Goal: Task Accomplishment & Management: Manage account settings

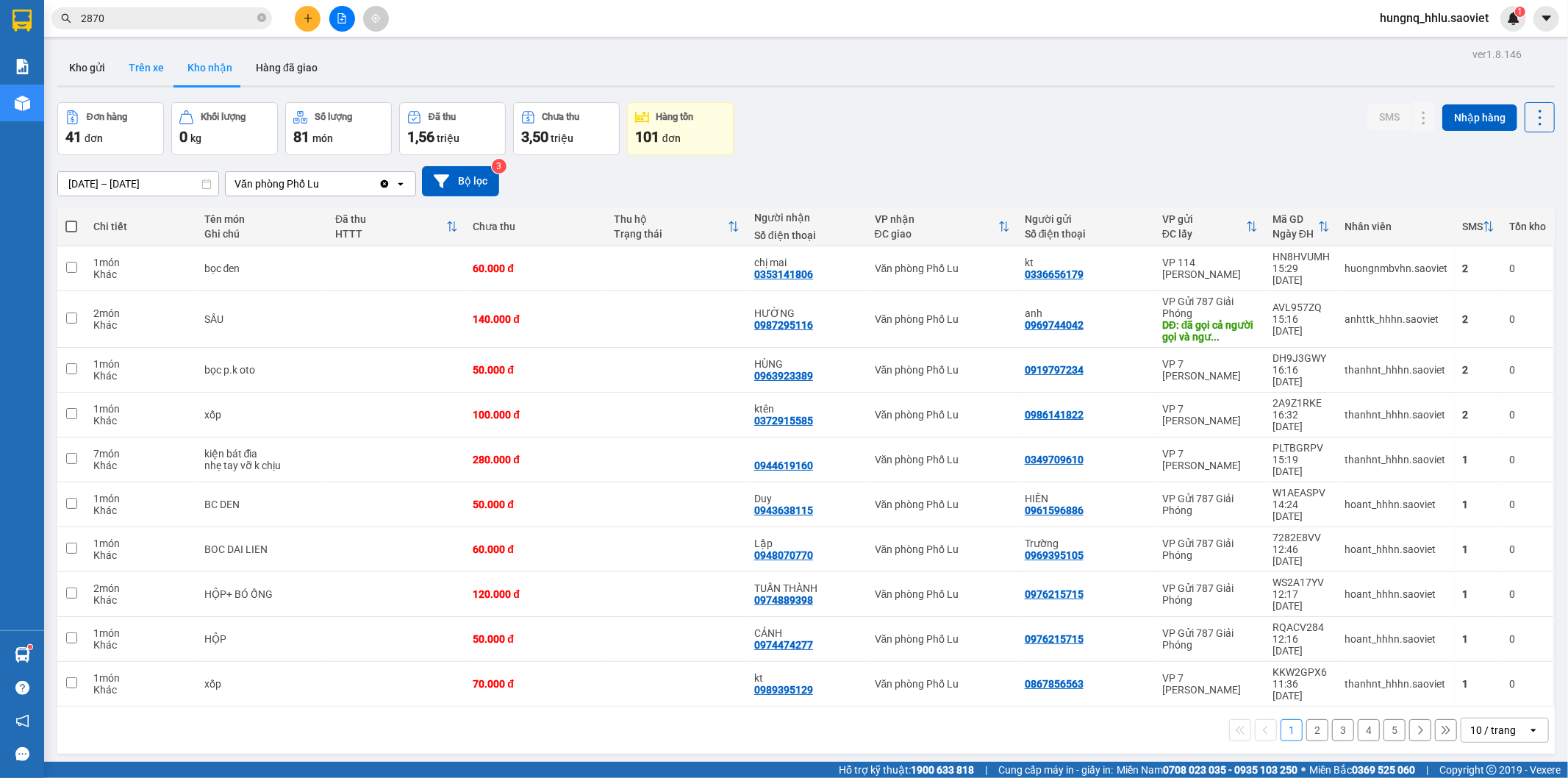
click at [133, 65] on button "Trên xe" at bounding box center [146, 68] width 59 height 36
type input "[DATE] – [DATE]"
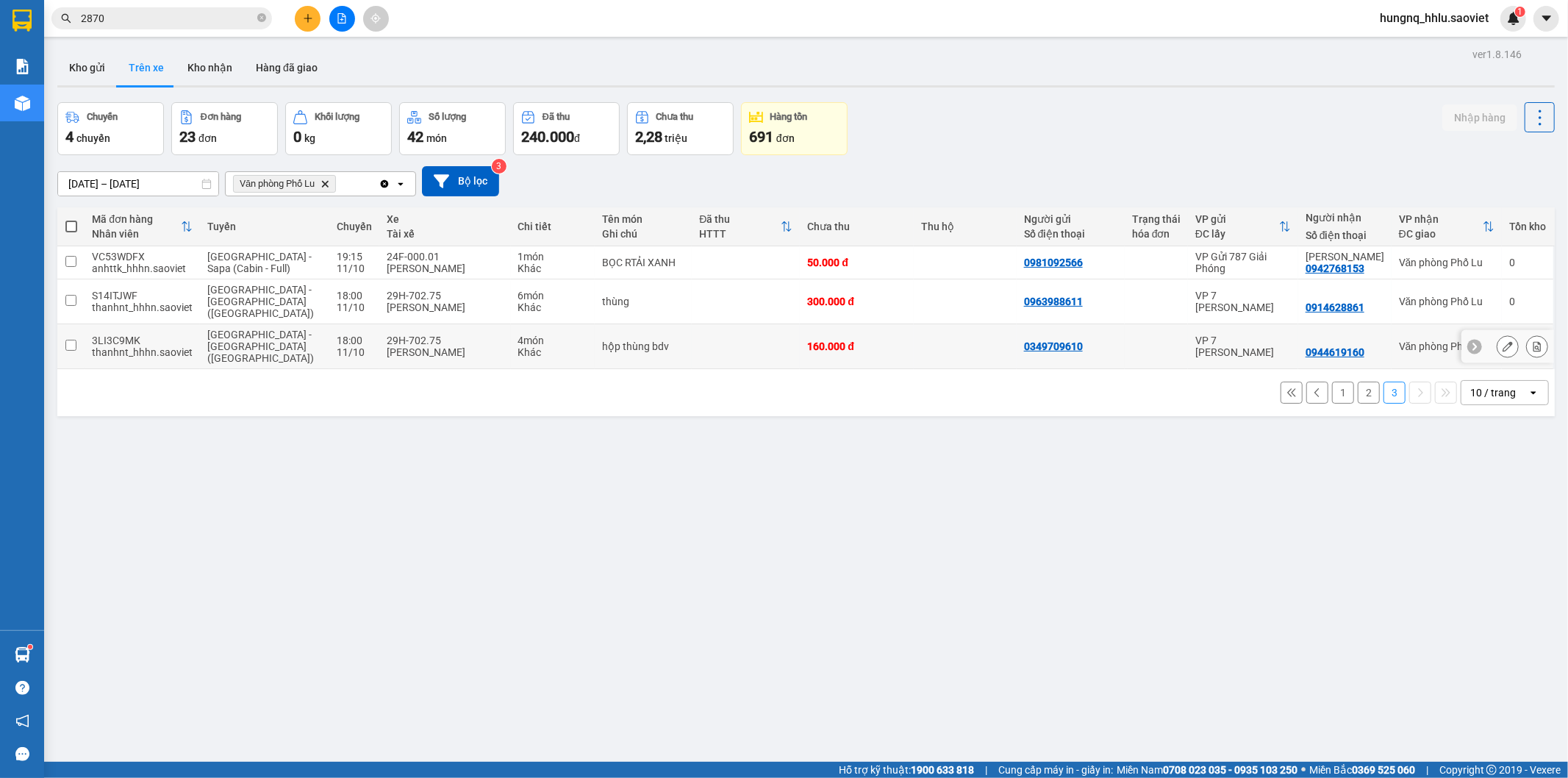
click at [627, 304] on td "thùng" at bounding box center [643, 302] width 98 height 45
checkbox input "true"
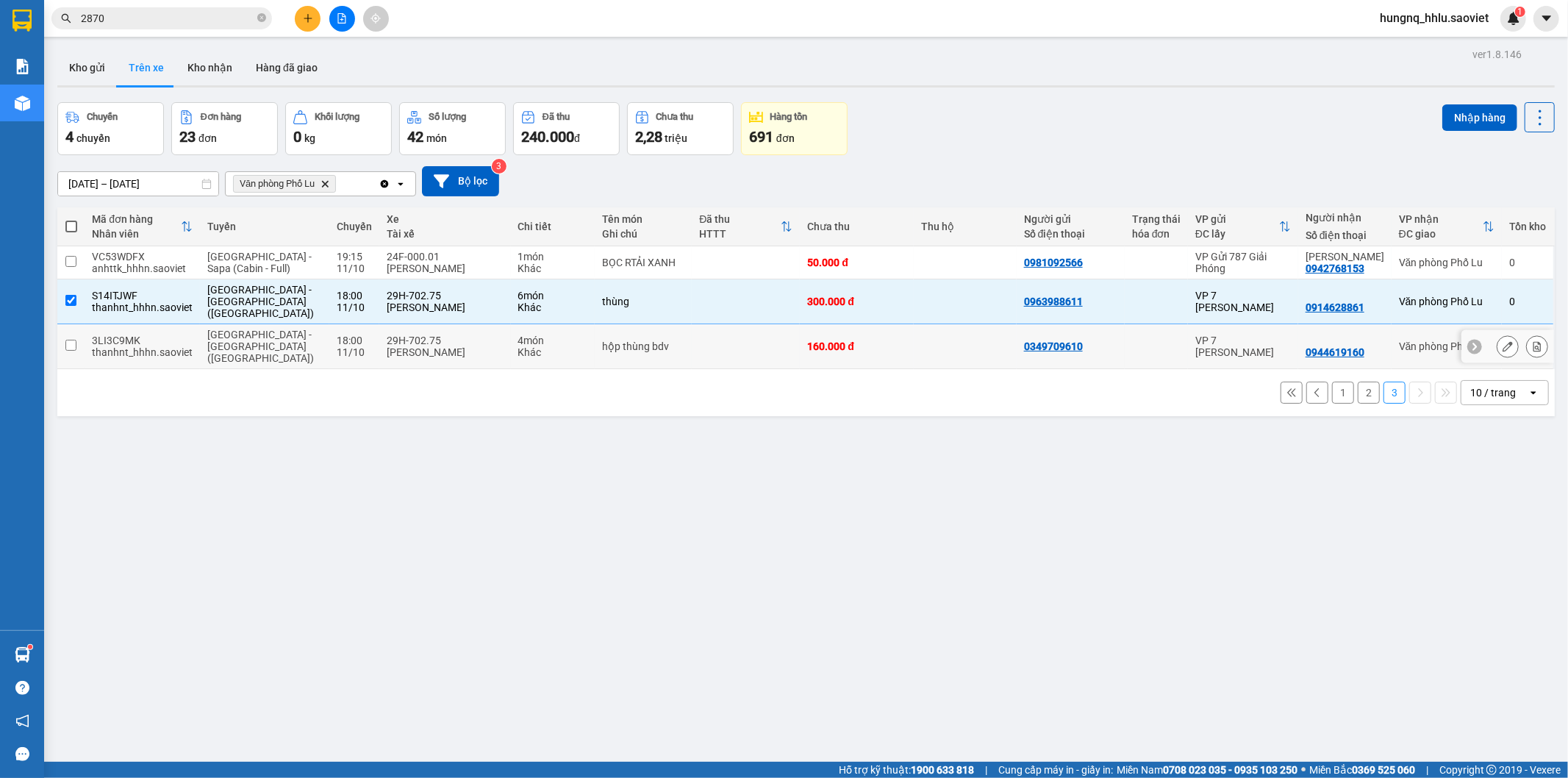
click at [518, 346] on div "Khác" at bounding box center [552, 352] width 69 height 12
checkbox input "true"
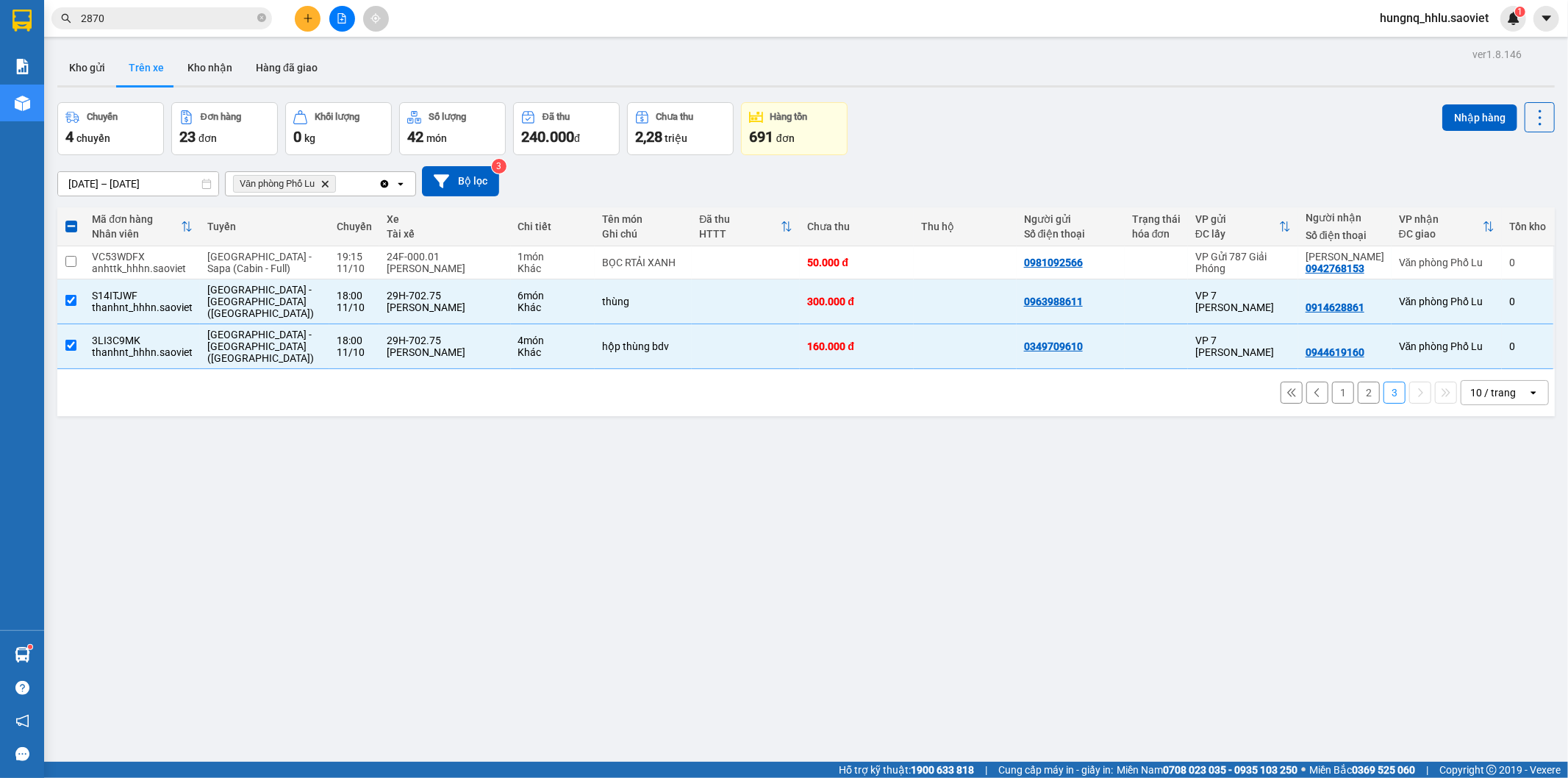
scroll to position [68, 0]
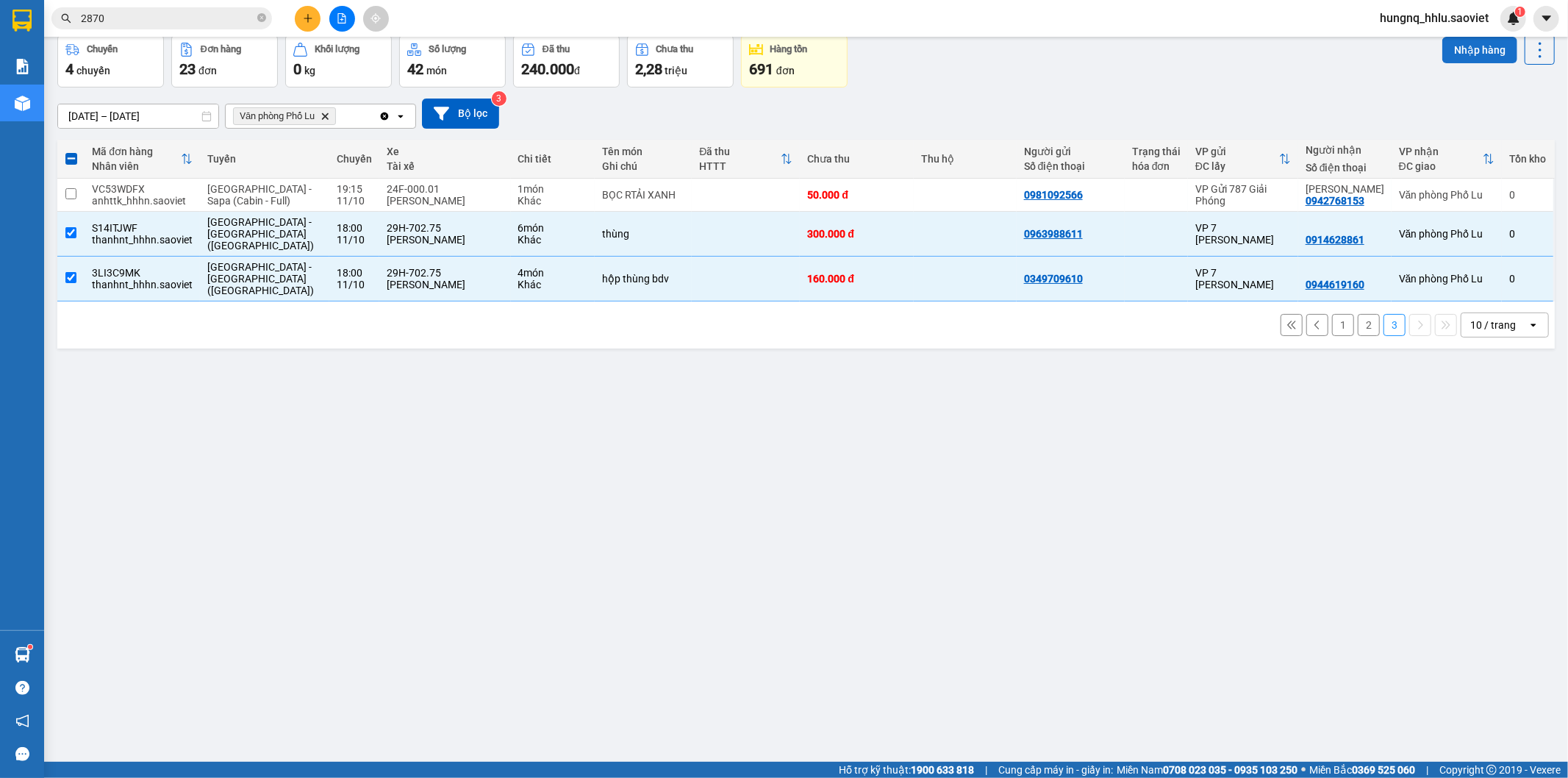
click at [1449, 54] on button "Nhập hàng" at bounding box center [1480, 49] width 75 height 26
checkbox input "false"
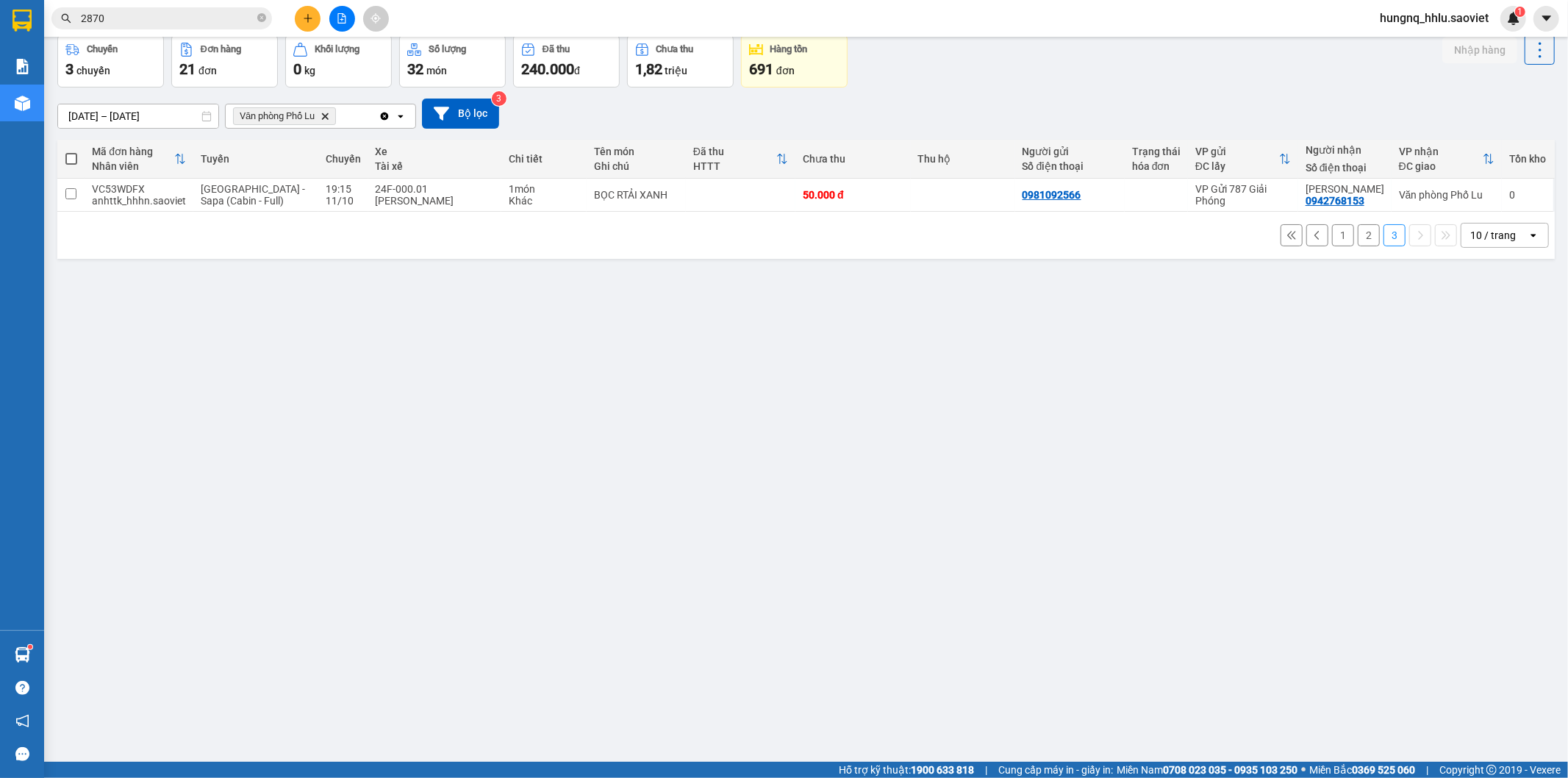
scroll to position [0, 0]
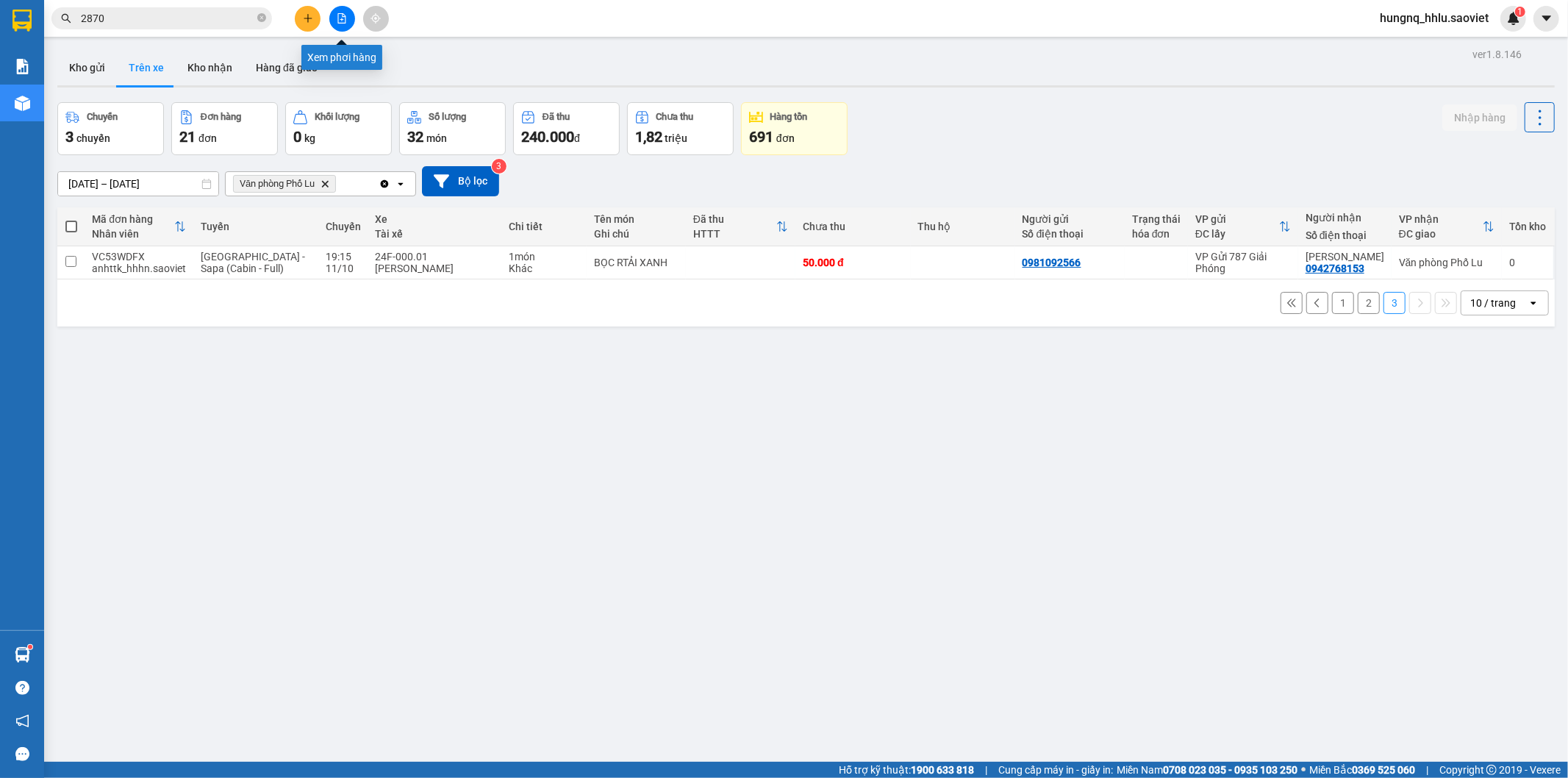
click at [345, 24] on button at bounding box center [342, 19] width 25 height 26
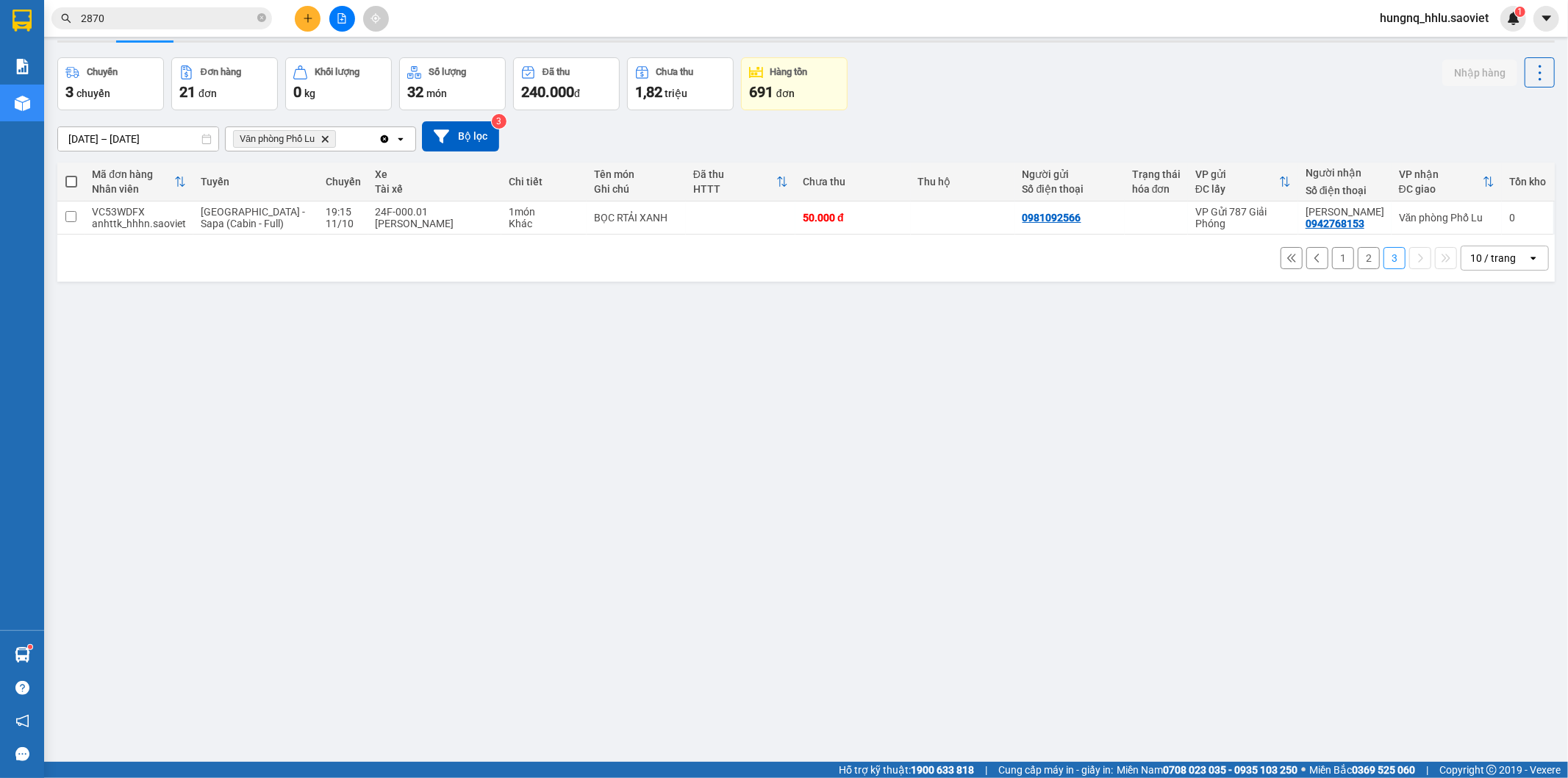
scroll to position [68, 0]
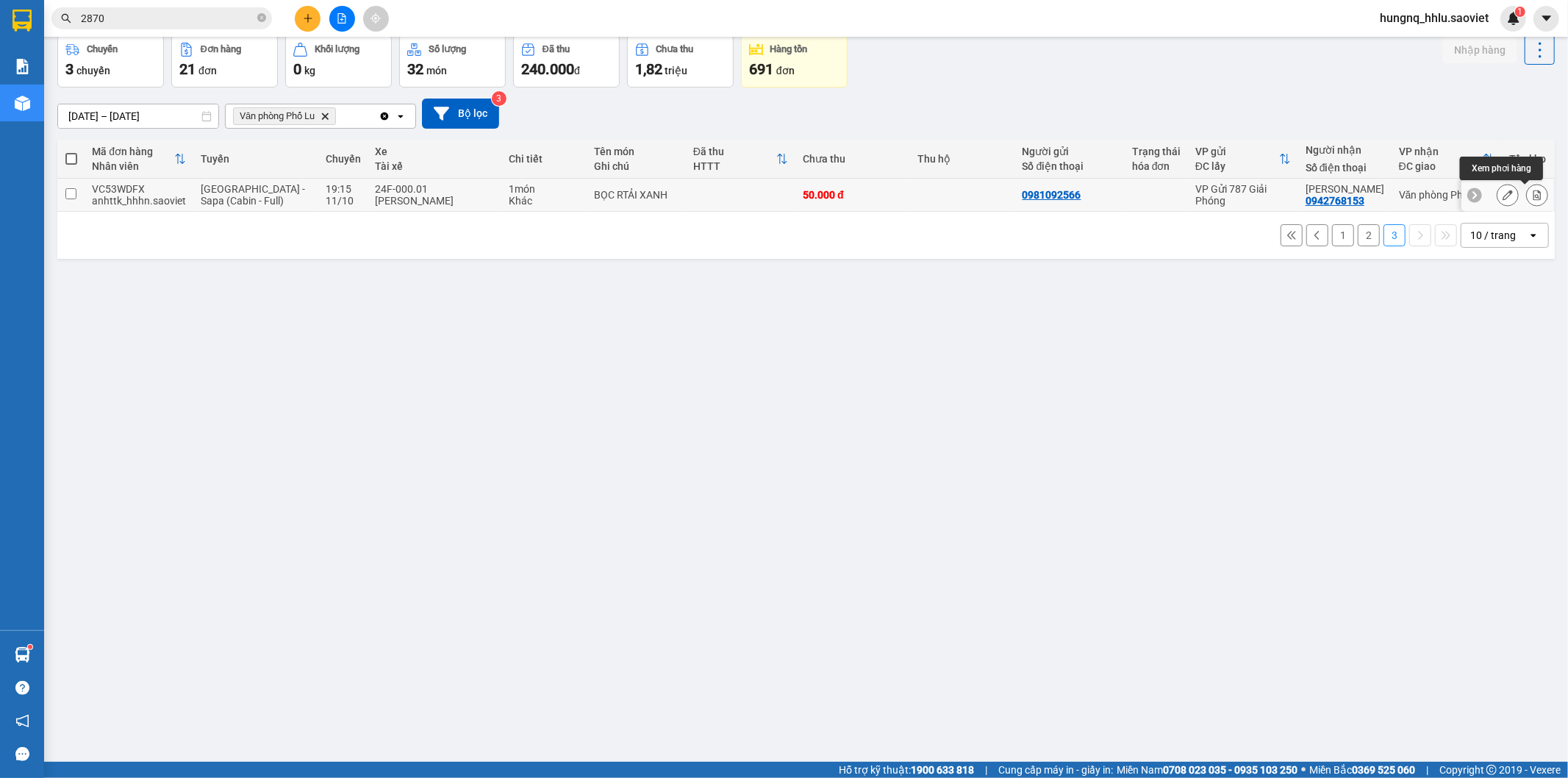
click at [1529, 202] on button at bounding box center [1537, 195] width 20 height 26
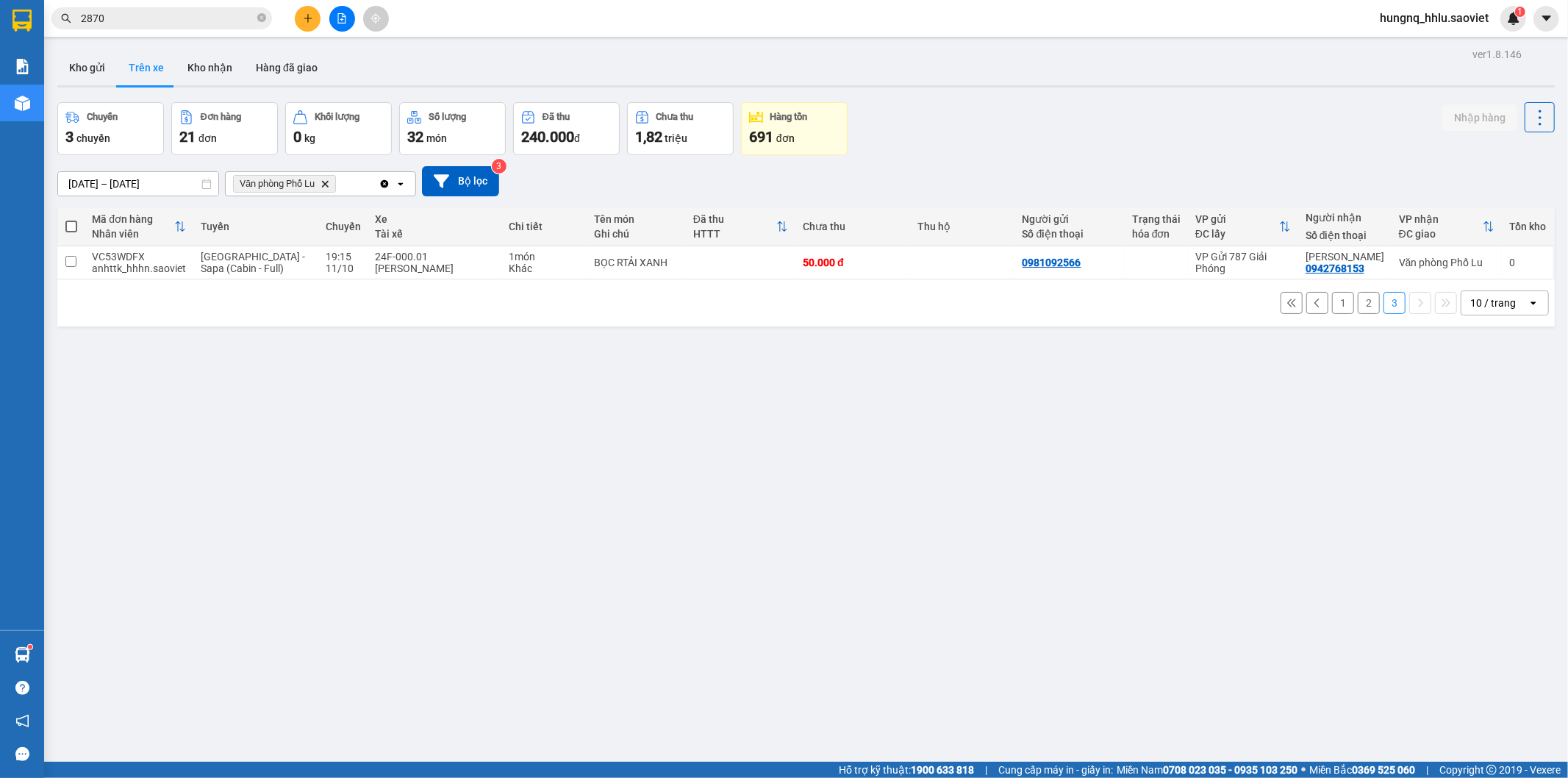
click at [1357, 312] on button "2" at bounding box center [1368, 303] width 22 height 22
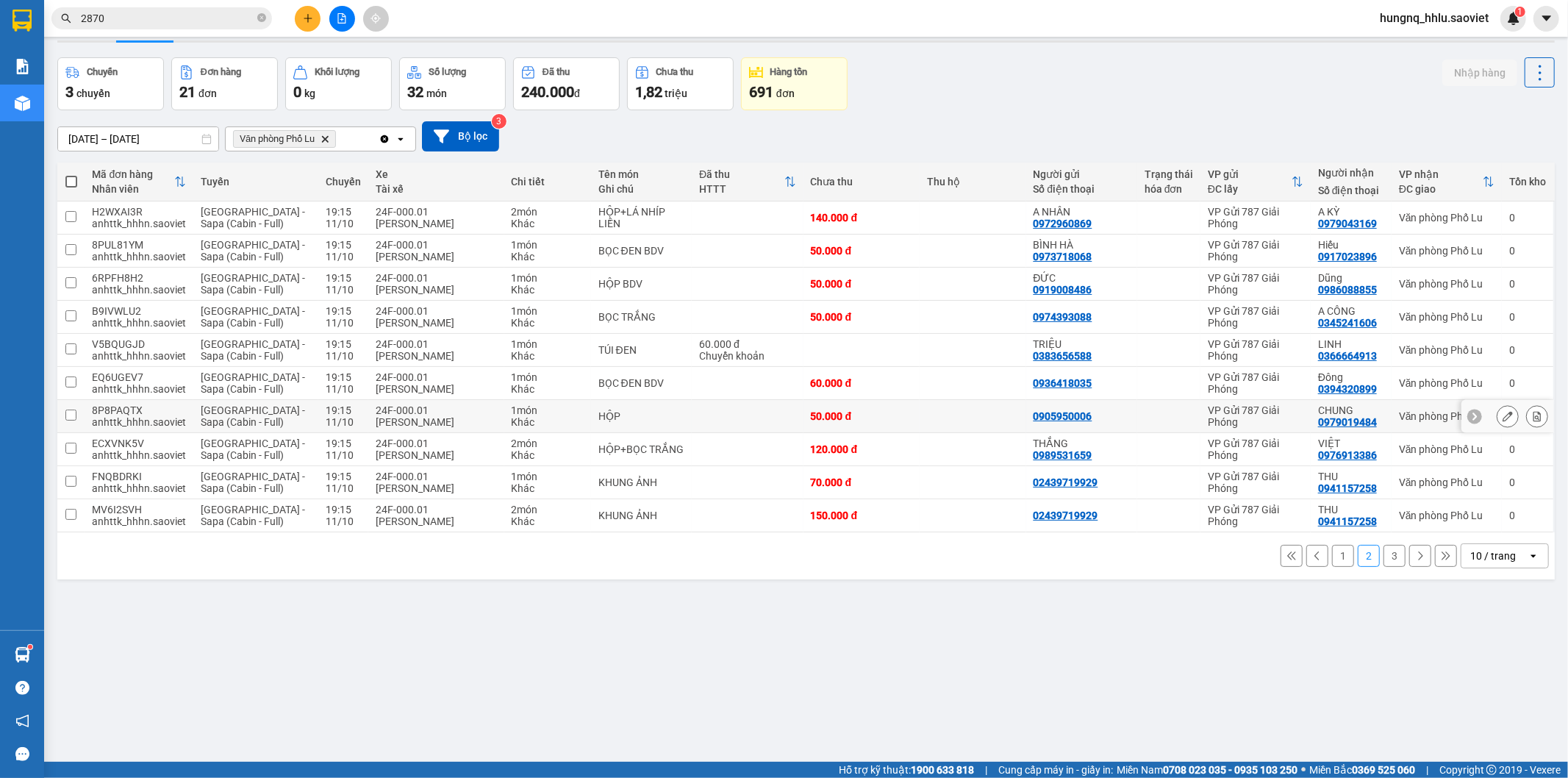
scroll to position [68, 0]
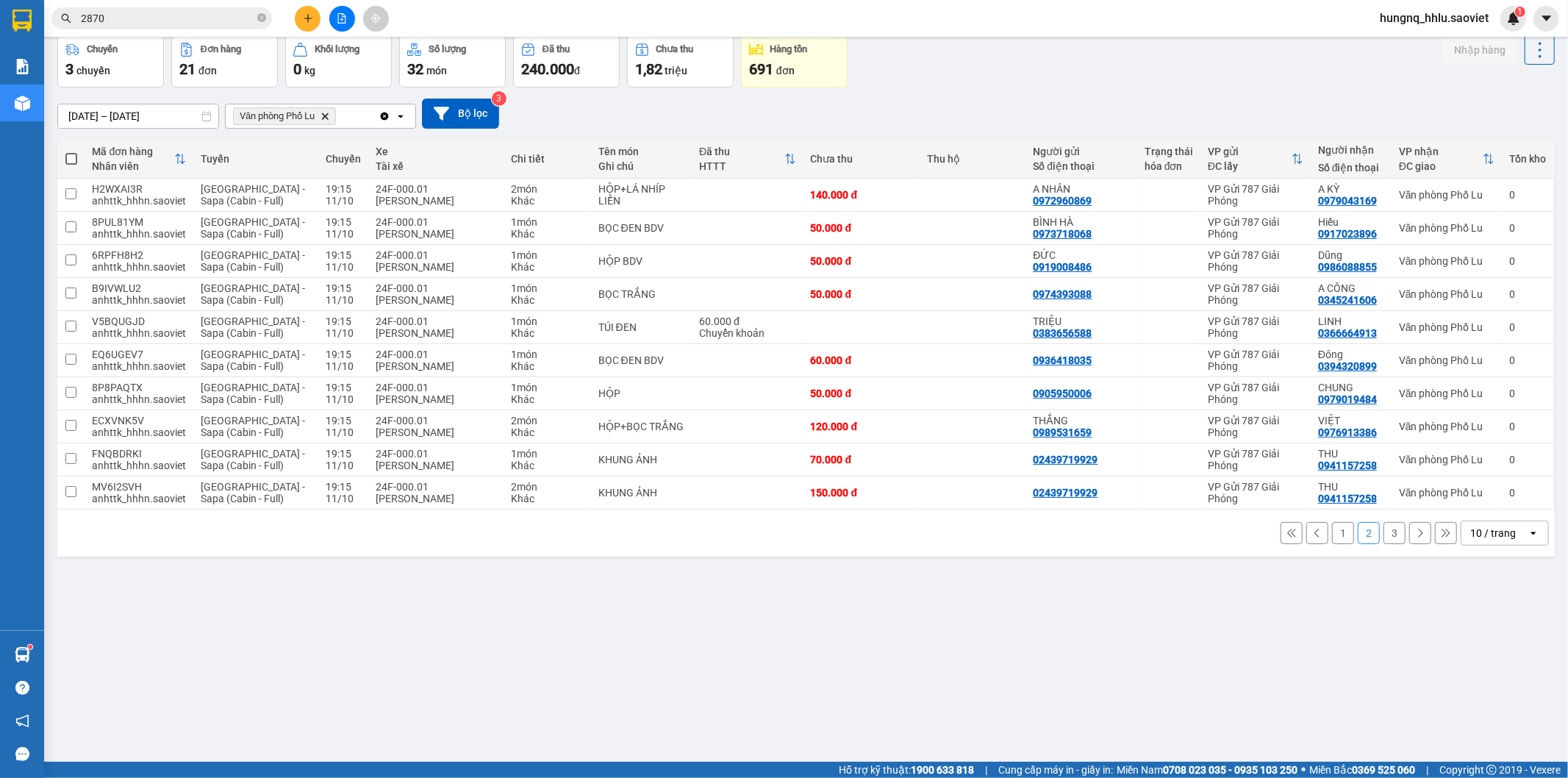
click at [1332, 535] on button "1" at bounding box center [1343, 533] width 22 height 22
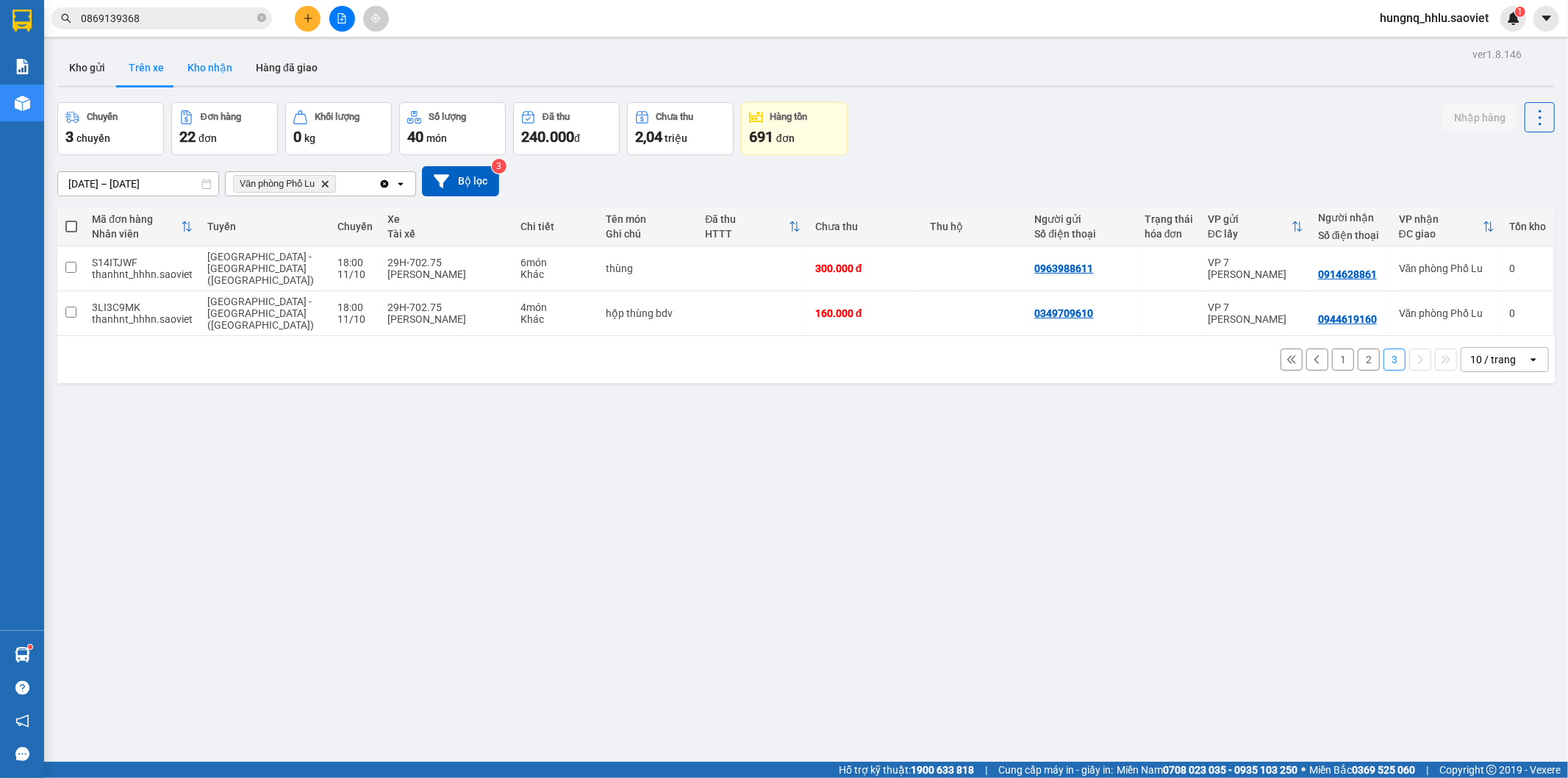
click at [194, 61] on button "Kho nhận" at bounding box center [210, 68] width 68 height 36
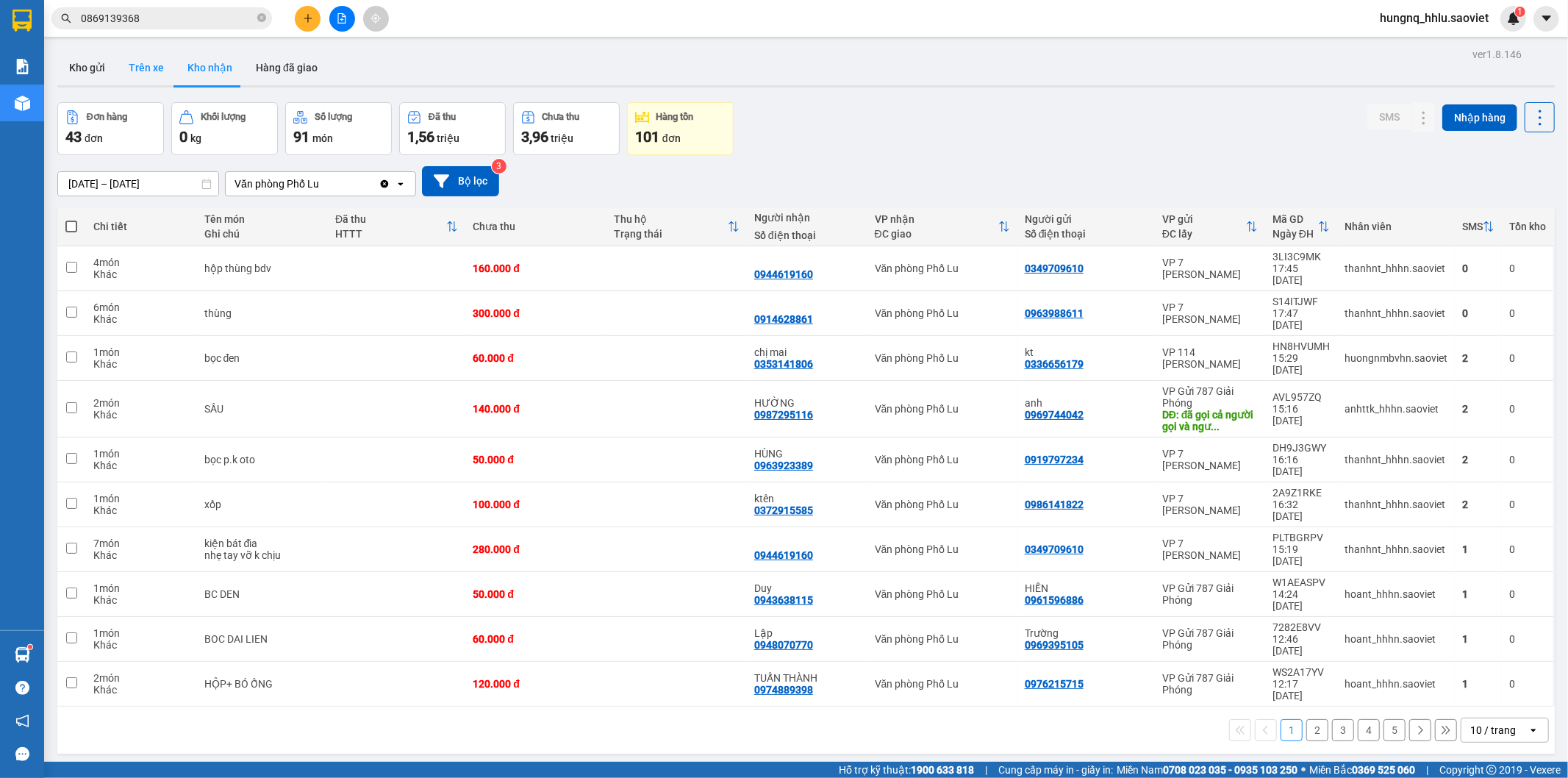
click at [155, 74] on button "Trên xe" at bounding box center [146, 68] width 59 height 36
type input "[DATE] – [DATE]"
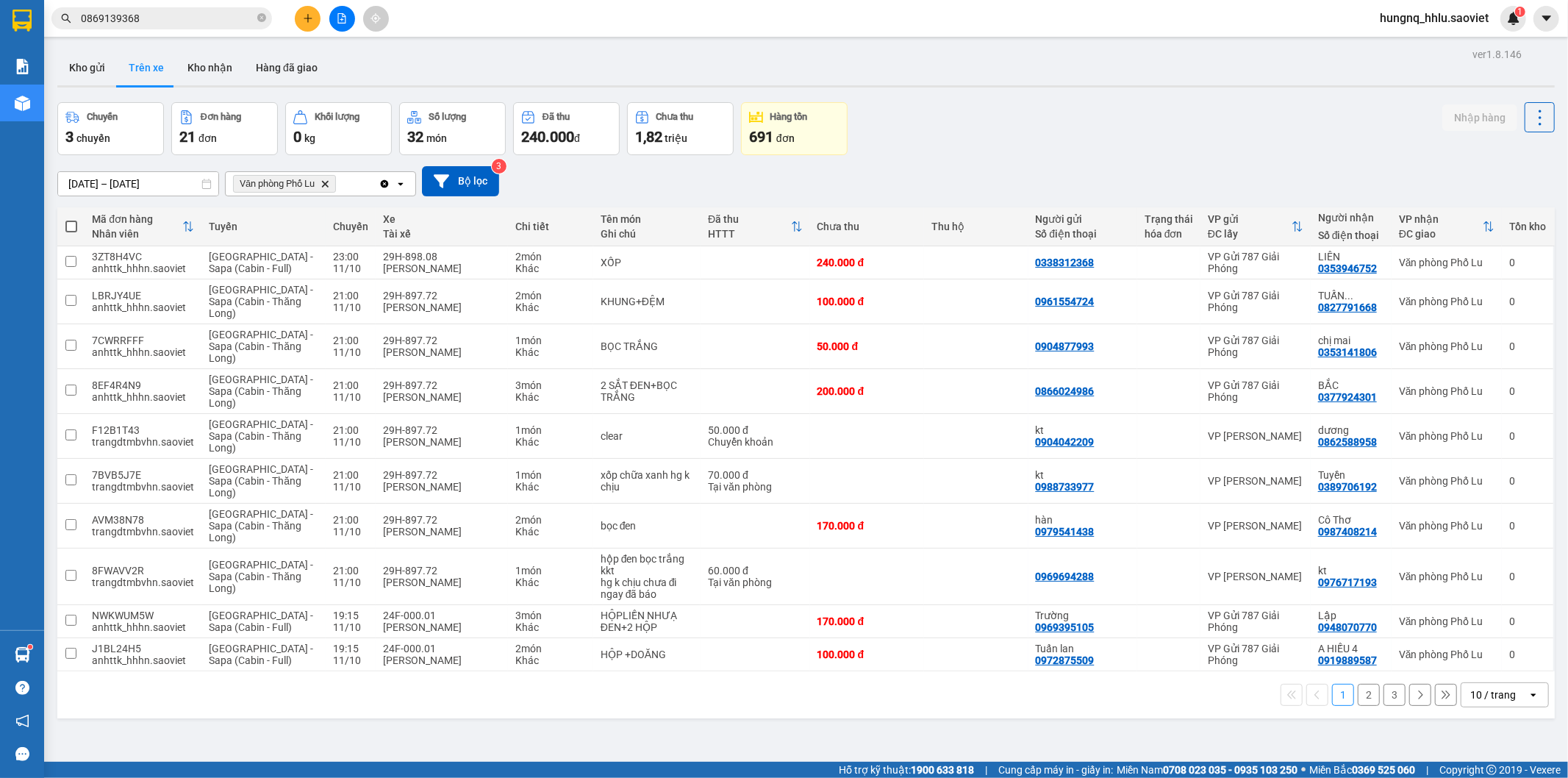
click at [1385, 696] on button "3" at bounding box center [1395, 695] width 22 height 22
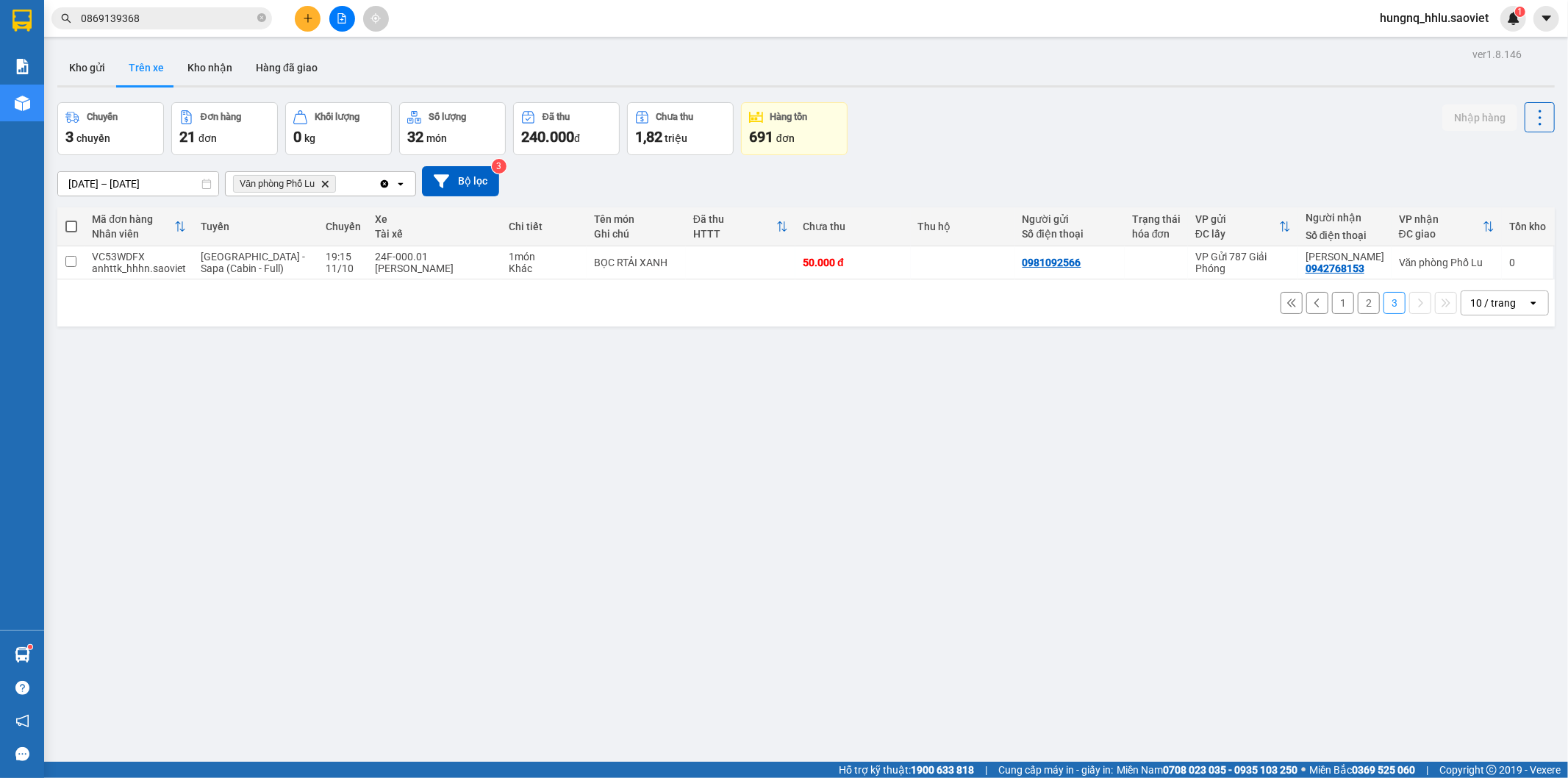
click at [1357, 307] on button "2" at bounding box center [1368, 303] width 22 height 22
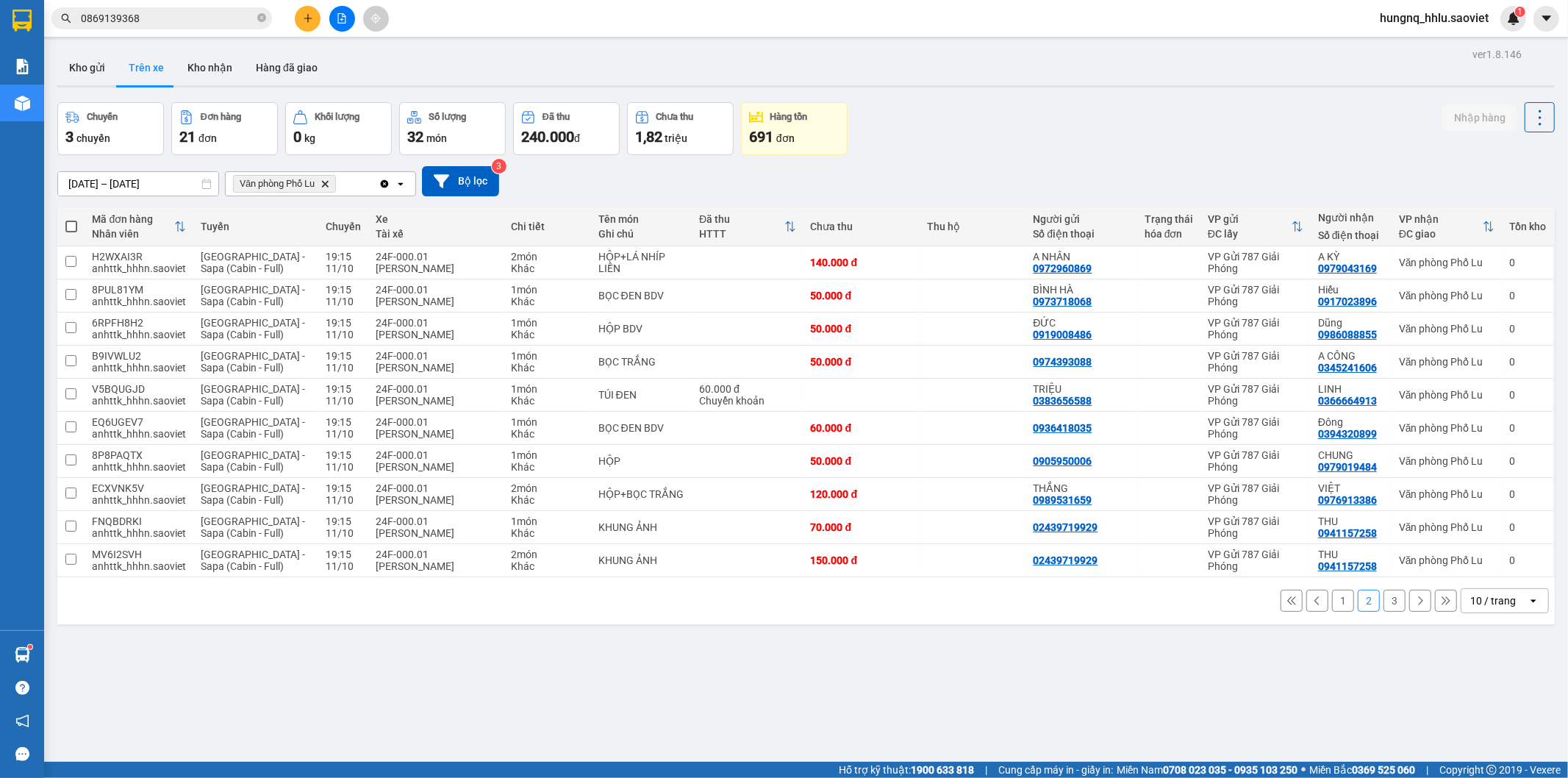
click at [1332, 605] on button "1" at bounding box center [1343, 601] width 22 height 22
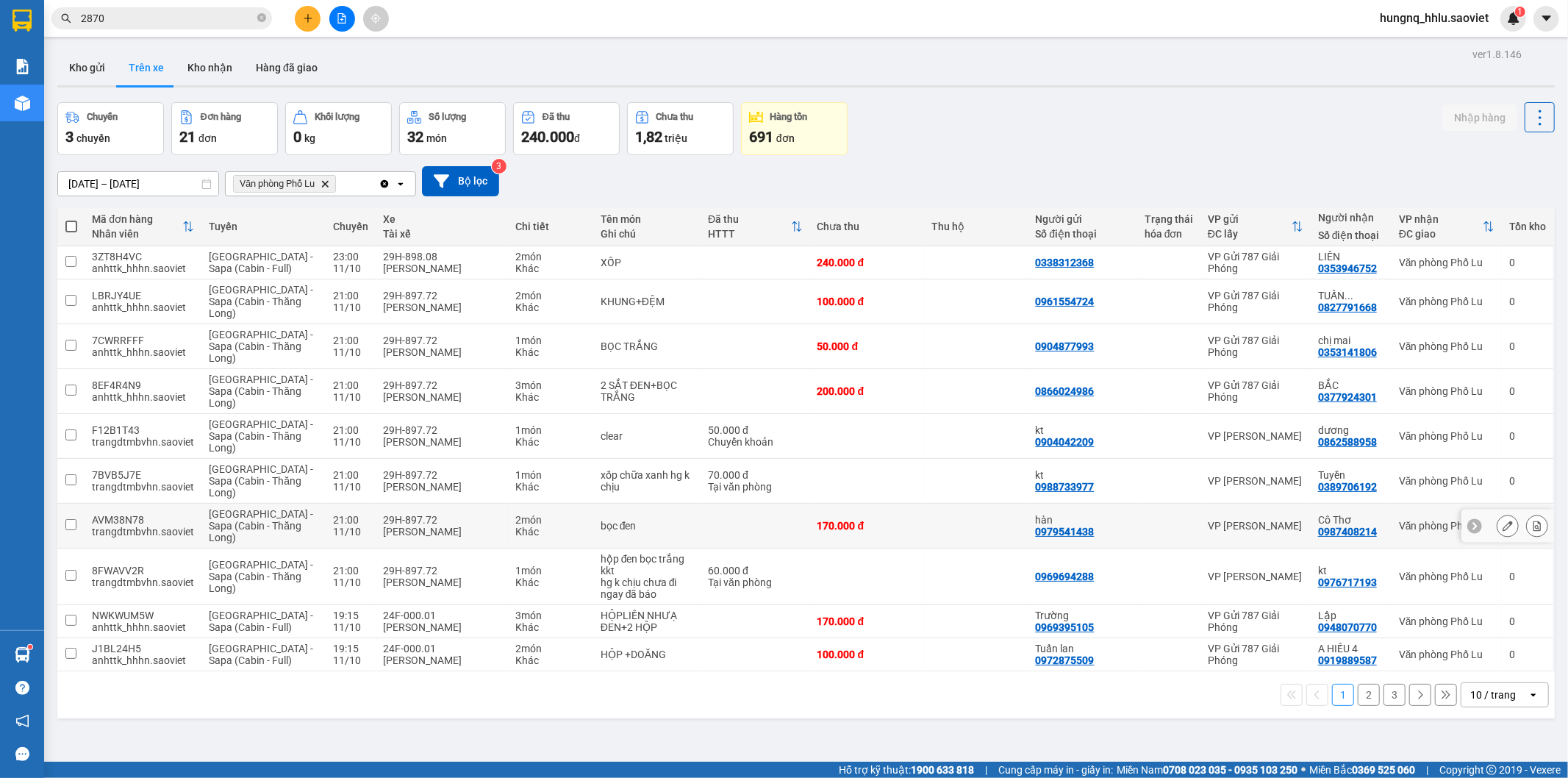
scroll to position [68, 0]
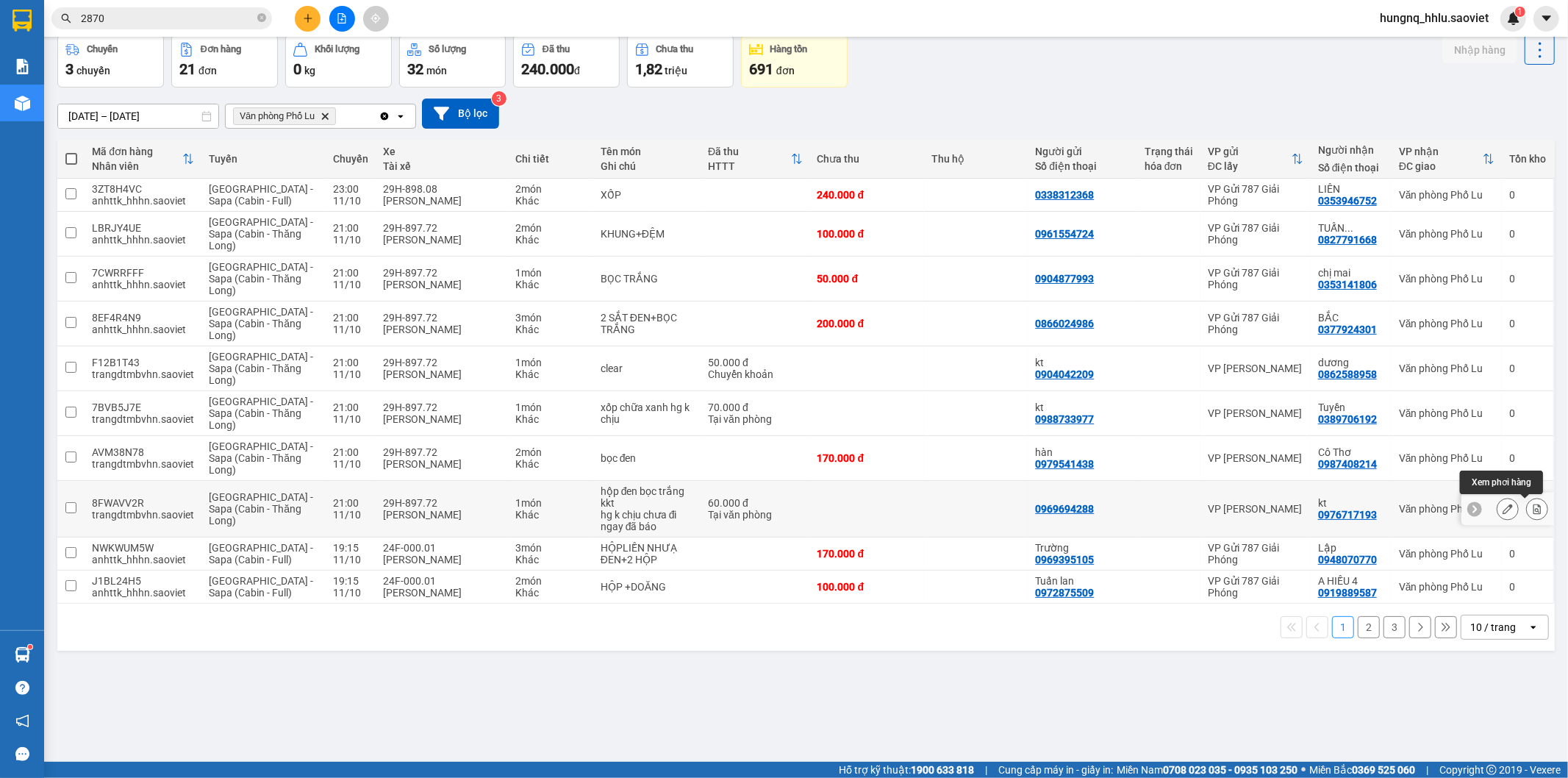
click at [1529, 517] on button at bounding box center [1537, 509] width 20 height 26
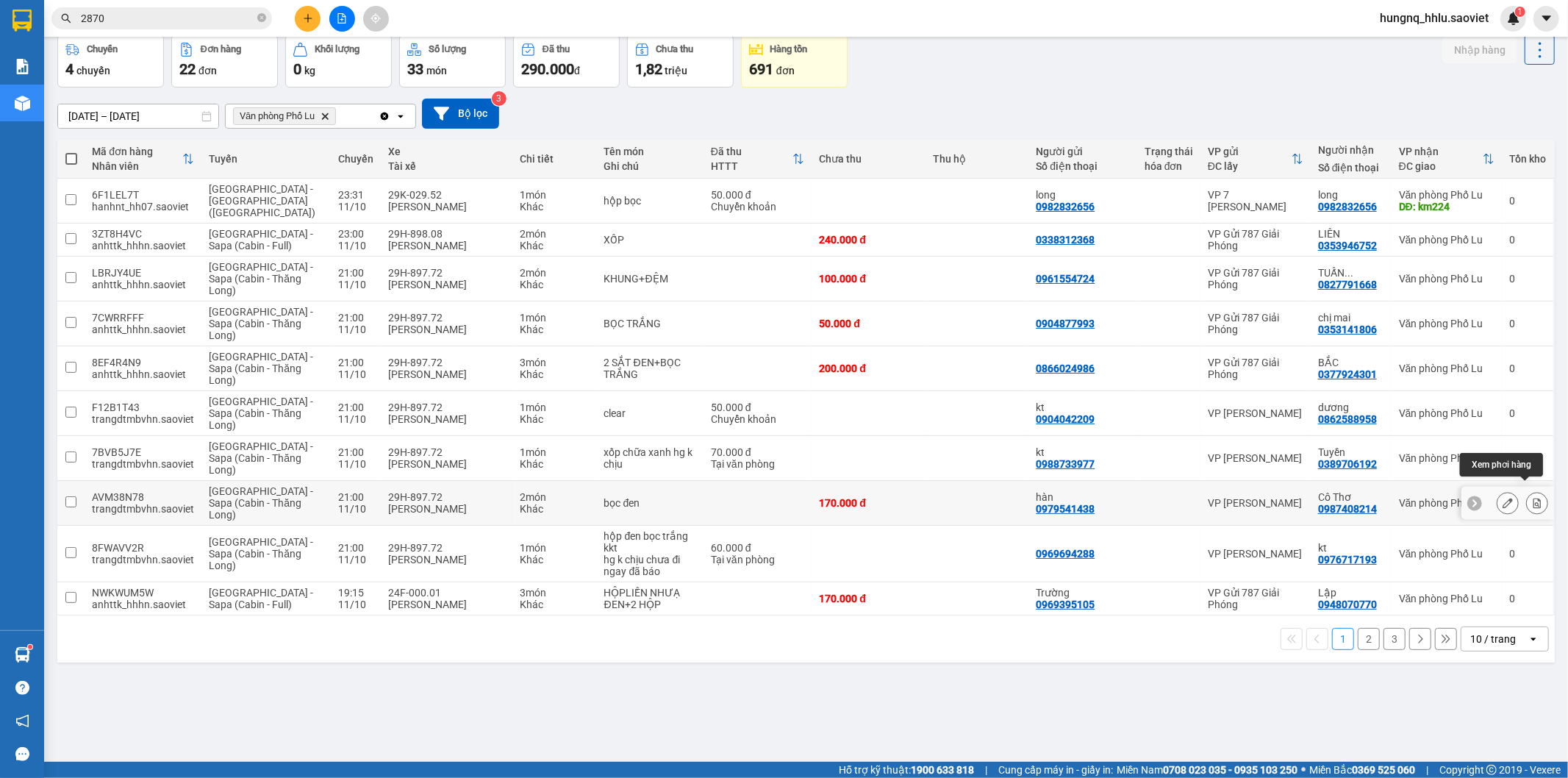
click at [1531, 501] on button at bounding box center [1537, 503] width 20 height 26
click at [1529, 552] on button at bounding box center [1537, 554] width 20 height 26
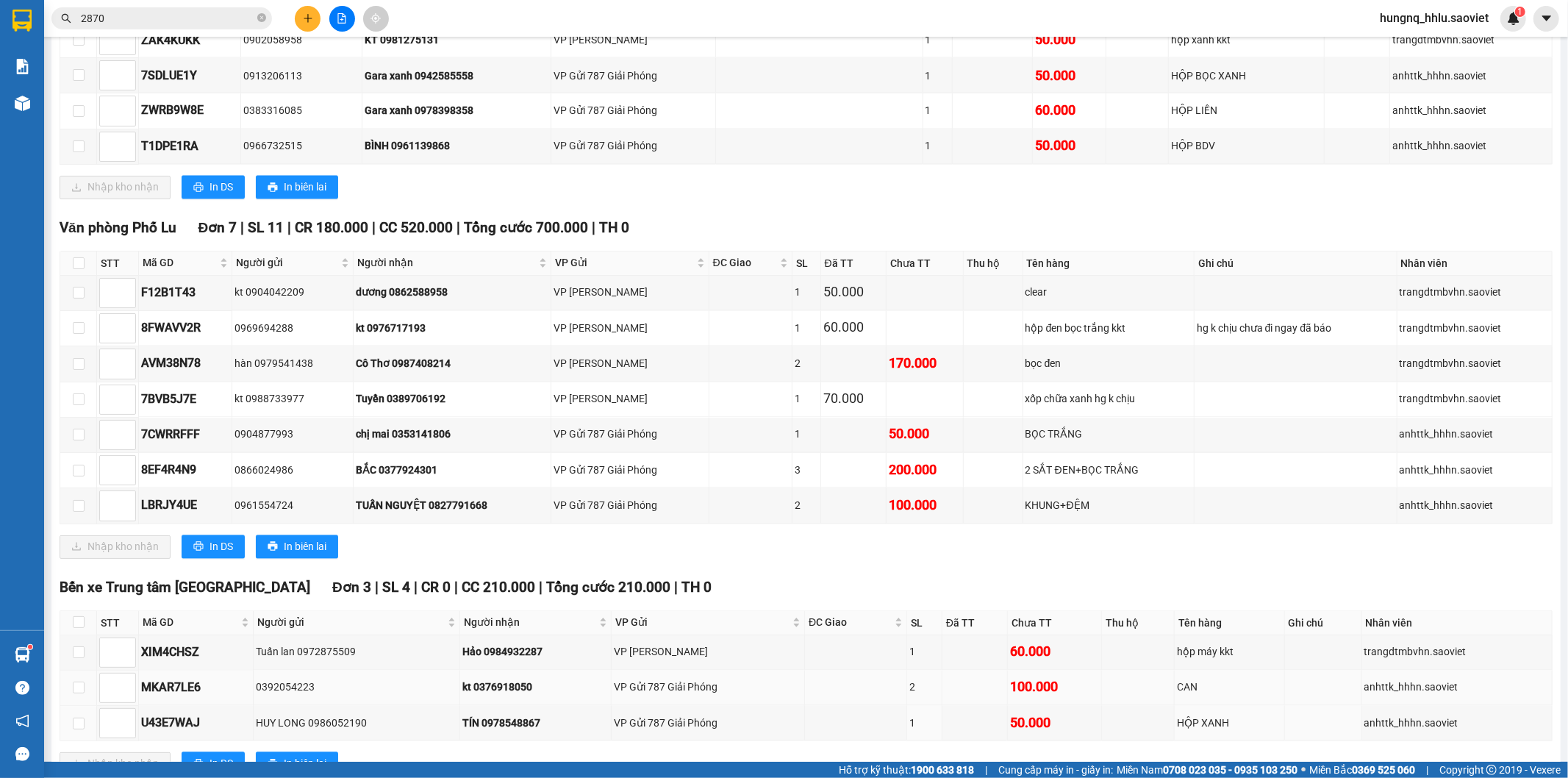
scroll to position [2327, 0]
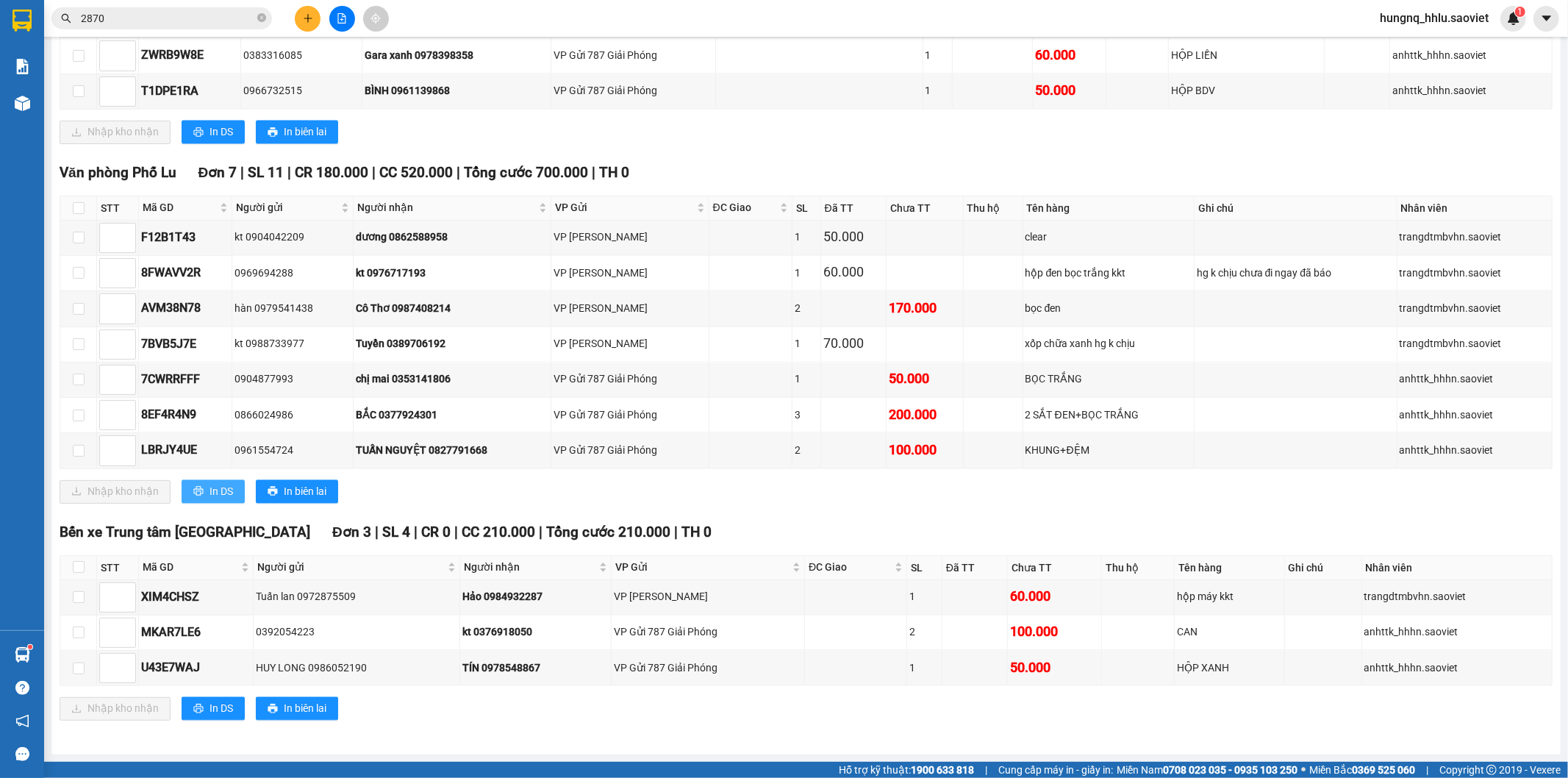
click at [236, 498] on button "In DS" at bounding box center [213, 492] width 63 height 24
click at [236, 497] on button "In DS" at bounding box center [213, 492] width 63 height 24
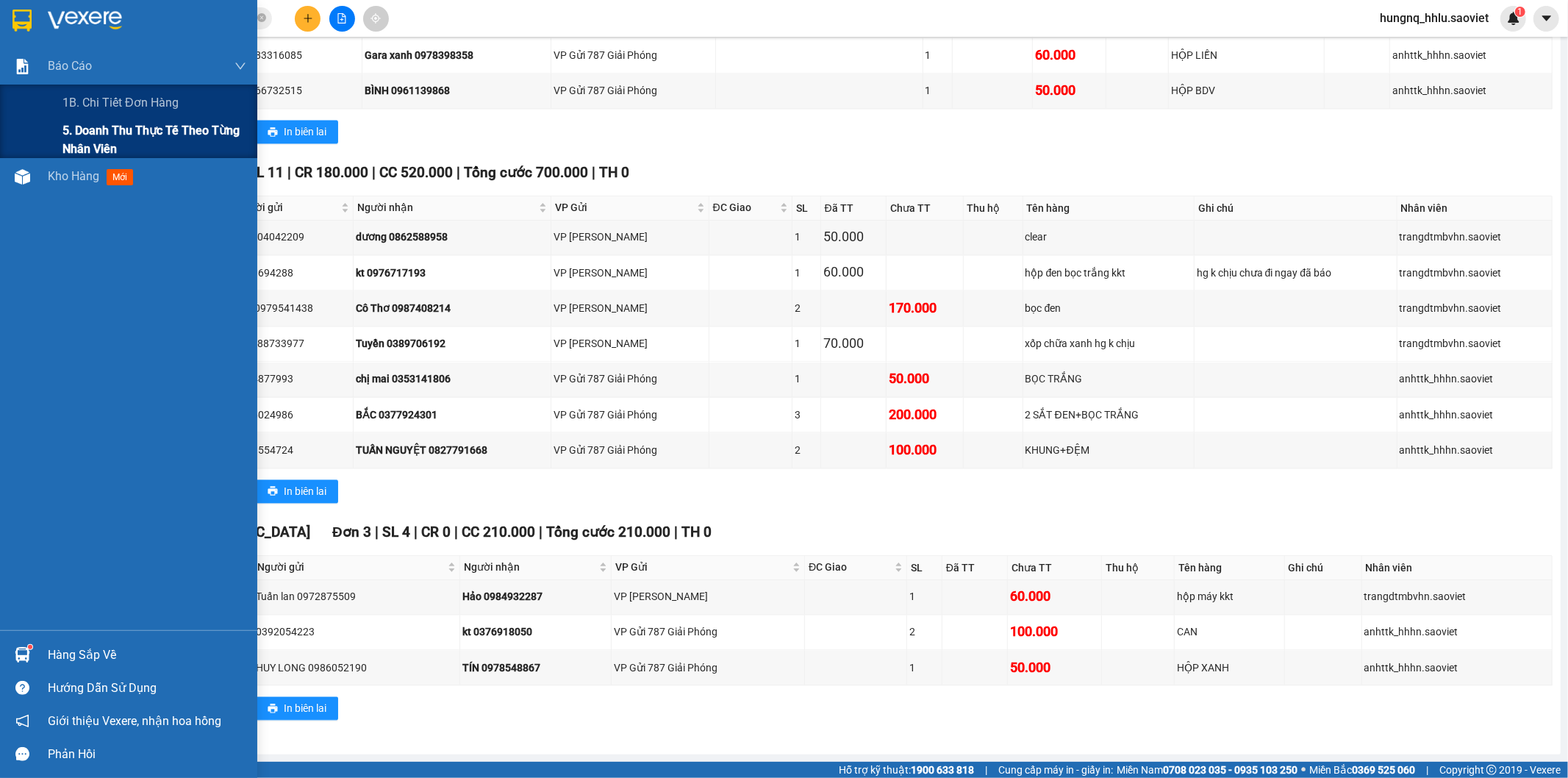
click at [77, 131] on span "5. Doanh thu thực tế theo từng nhân viên" at bounding box center [155, 139] width 184 height 37
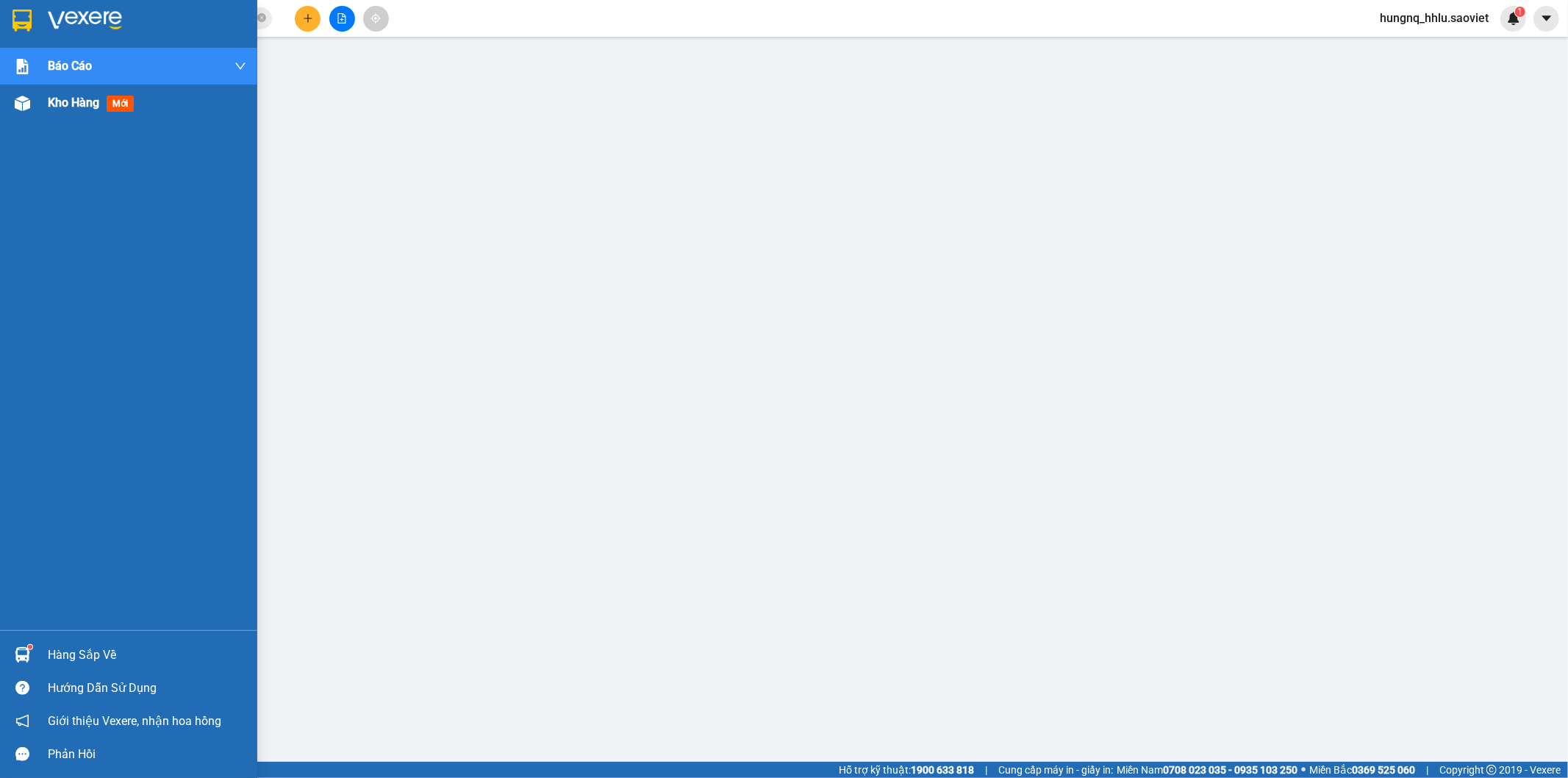
click at [93, 114] on div "Kho hàng mới" at bounding box center [147, 102] width 199 height 37
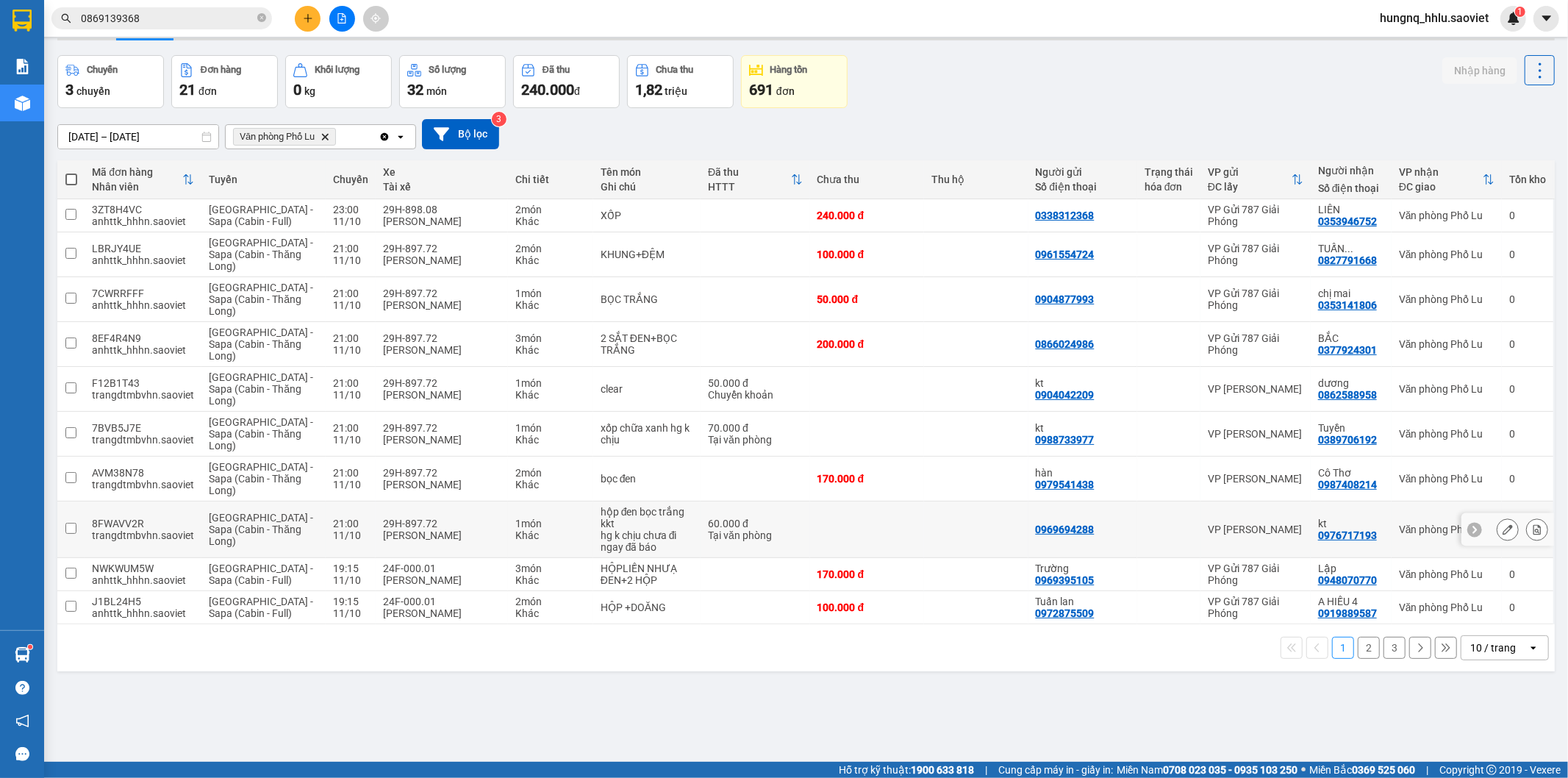
scroll to position [68, 0]
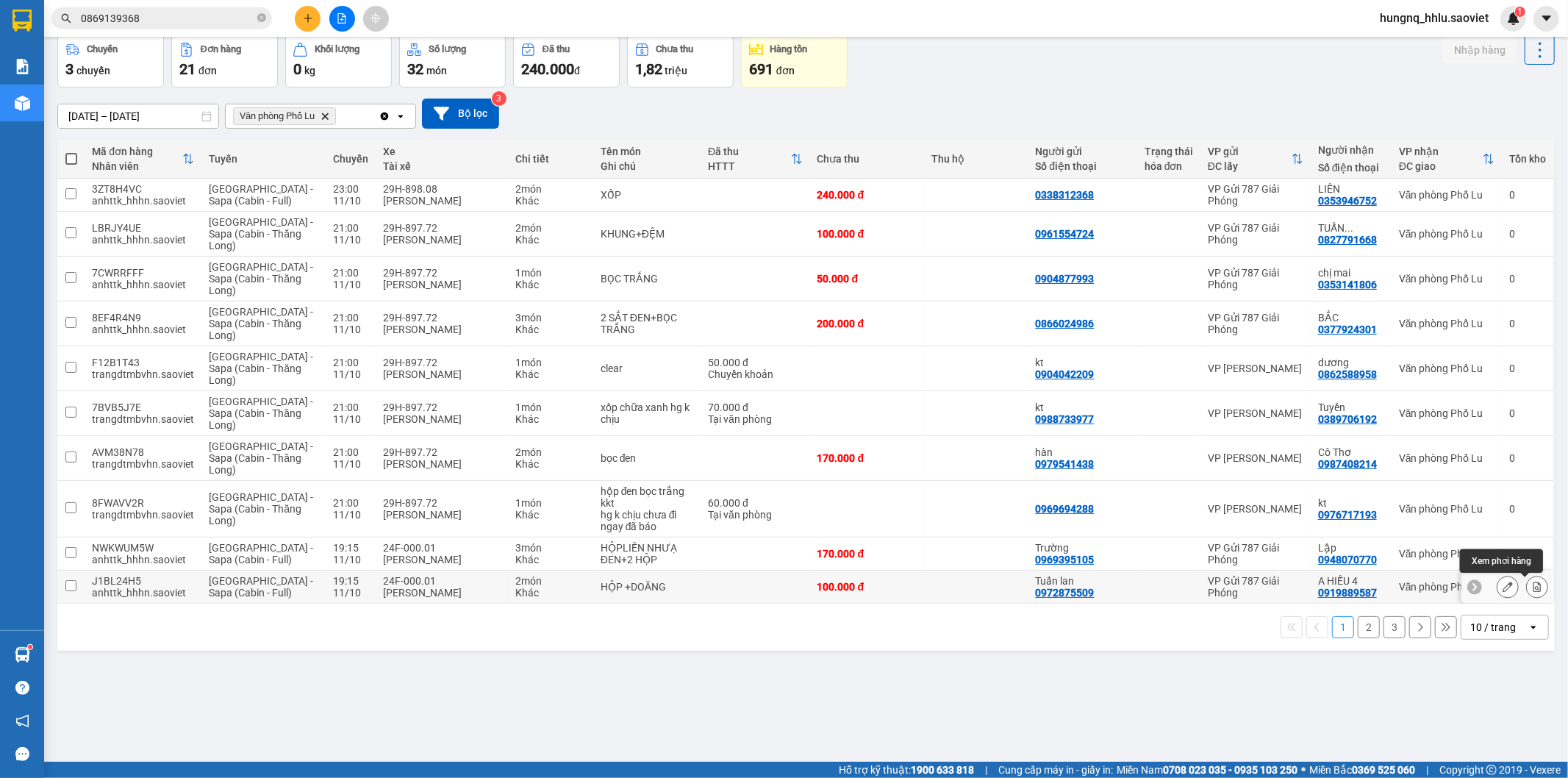
click at [1531, 590] on button at bounding box center [1537, 587] width 20 height 26
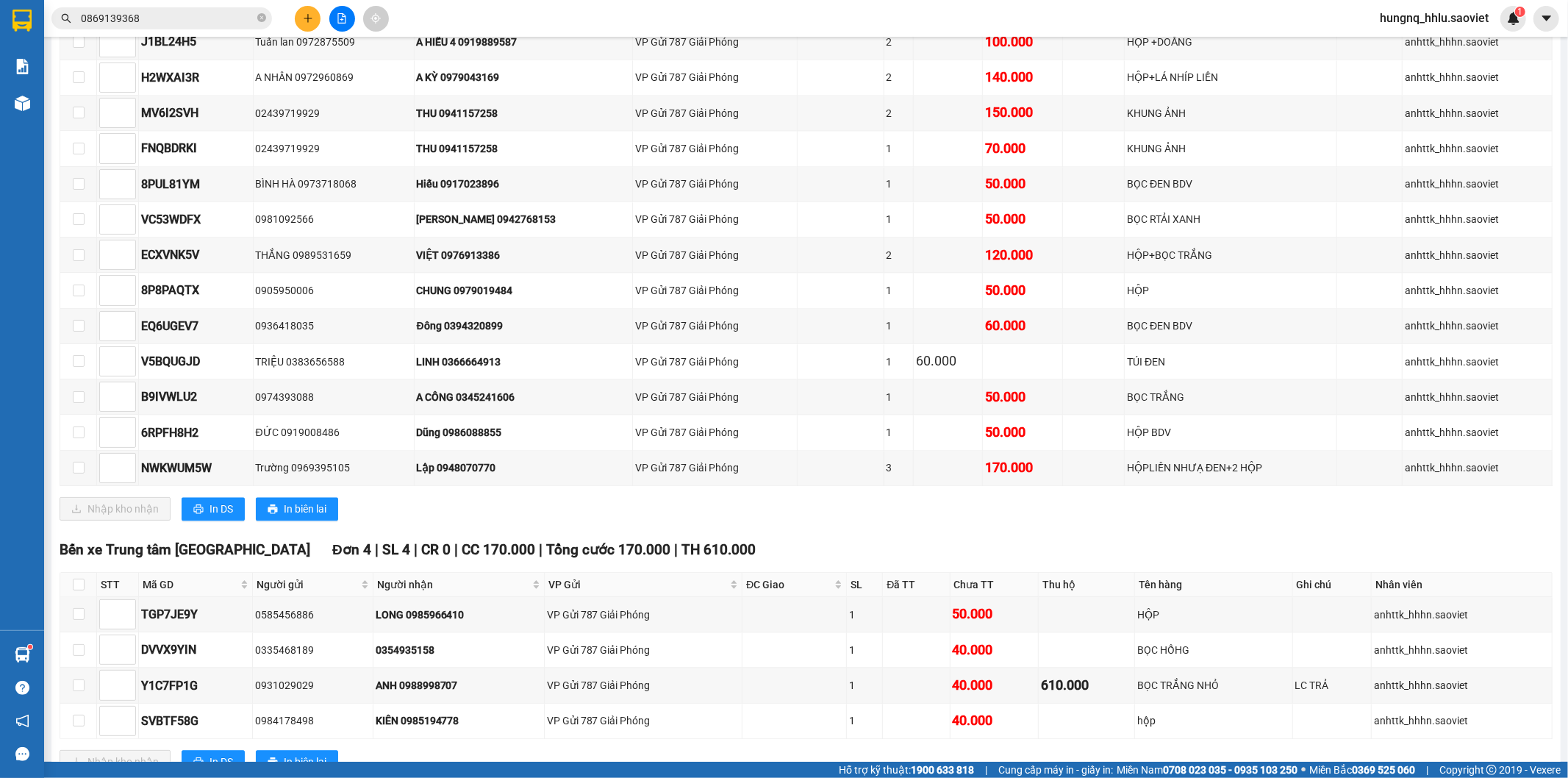
scroll to position [2791, 0]
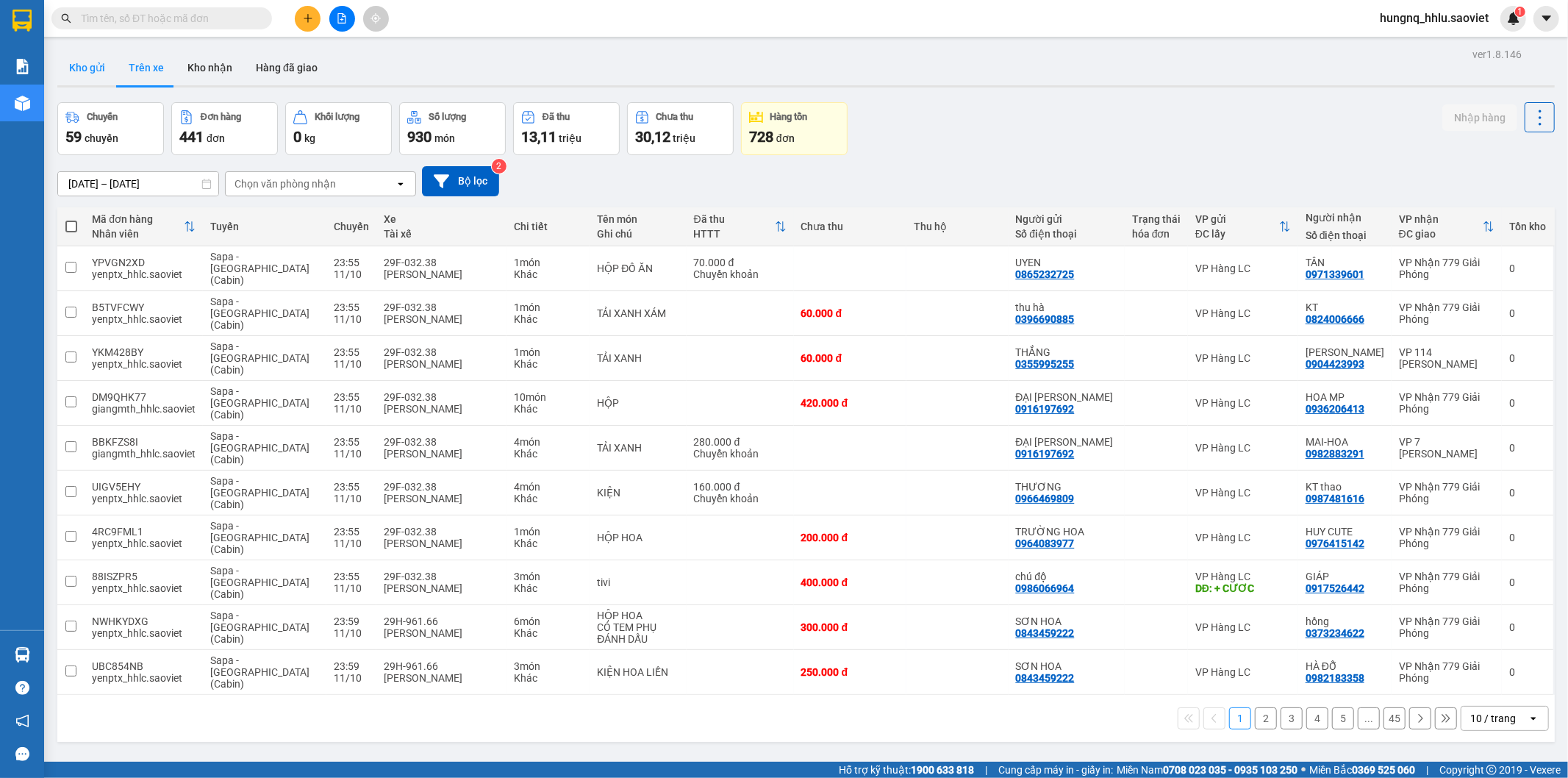
click at [73, 69] on button "Kho gửi" at bounding box center [87, 68] width 59 height 36
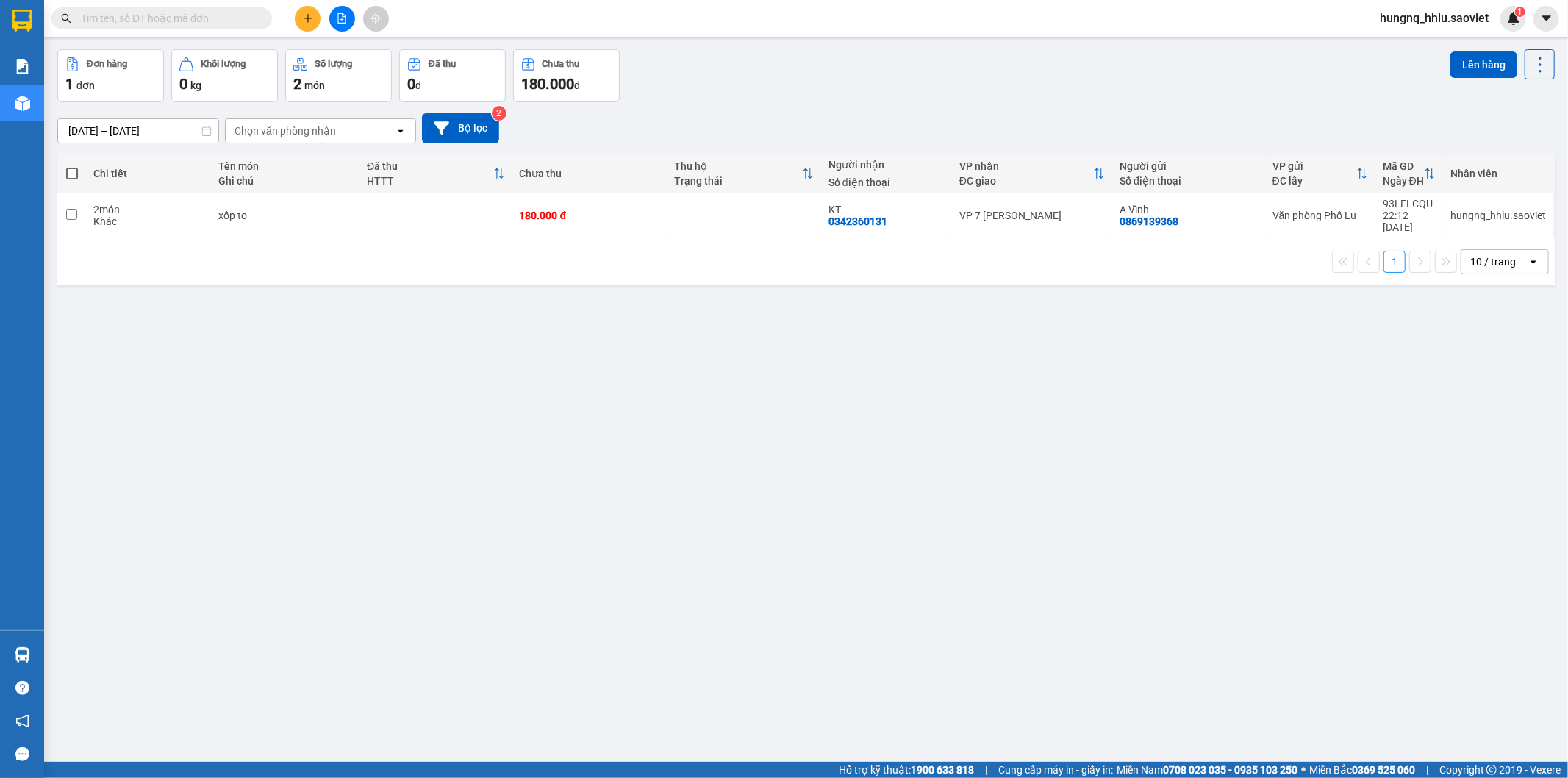
scroll to position [68, 0]
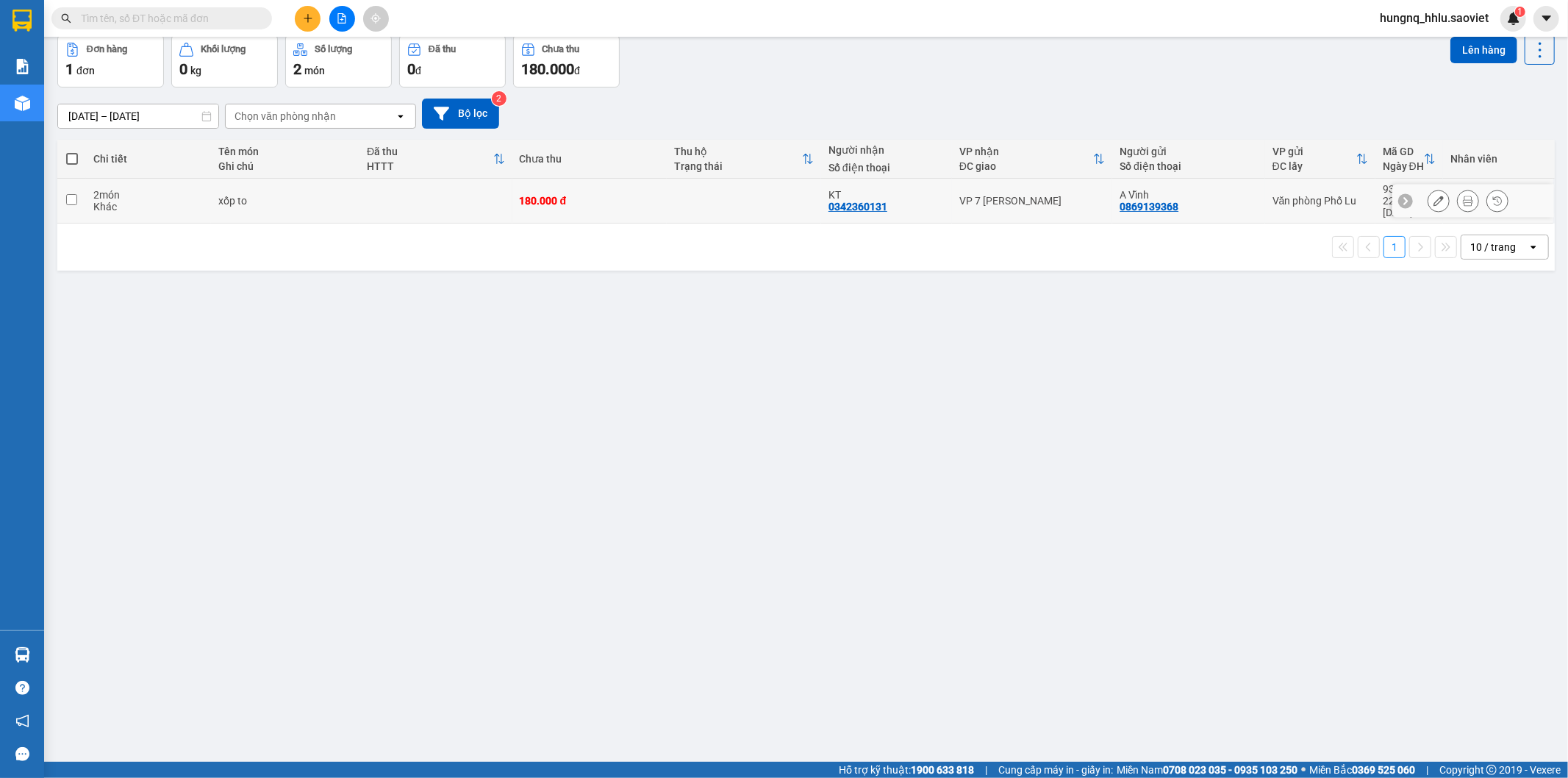
click at [126, 202] on div "Khác" at bounding box center [149, 207] width 110 height 12
checkbox input "true"
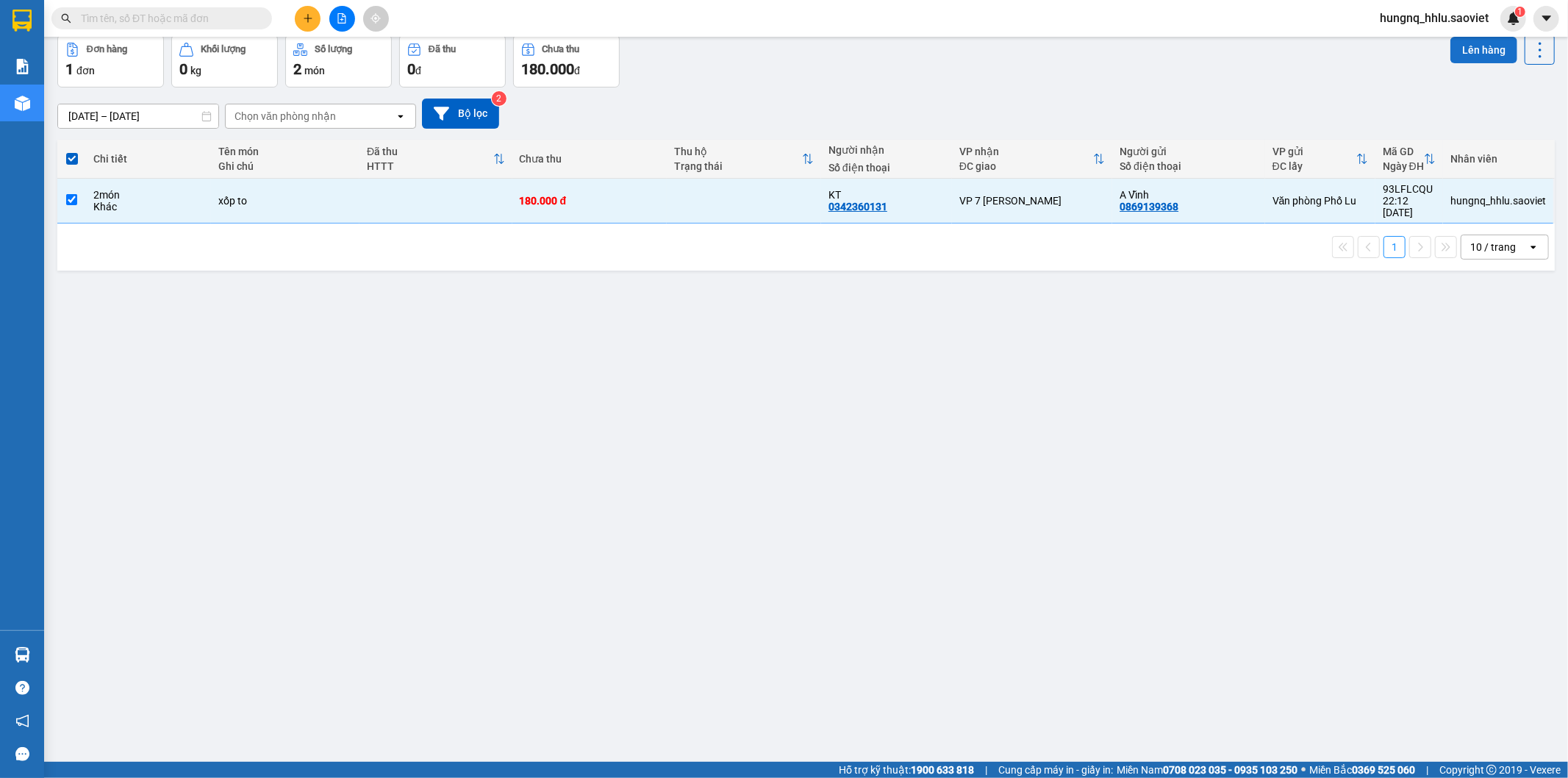
click at [1495, 60] on button "Lên hàng" at bounding box center [1483, 49] width 67 height 26
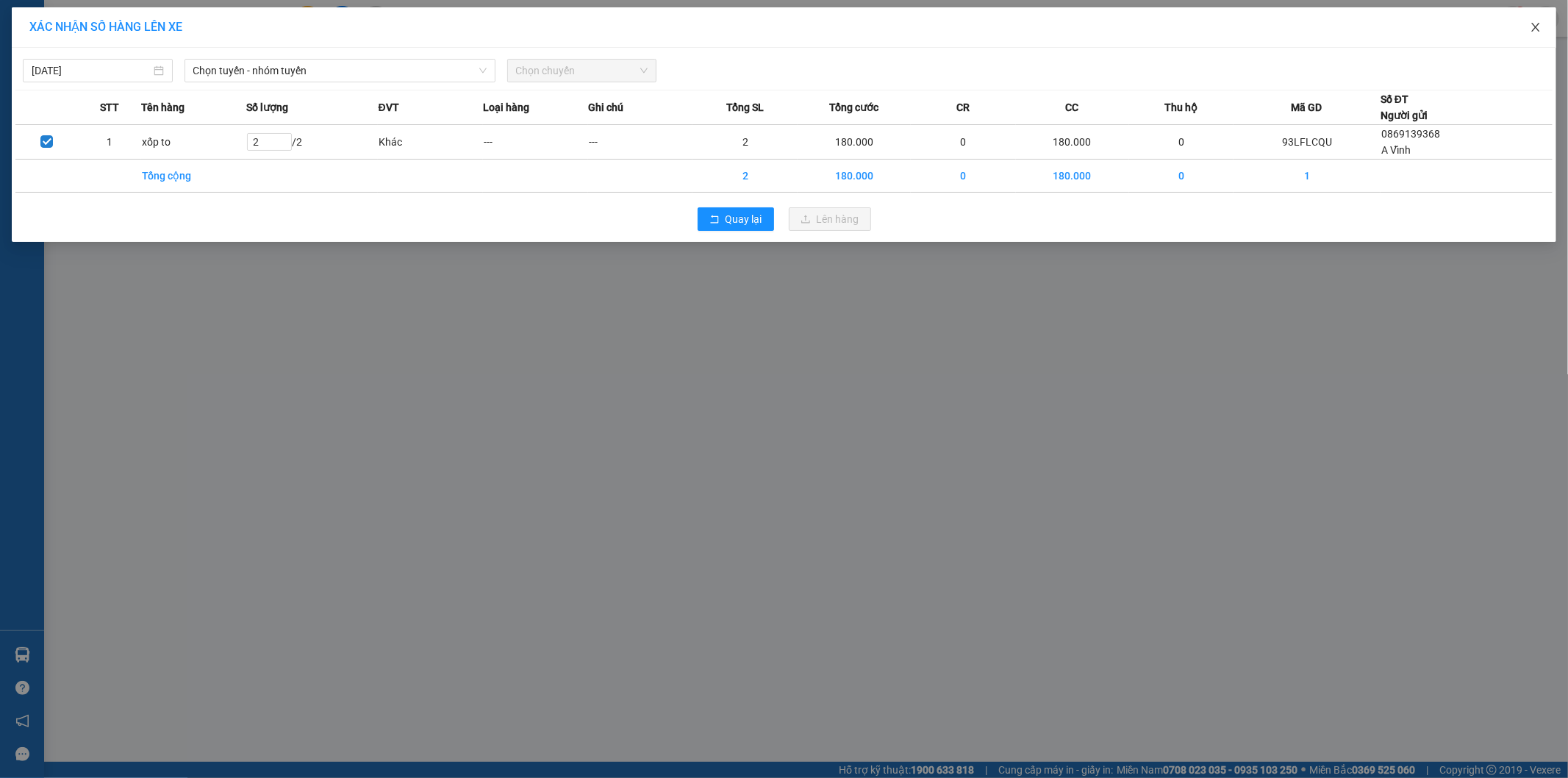
click at [1541, 31] on icon "close" at bounding box center [1536, 27] width 12 height 12
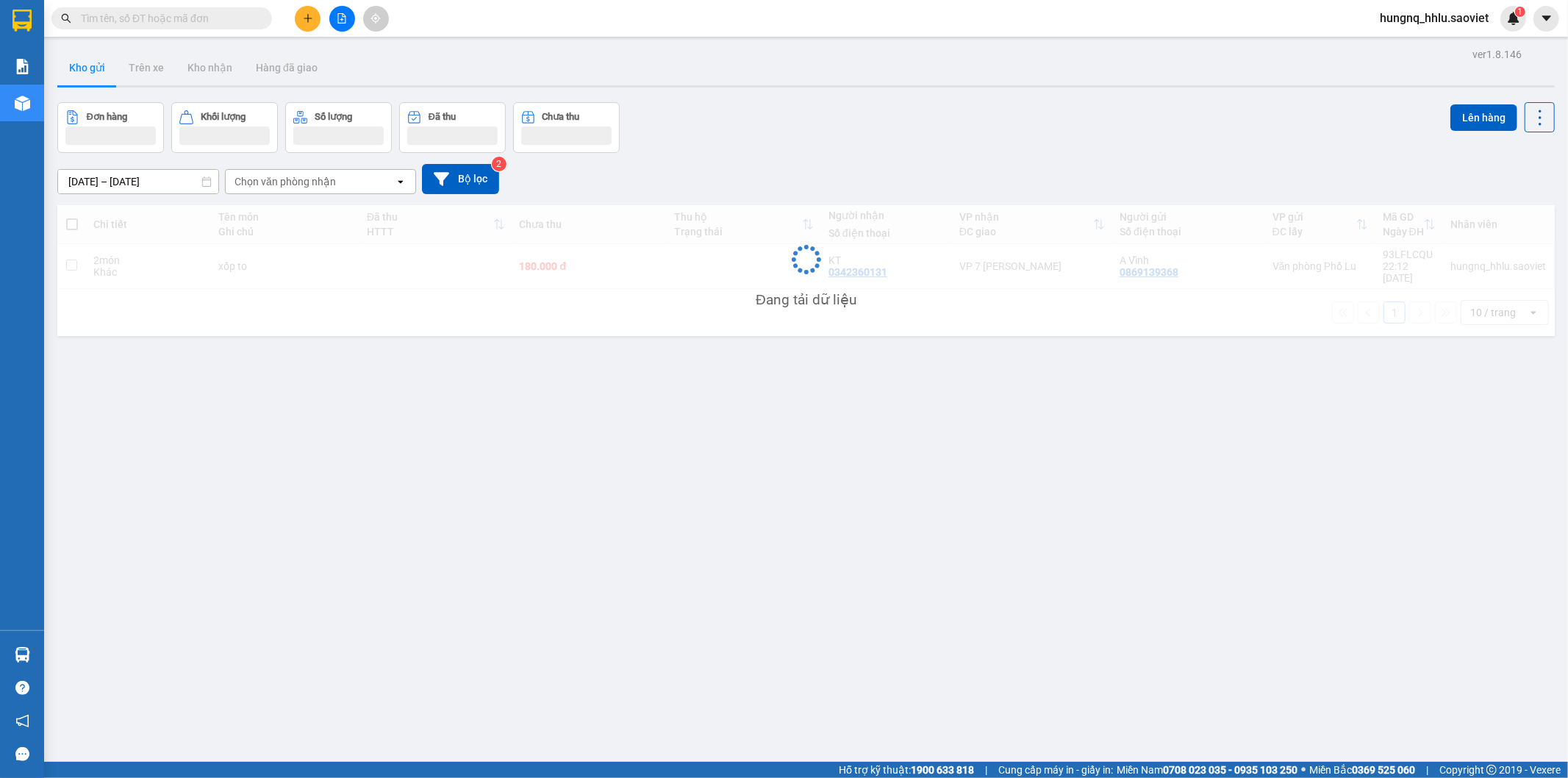
scroll to position [68, 0]
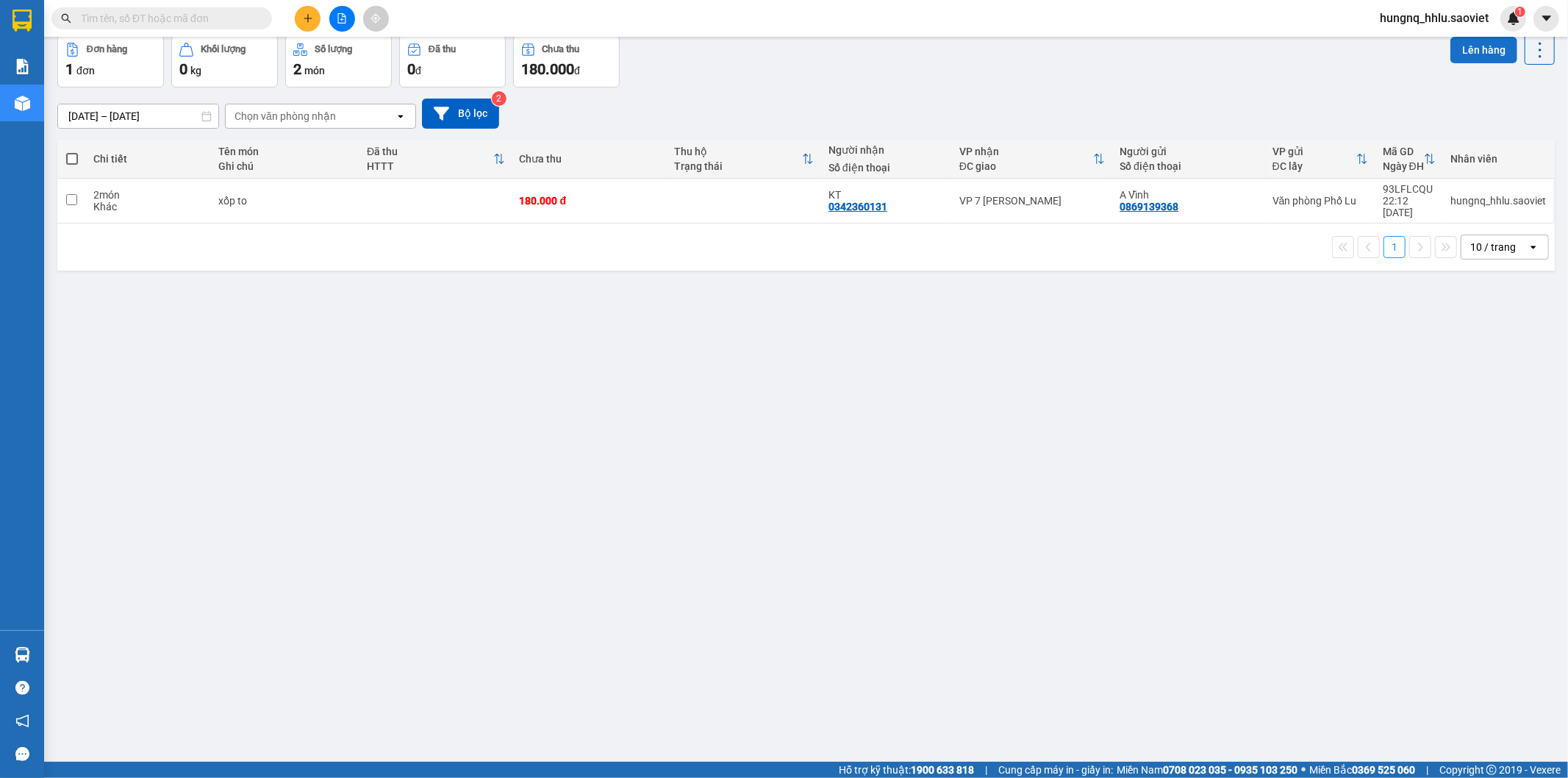
click at [1494, 61] on button "Lên hàng" at bounding box center [1483, 49] width 67 height 26
click at [1541, 31] on icon "Close" at bounding box center [1538, 30] width 12 height 12
drag, startPoint x: 99, startPoint y: 190, endPoint x: 122, endPoint y: 186, distance: 23.3
click at [100, 189] on div "2 món" at bounding box center [149, 195] width 110 height 12
checkbox input "true"
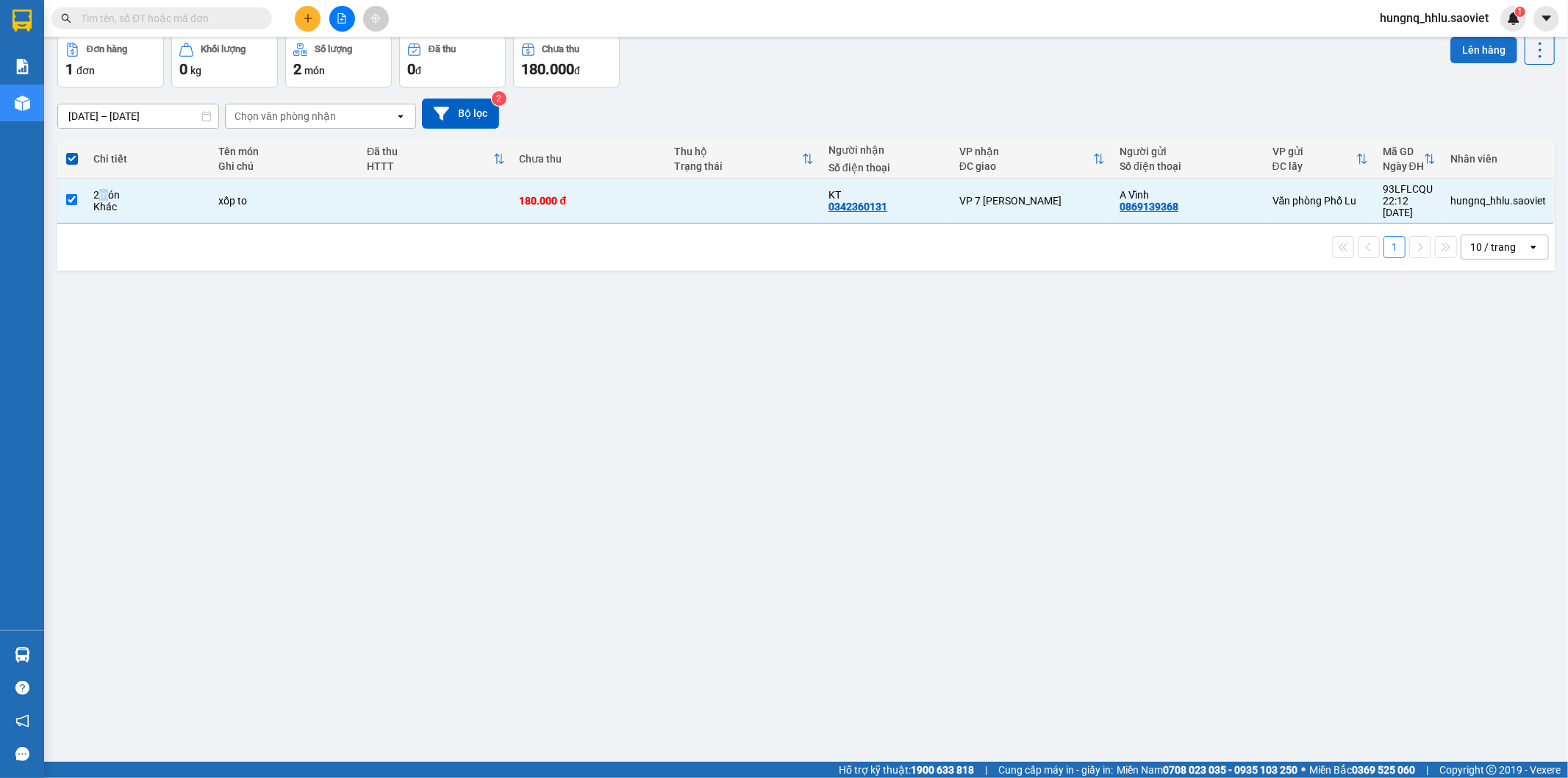
click at [1494, 60] on button "Lên hàng" at bounding box center [1483, 49] width 67 height 26
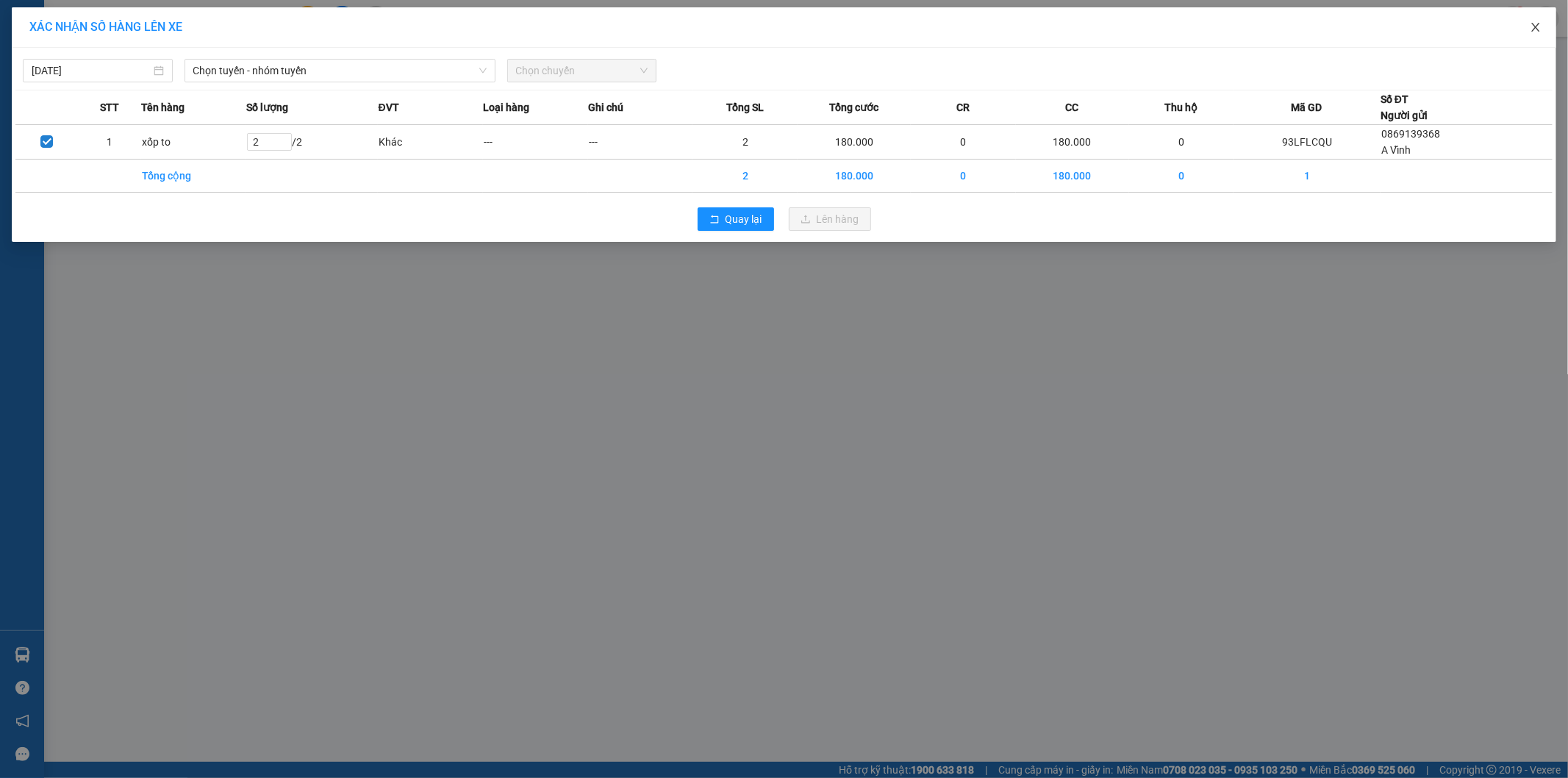
click at [1537, 28] on icon "close" at bounding box center [1535, 27] width 8 height 9
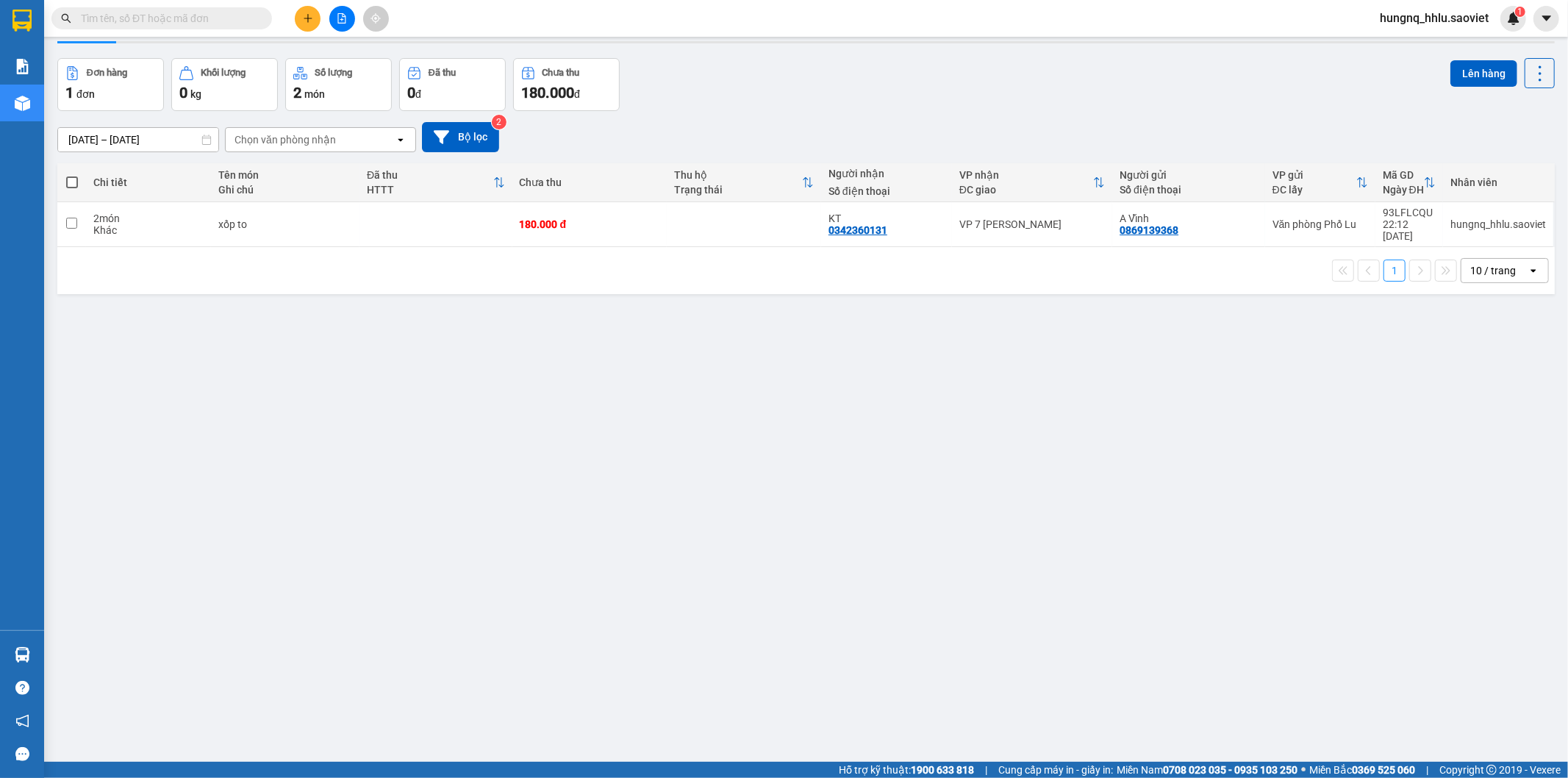
scroll to position [68, 0]
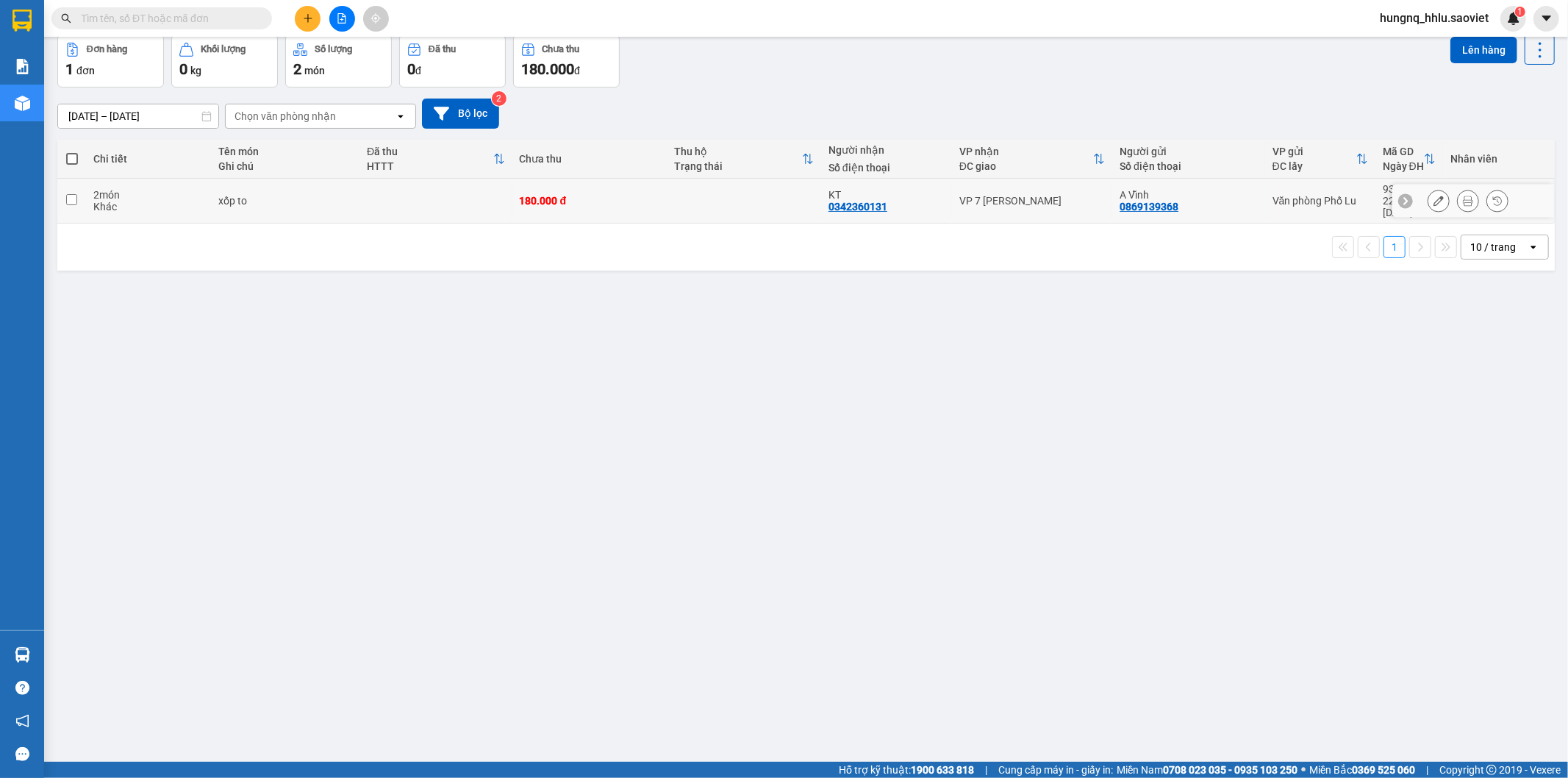
click at [161, 189] on div "2 món" at bounding box center [149, 195] width 110 height 12
checkbox input "true"
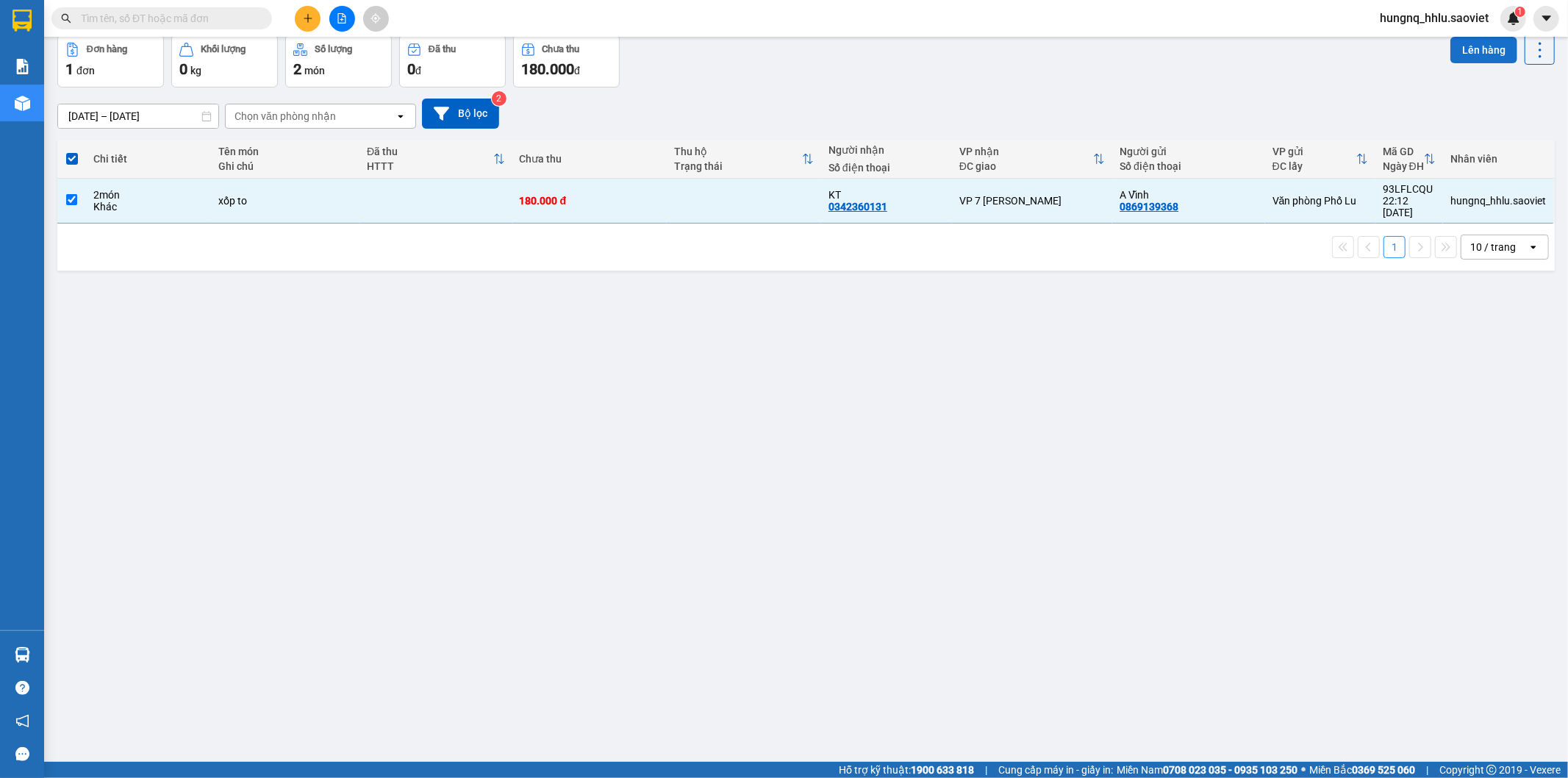
click at [1502, 62] on button "Lên hàng" at bounding box center [1483, 49] width 67 height 26
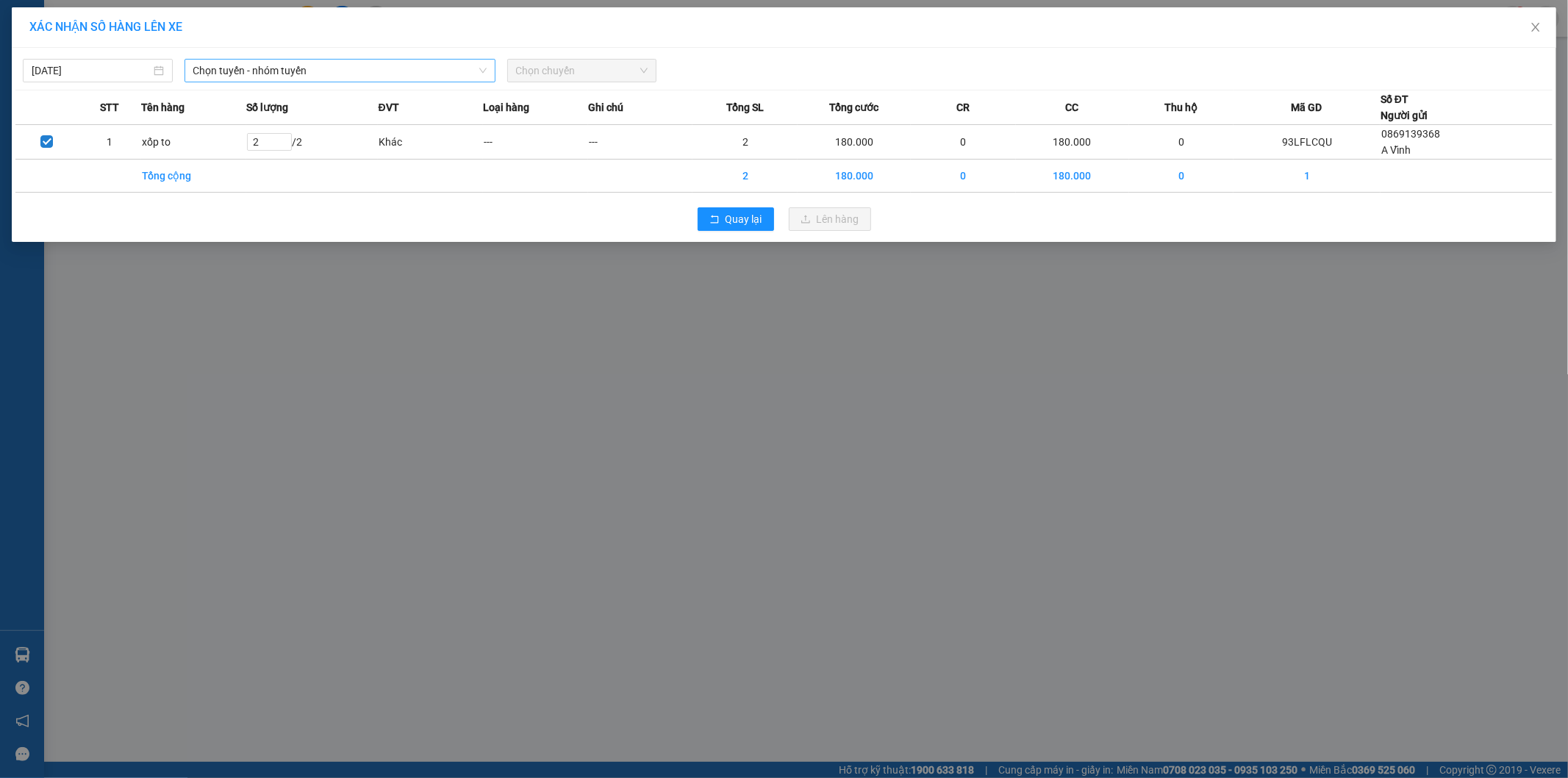
click at [209, 71] on span "Chọn tuyến - nhóm tuyến" at bounding box center [339, 71] width 293 height 22
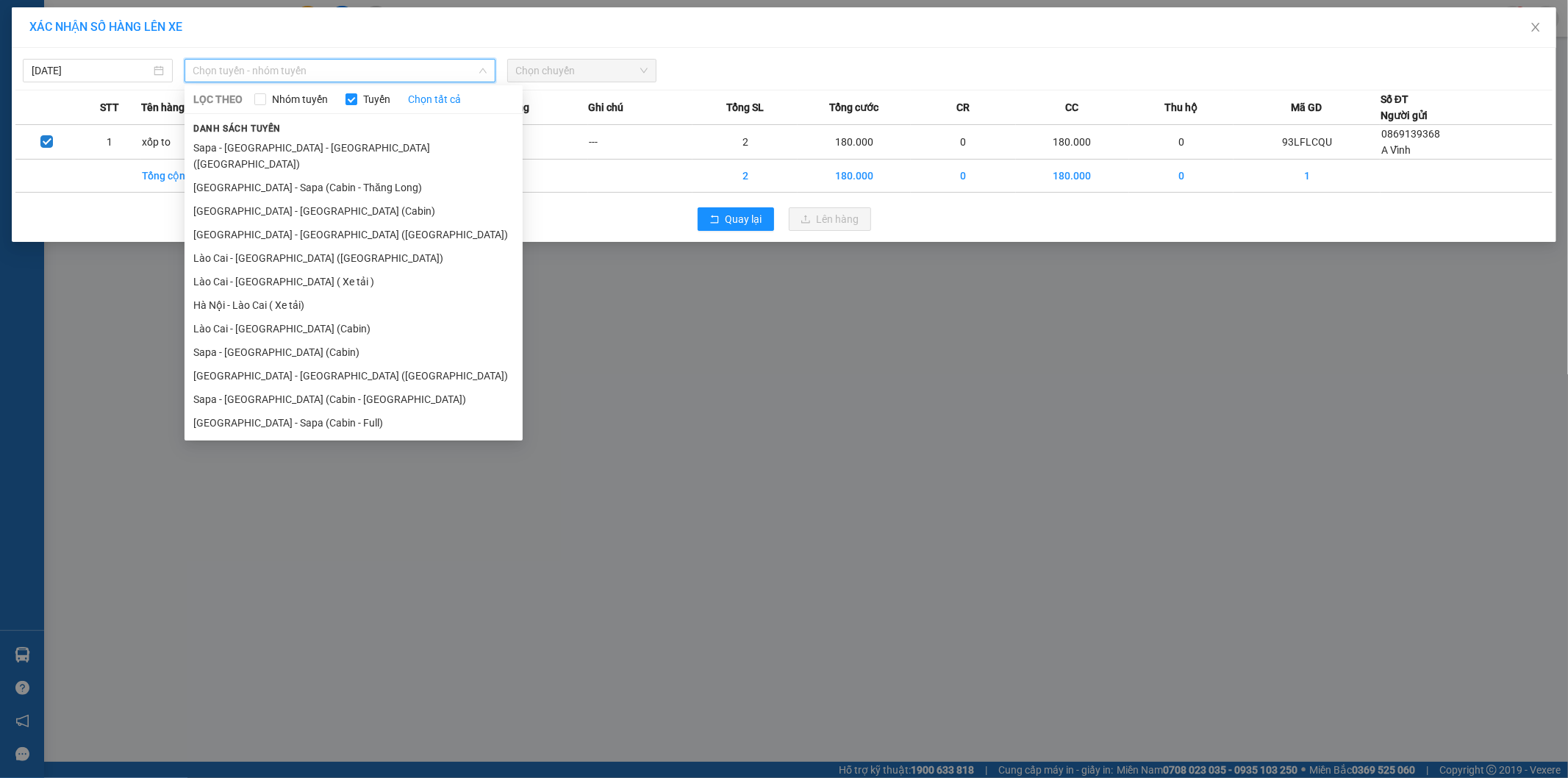
click at [209, 71] on span "Chọn tuyến - nhóm tuyến" at bounding box center [339, 71] width 293 height 22
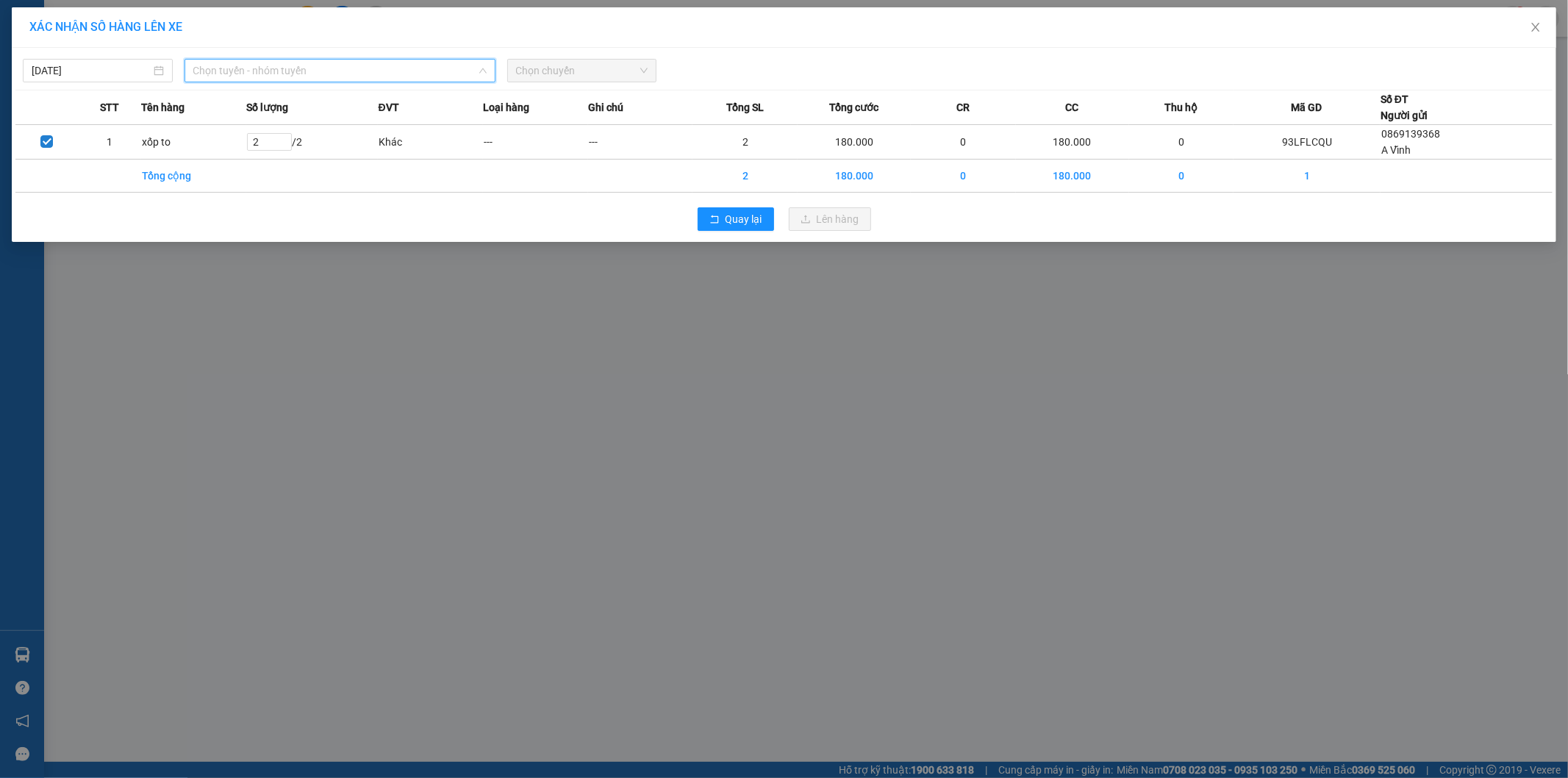
click at [209, 71] on span "Chọn tuyến - nhóm tuyến" at bounding box center [339, 71] width 293 height 22
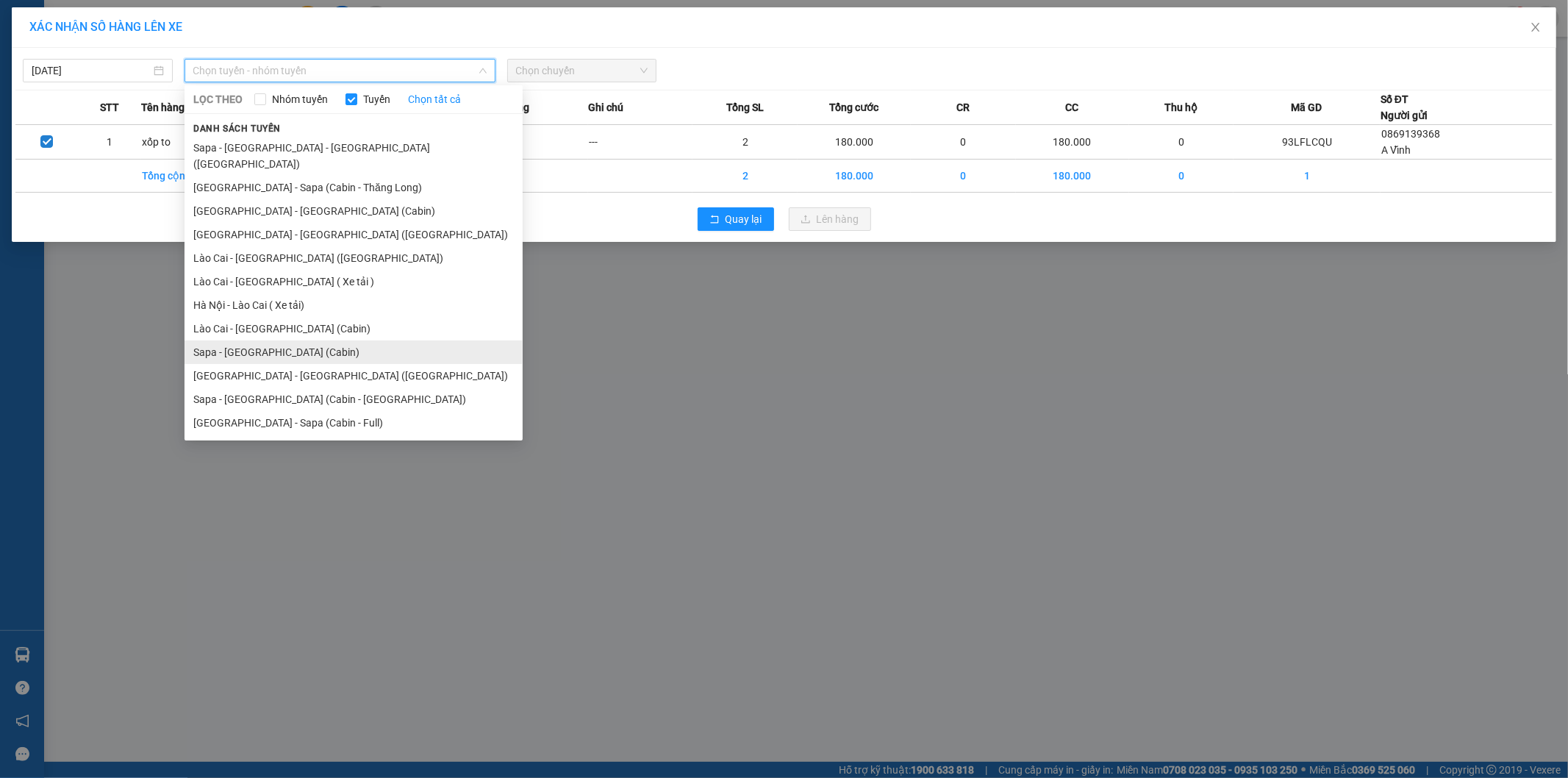
click at [199, 344] on li "Sapa - [GEOGRAPHIC_DATA] (Cabin)" at bounding box center [354, 352] width 338 height 24
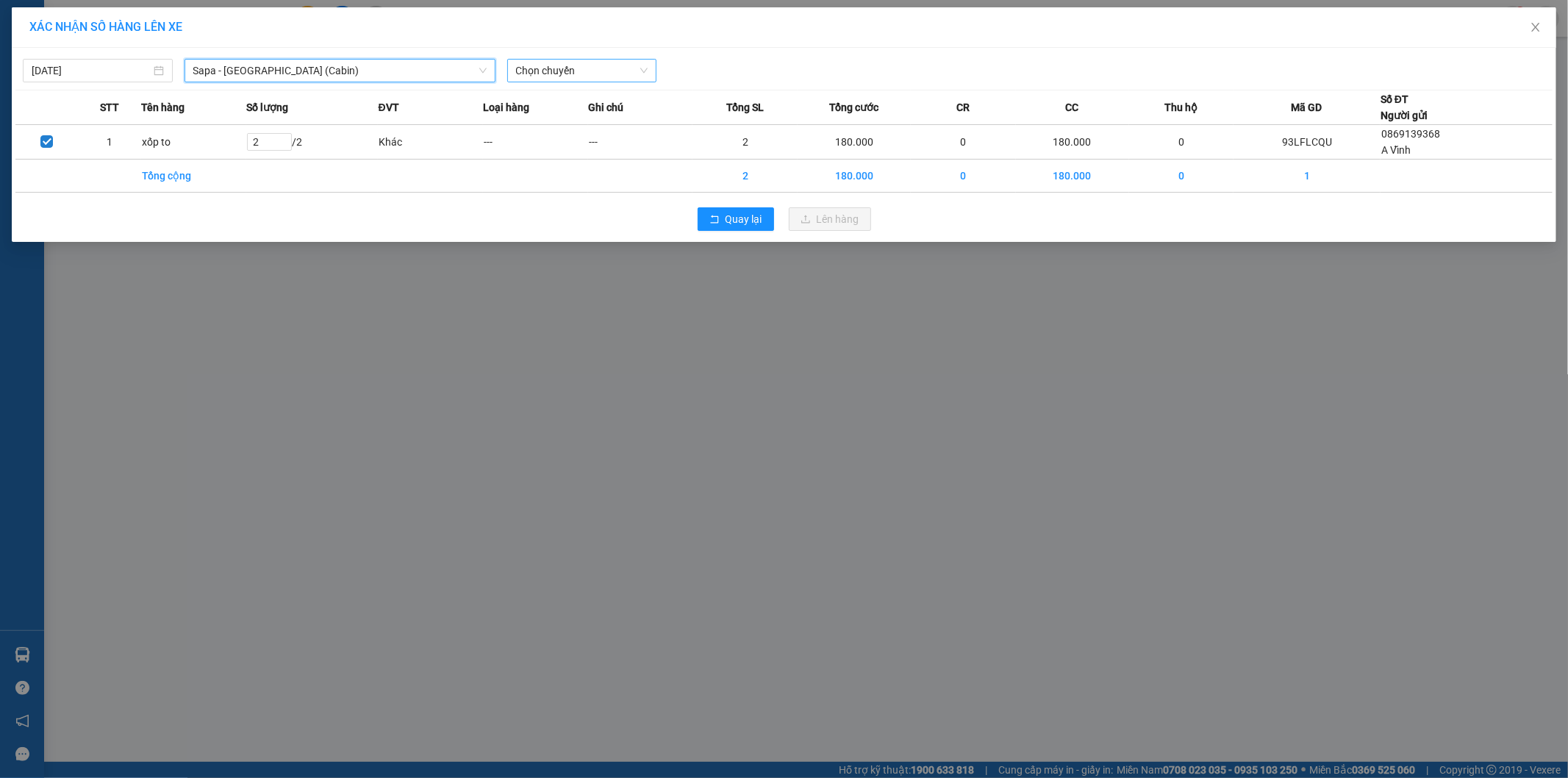
click at [527, 72] on span "Chọn chuyến" at bounding box center [582, 71] width 133 height 22
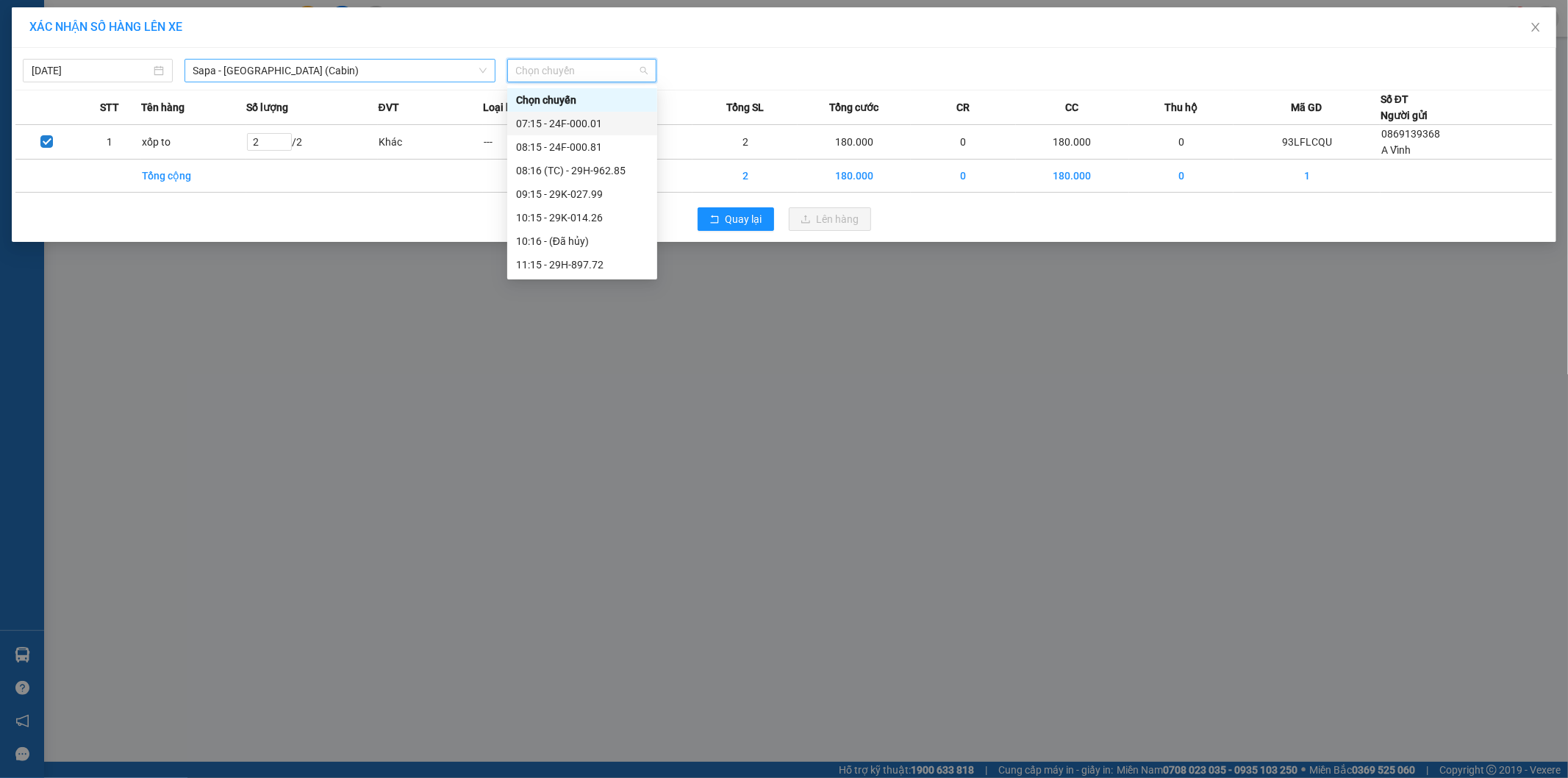
click at [209, 61] on span "Sapa - [GEOGRAPHIC_DATA] (Cabin)" at bounding box center [339, 71] width 293 height 22
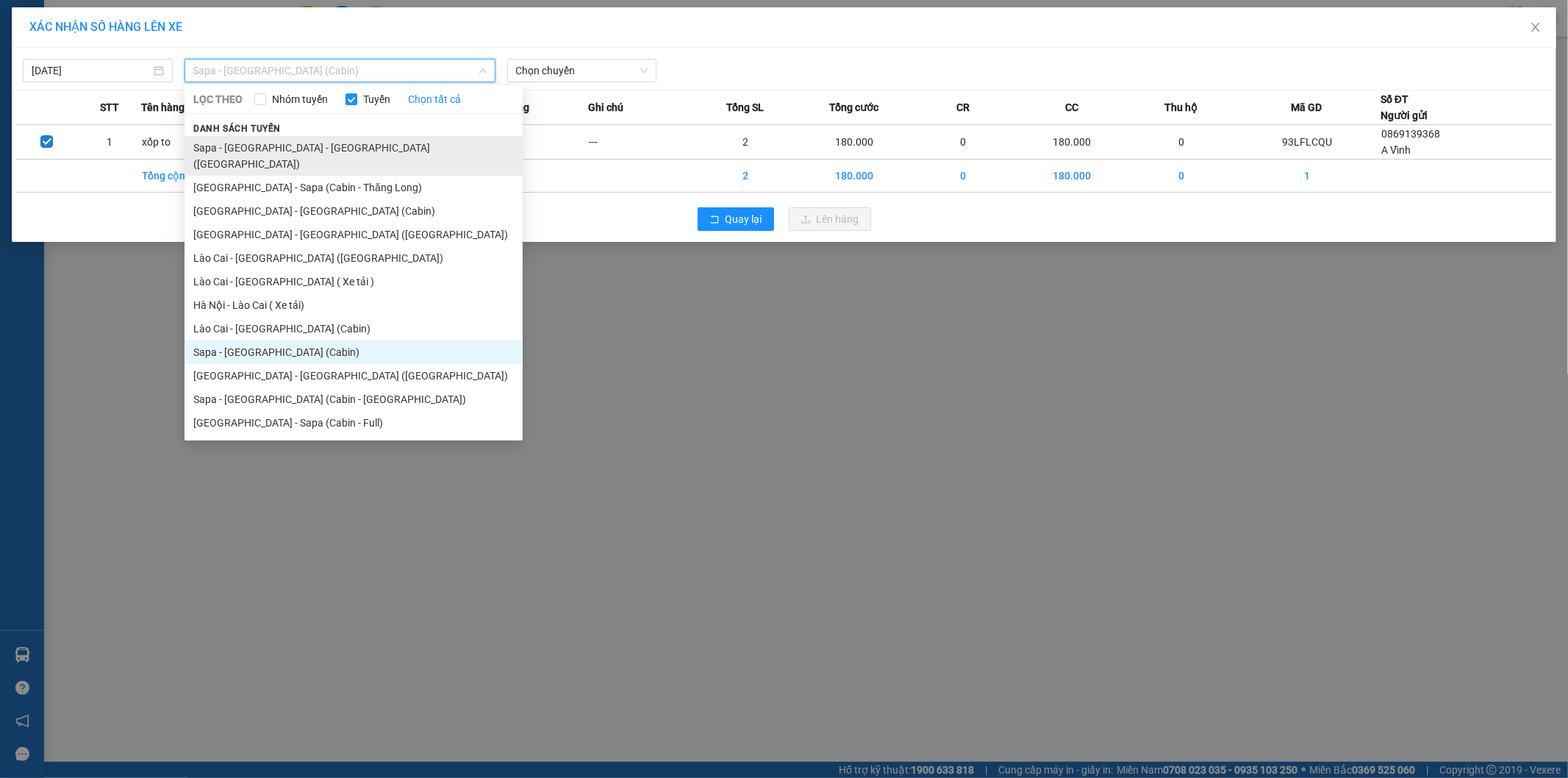
click at [199, 155] on li "Sapa - [GEOGRAPHIC_DATA] - [GEOGRAPHIC_DATA] ([GEOGRAPHIC_DATA])" at bounding box center [354, 156] width 338 height 40
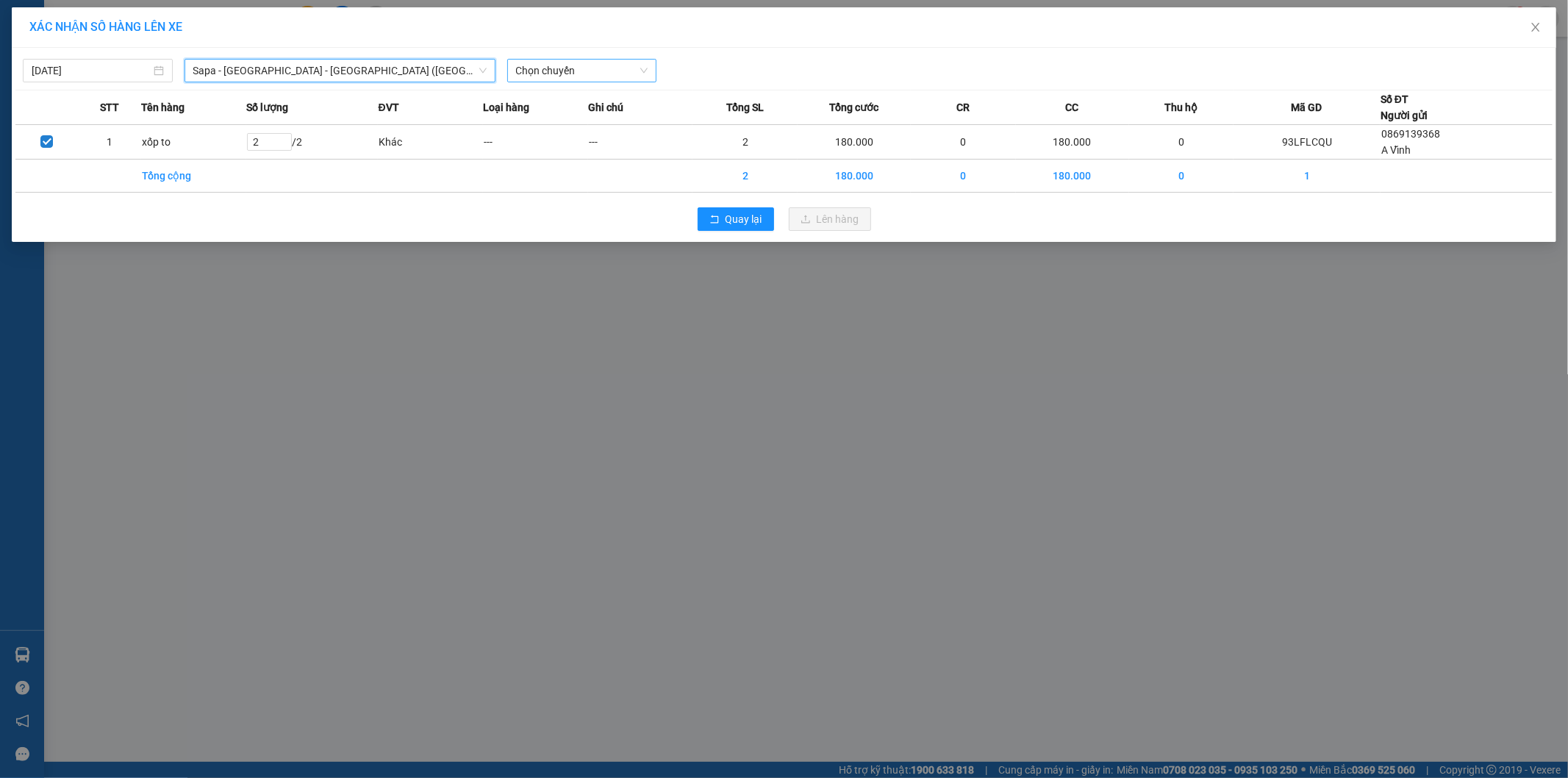
click at [525, 69] on span "Chọn chuyến" at bounding box center [582, 71] width 133 height 22
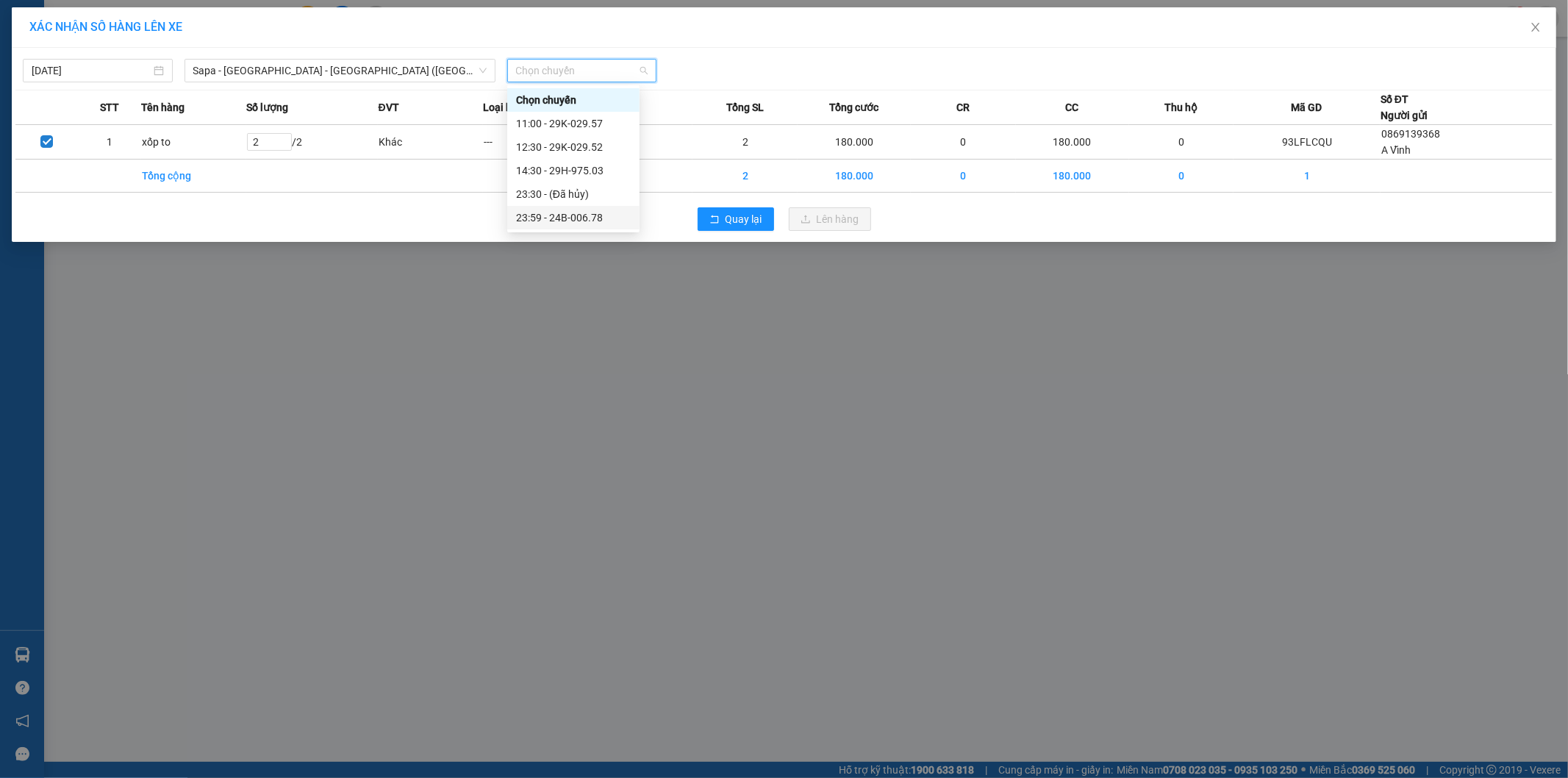
click at [612, 221] on div "23:59 - 24B-006.78" at bounding box center [573, 217] width 115 height 16
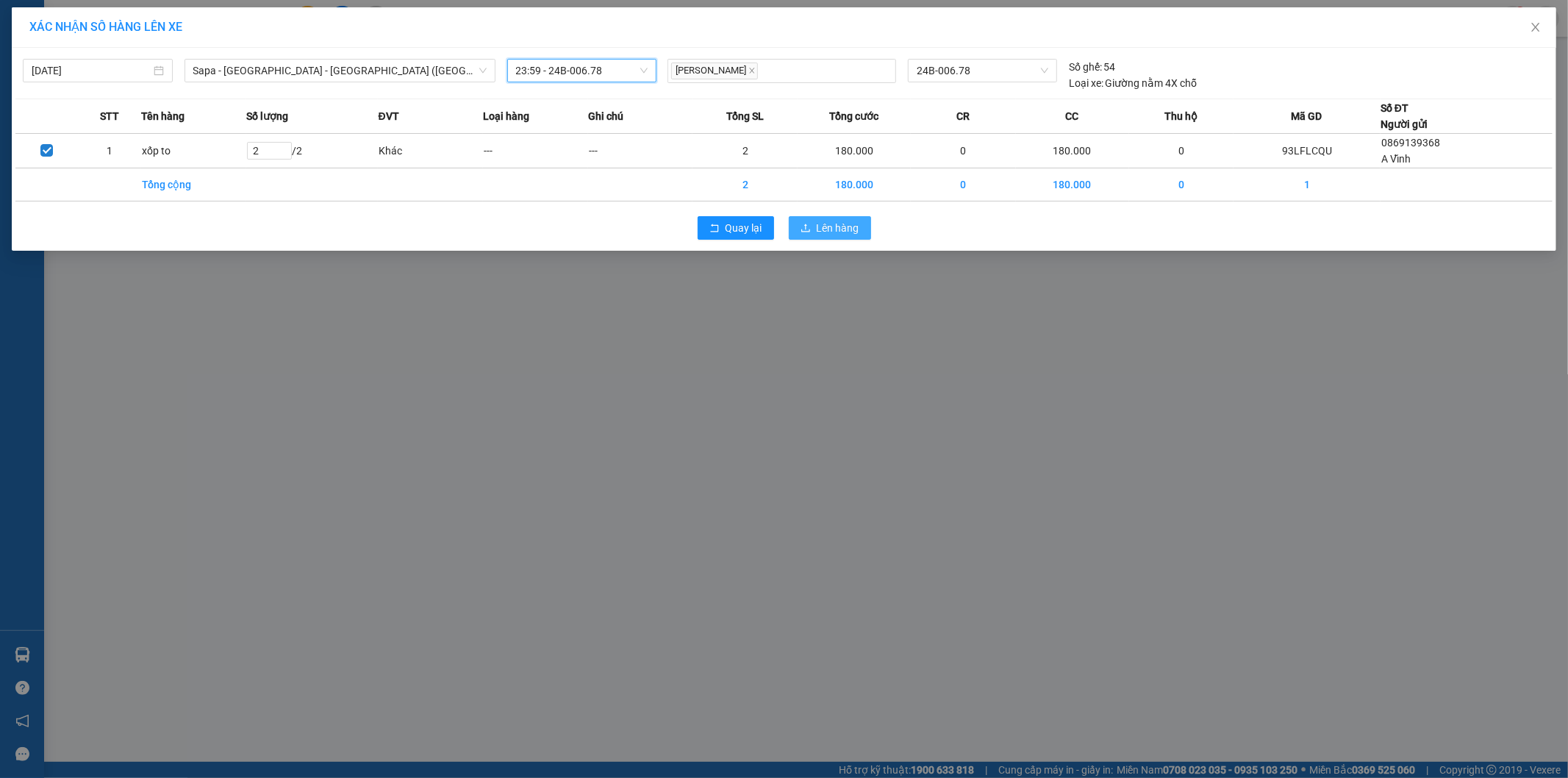
click at [860, 237] on button "Lên hàng" at bounding box center [829, 228] width 82 height 24
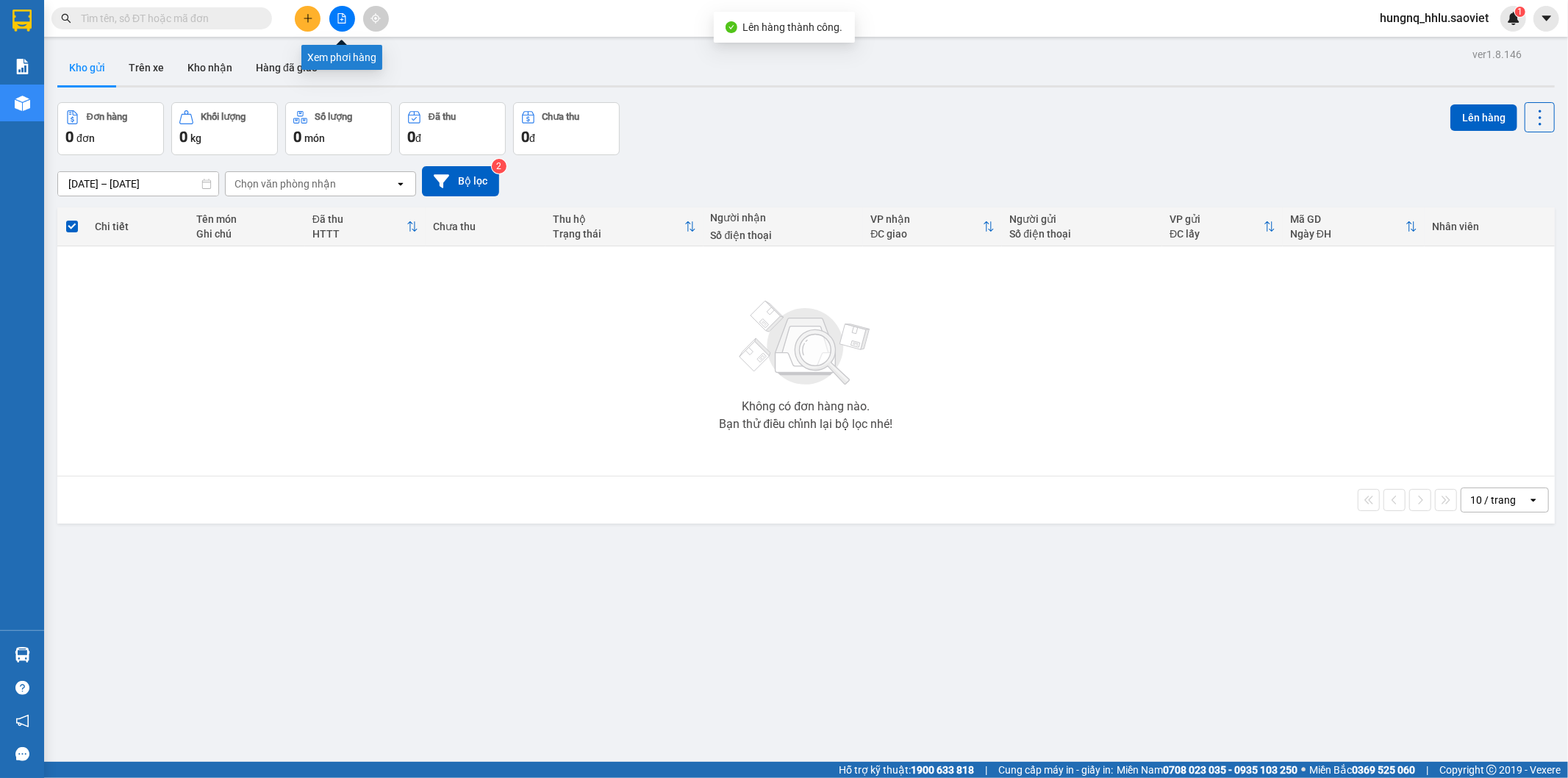
click at [346, 25] on button at bounding box center [342, 19] width 25 height 26
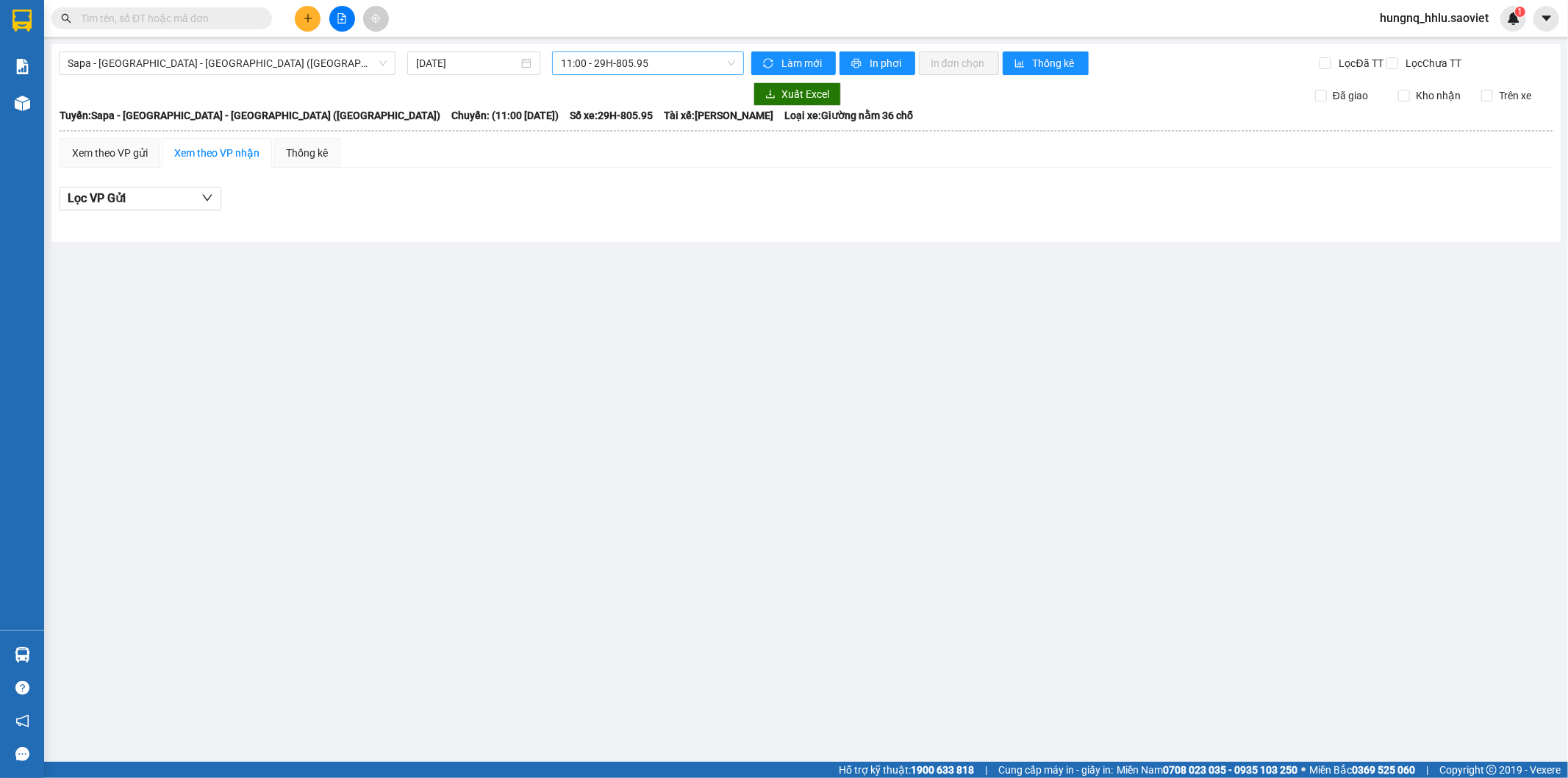
click at [584, 59] on span "11:00 - 29H-805.95" at bounding box center [648, 63] width 173 height 22
click at [417, 66] on input "[DATE]" at bounding box center [467, 63] width 102 height 16
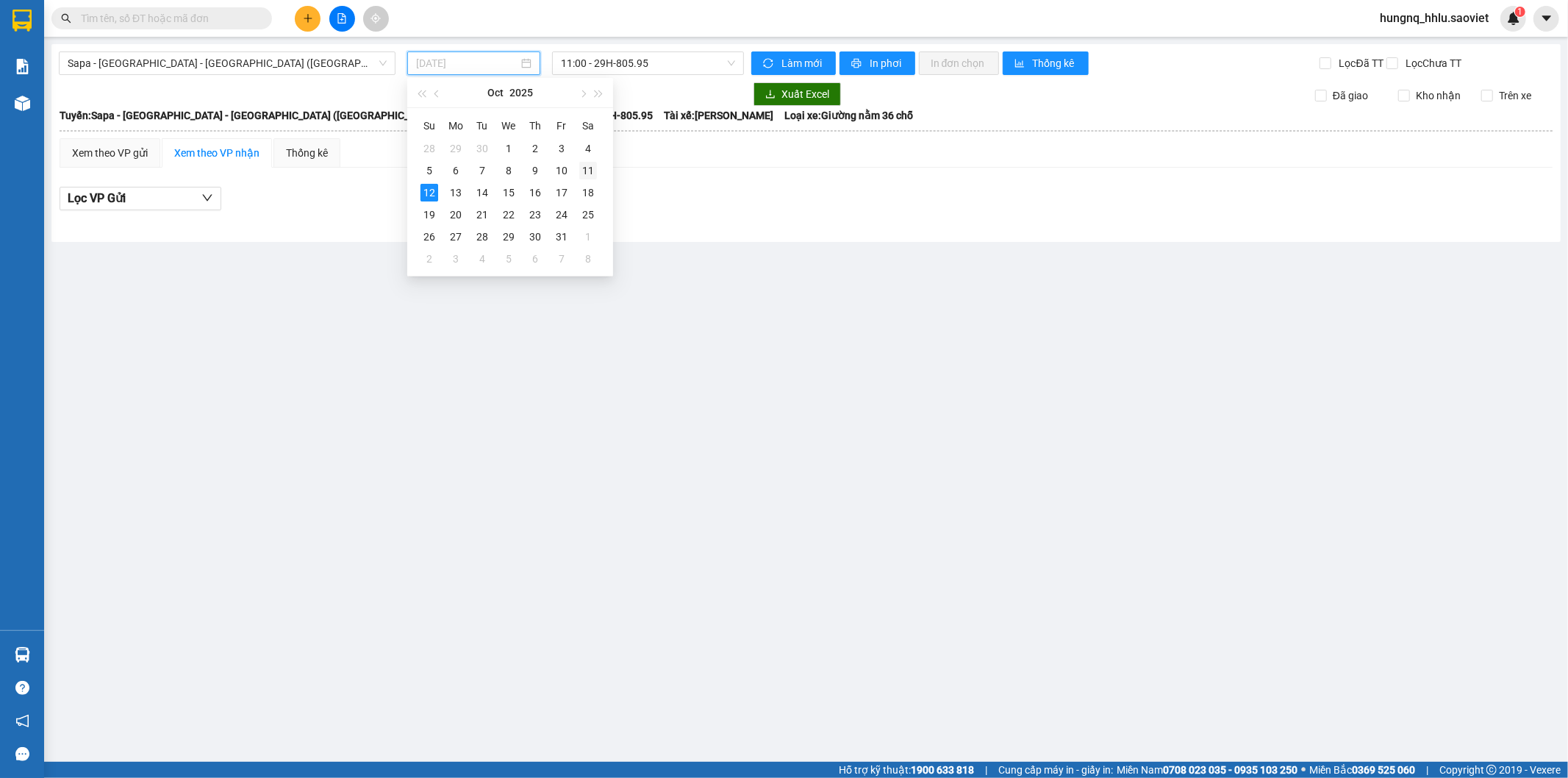
click at [593, 174] on div "11" at bounding box center [587, 170] width 18 height 18
type input "[DATE]"
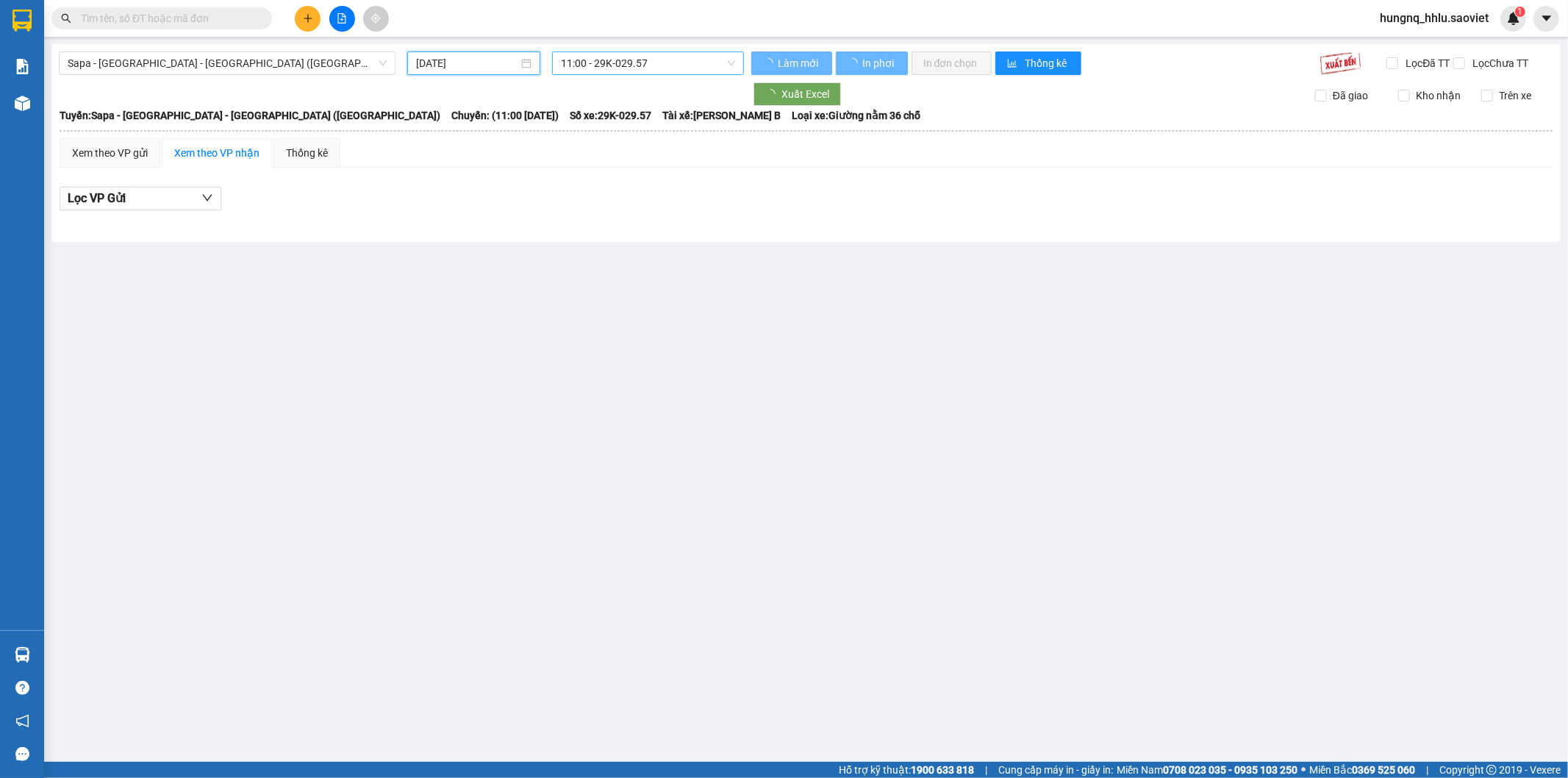
click at [665, 67] on span "11:00 - 29K-029.57" at bounding box center [648, 63] width 173 height 22
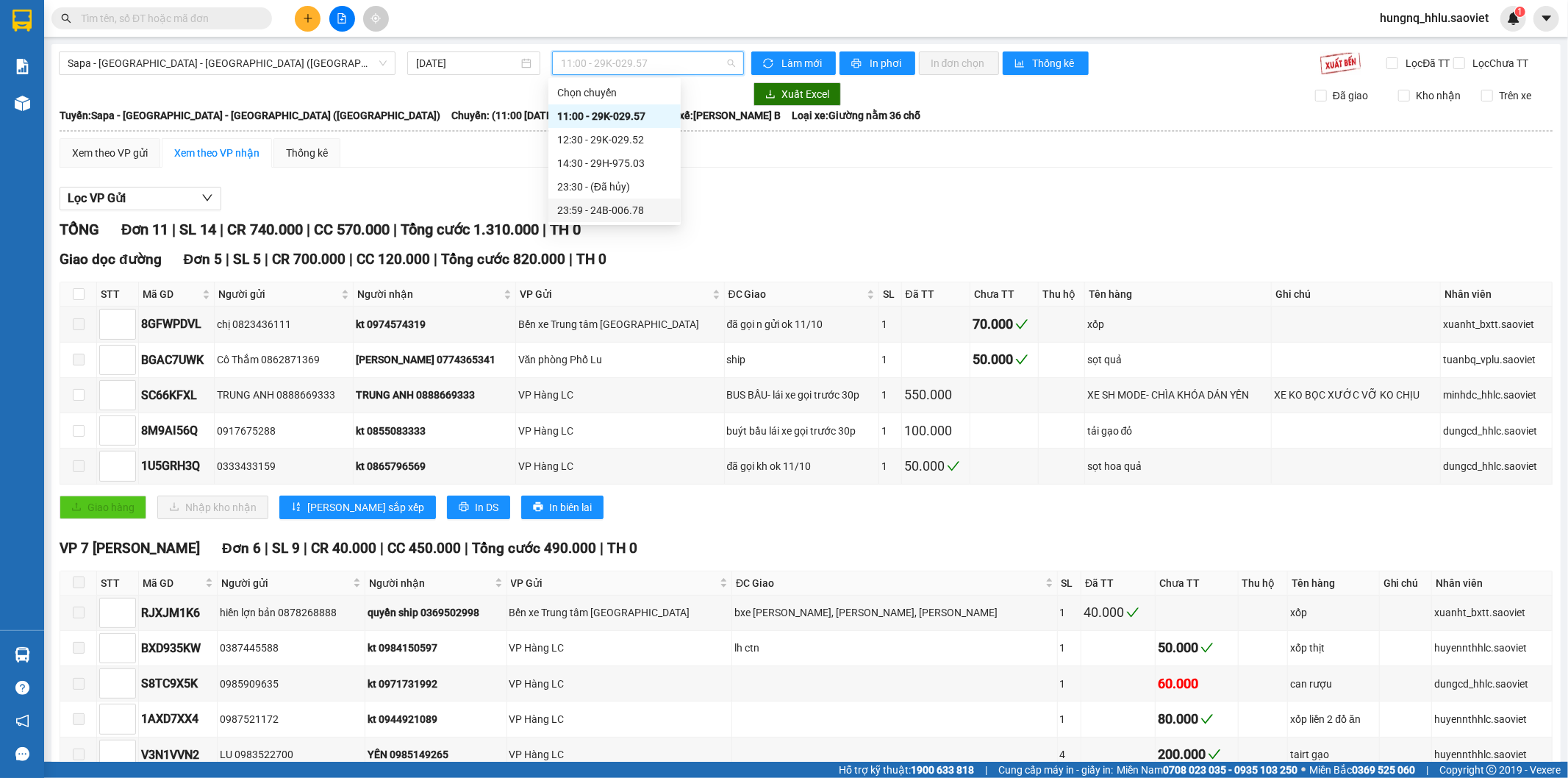
click at [652, 217] on div "23:59 - 24B-006.78" at bounding box center [614, 210] width 115 height 16
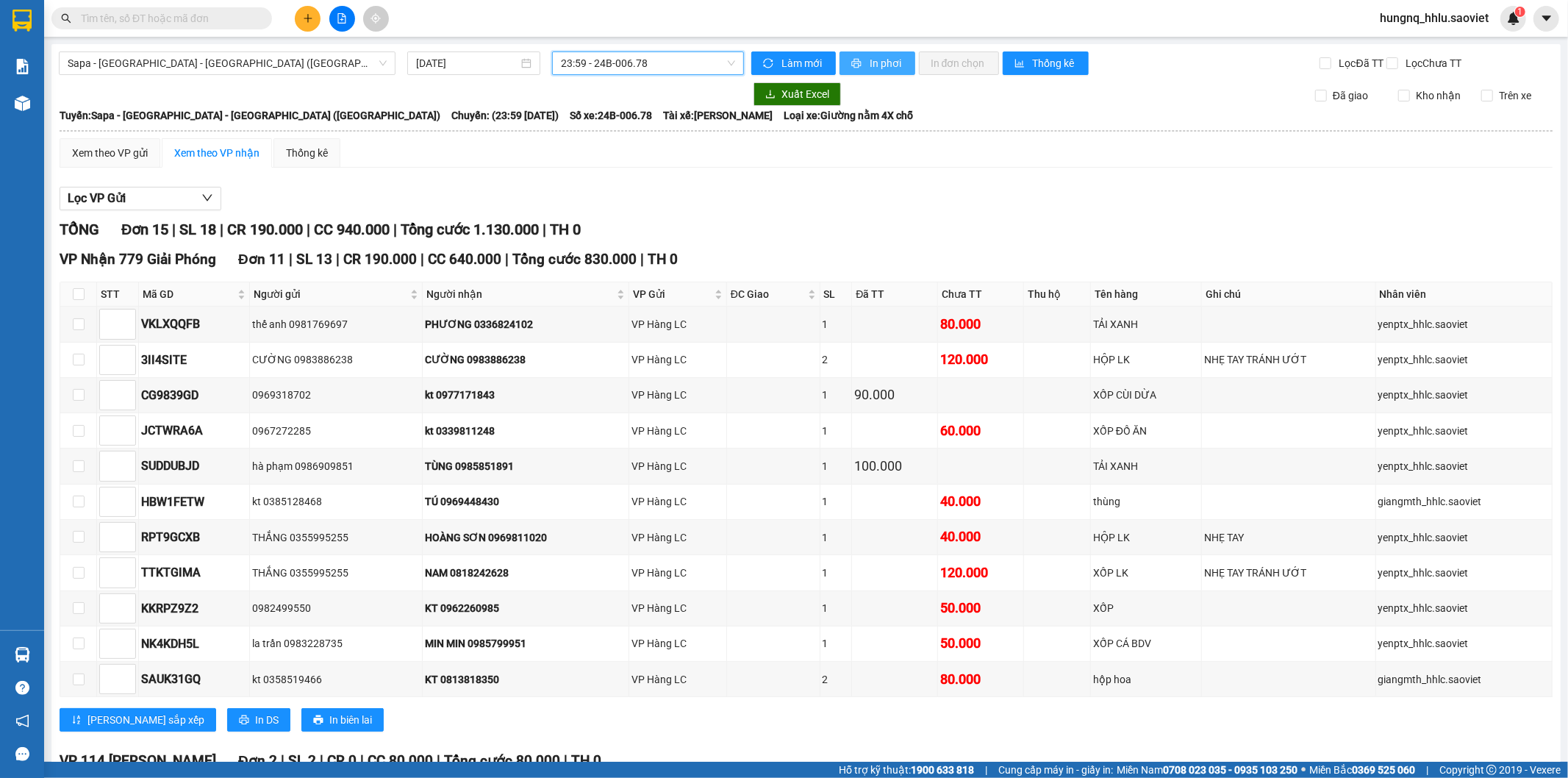
click at [897, 68] on button "In phơi" at bounding box center [877, 64] width 76 height 24
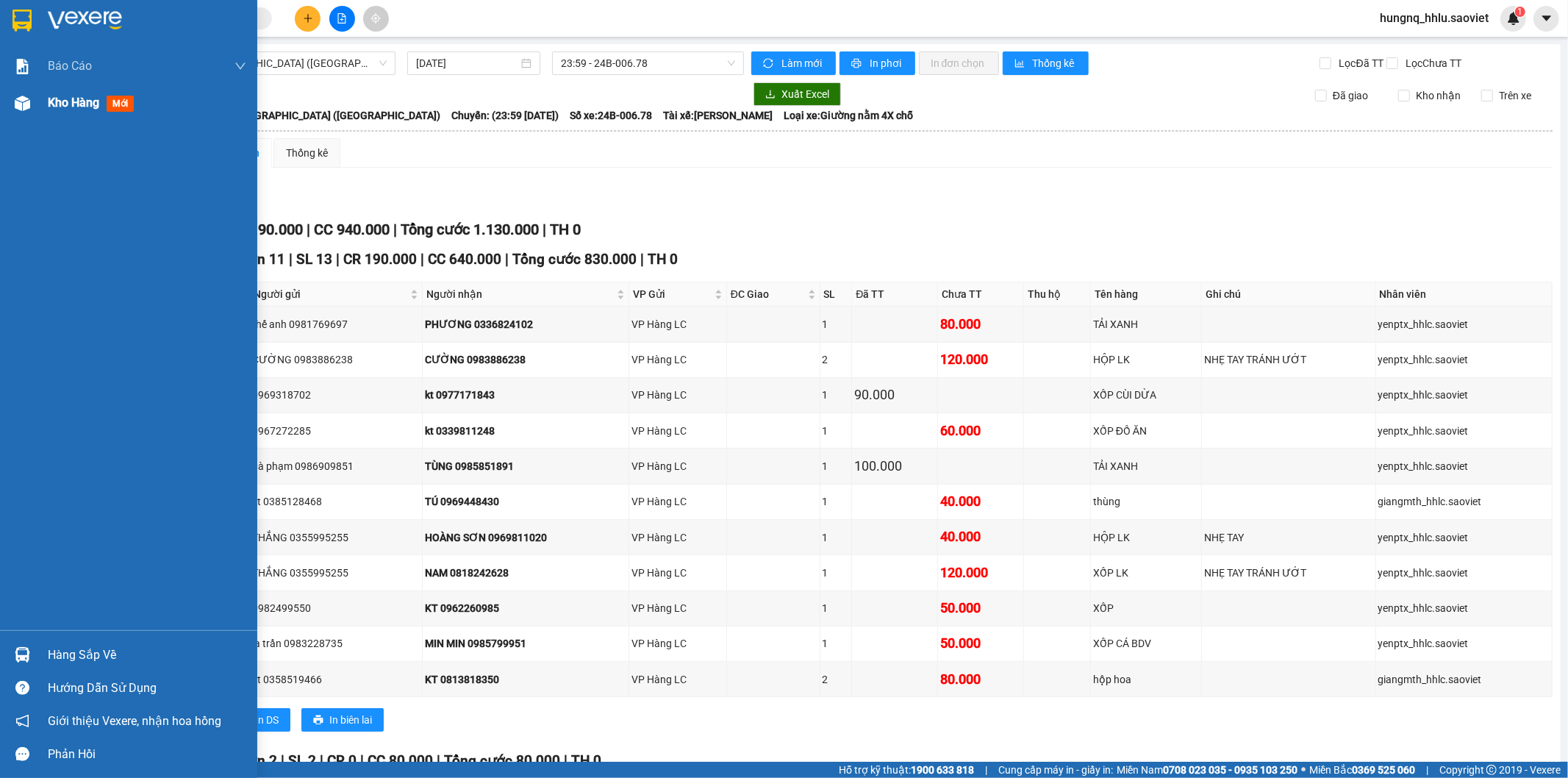
click at [77, 111] on div "Kho hàng mới" at bounding box center [93, 103] width 92 height 19
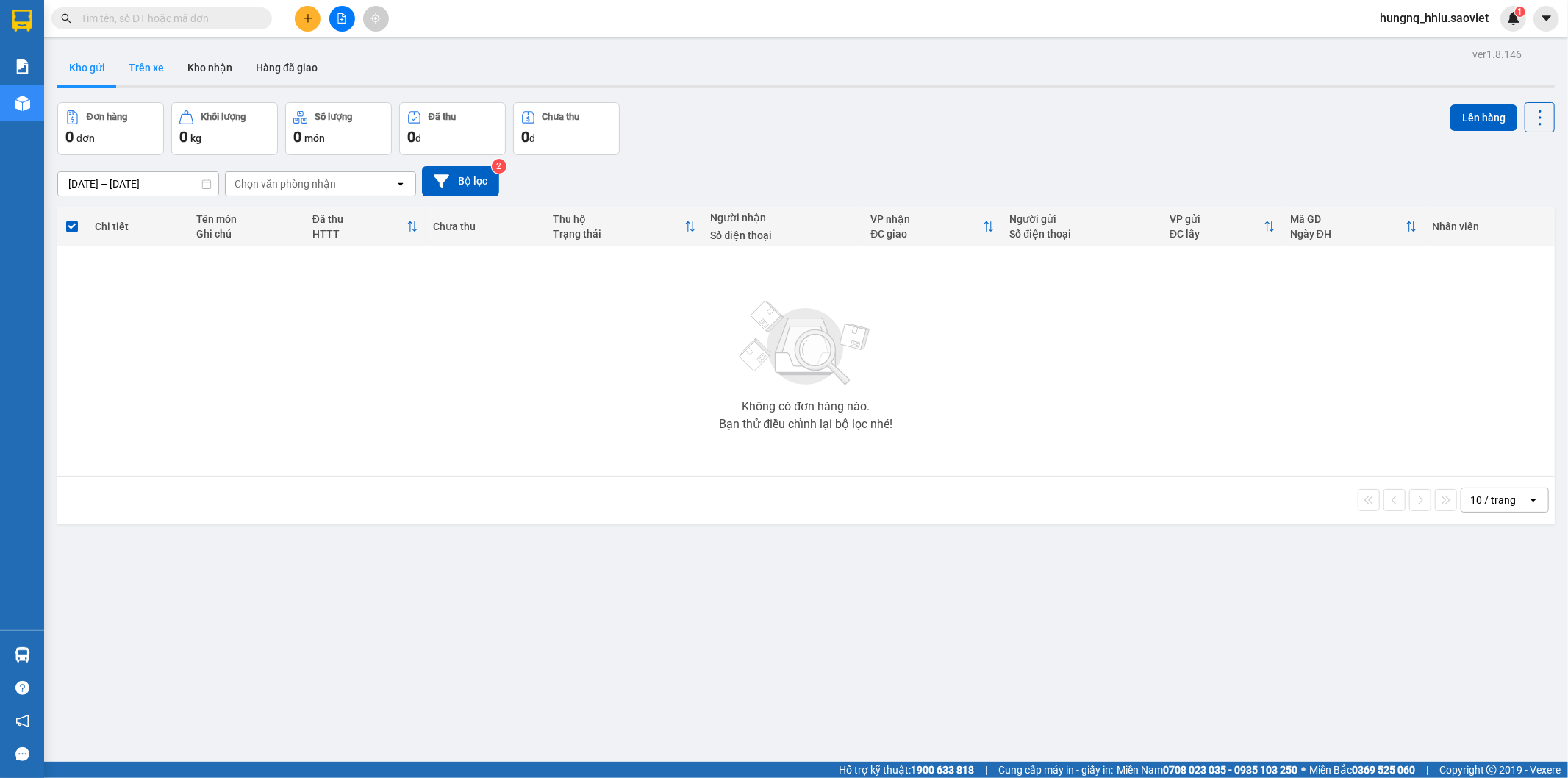
click at [151, 73] on button "Trên xe" at bounding box center [146, 68] width 59 height 36
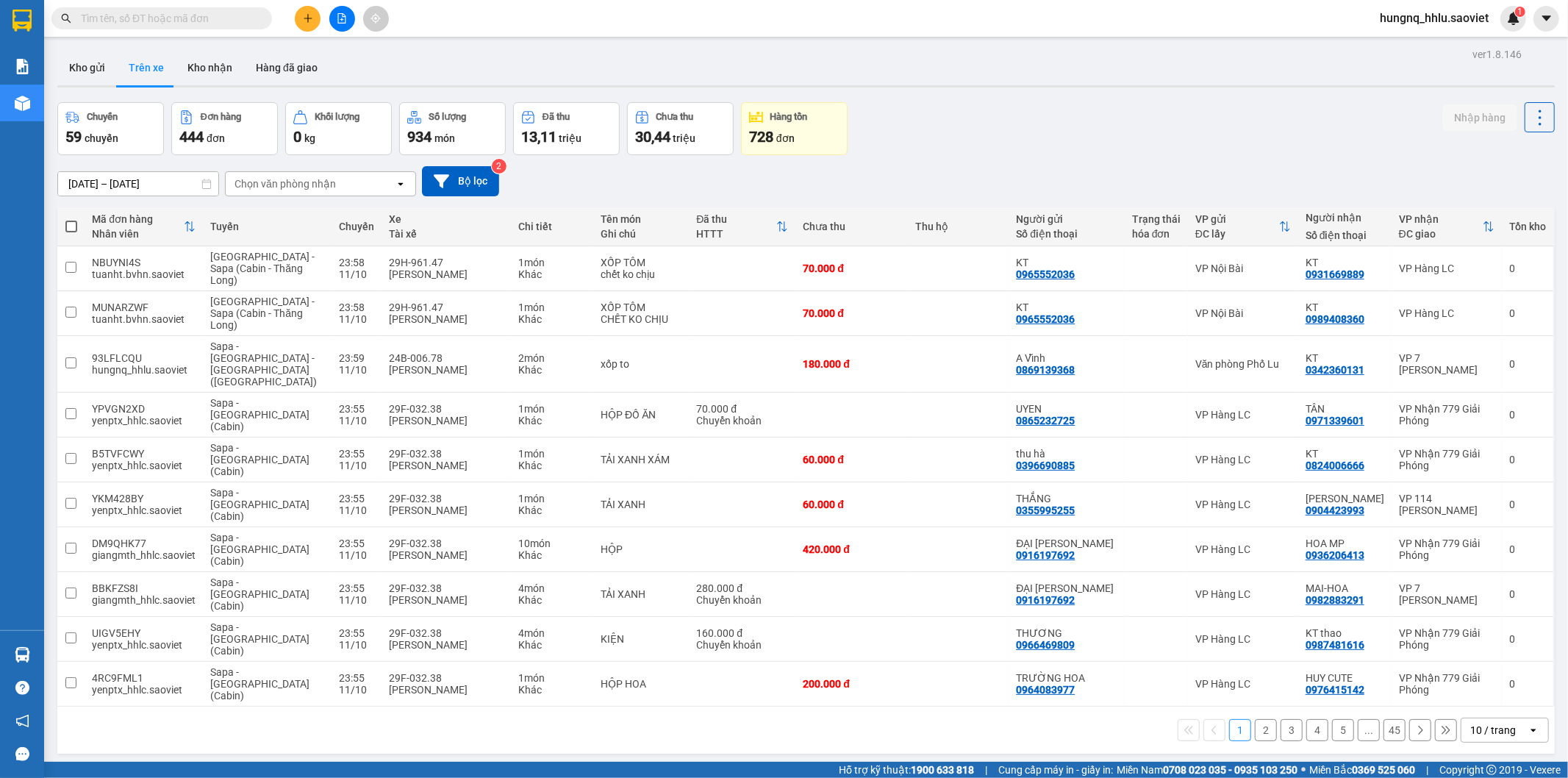
click at [248, 185] on div "Chọn văn phòng nhận" at bounding box center [285, 184] width 101 height 14
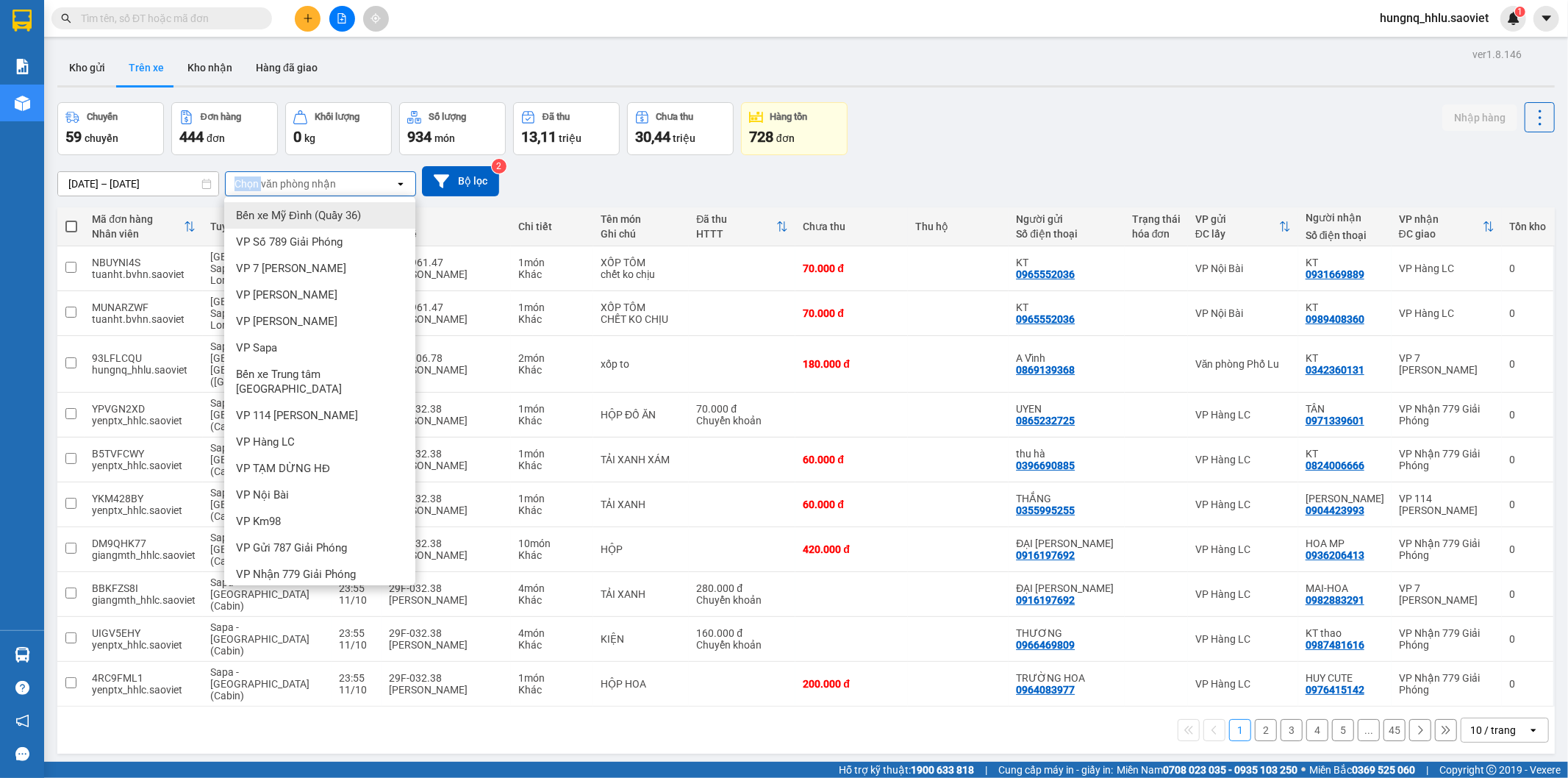
click at [248, 185] on div "Chọn văn phòng nhận" at bounding box center [285, 184] width 101 height 14
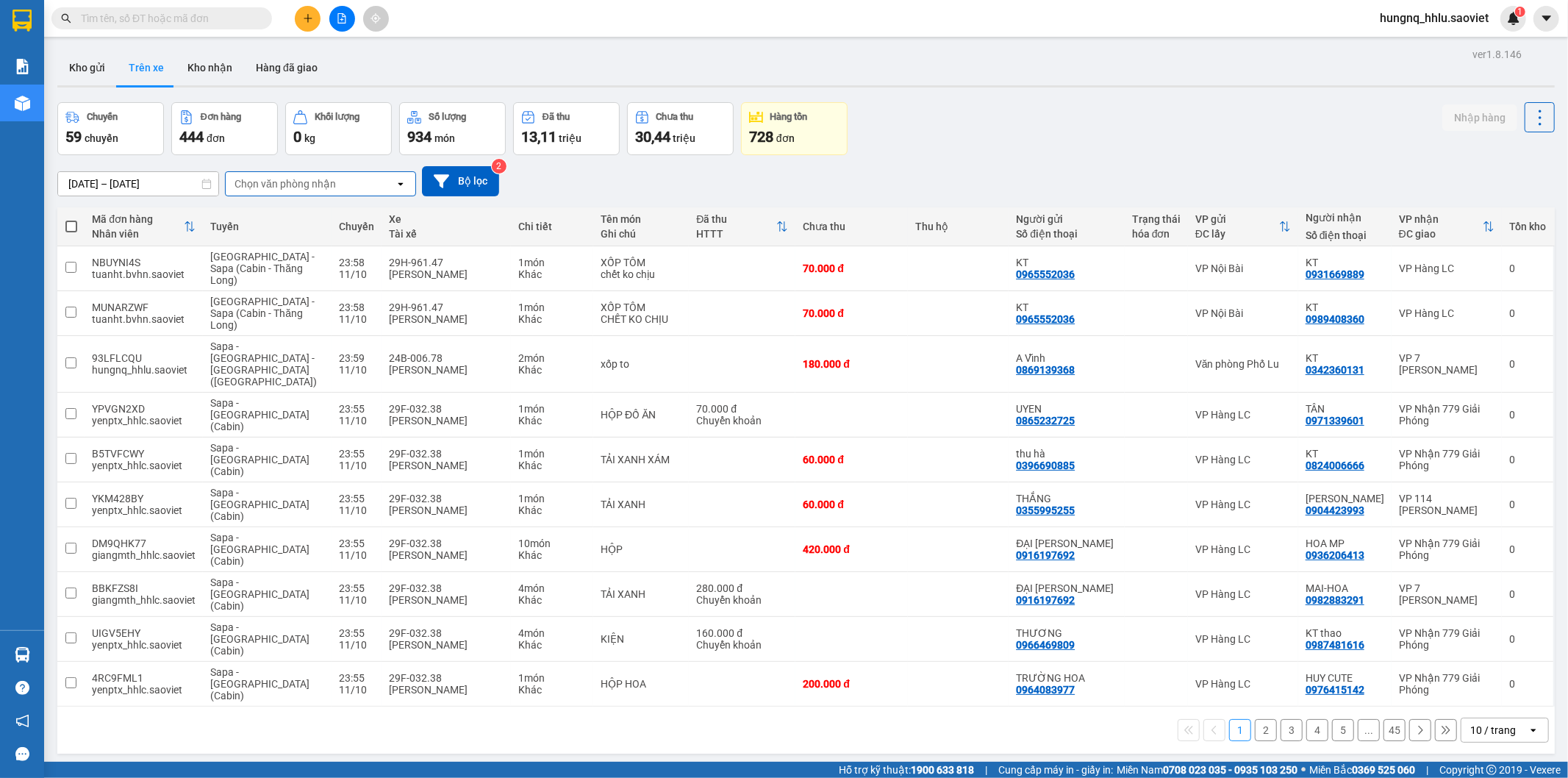
click at [248, 177] on div "Chọn văn phòng nhận" at bounding box center [285, 184] width 101 height 14
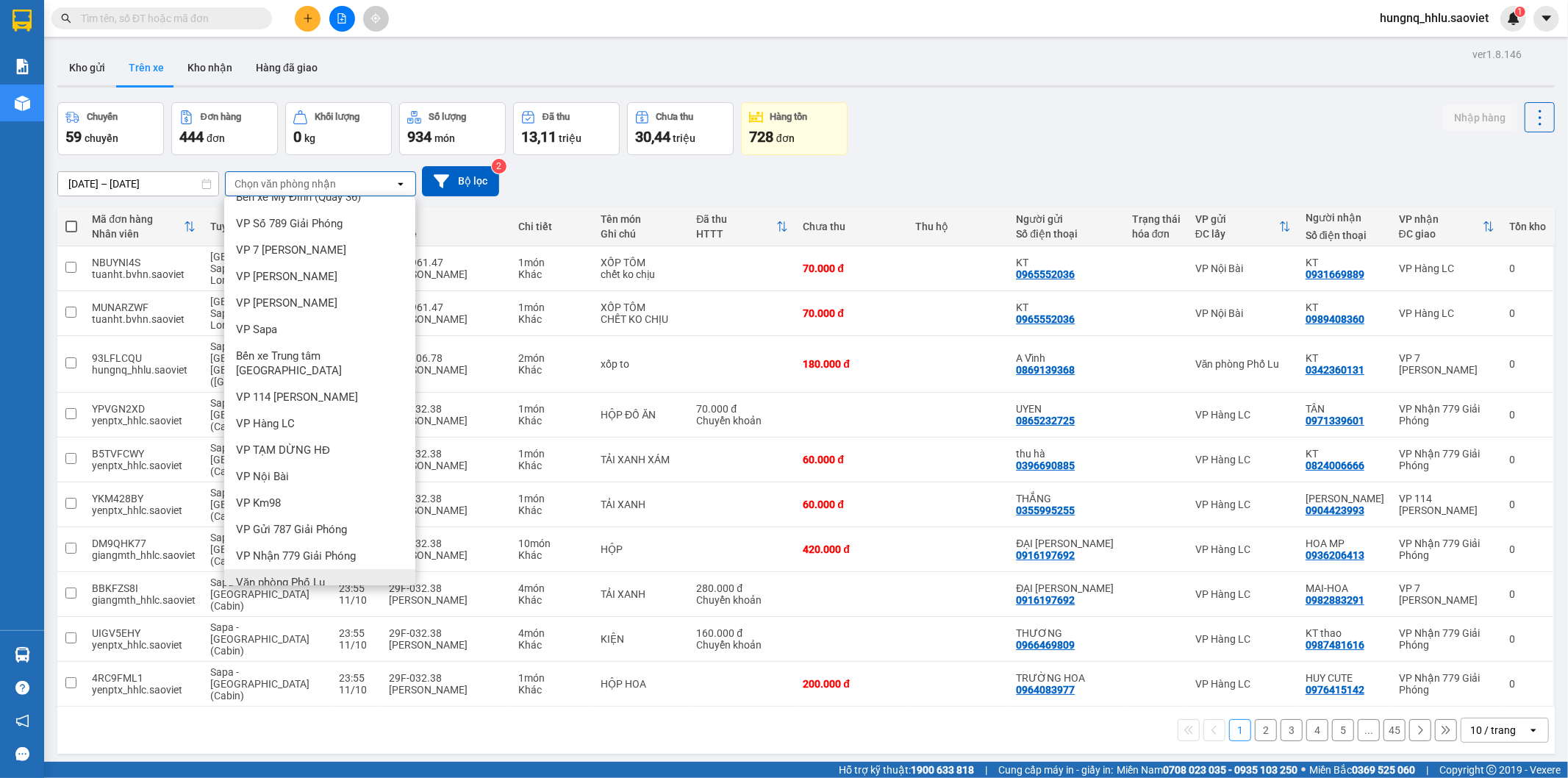
click at [246, 575] on span "Văn phòng Phố Lu" at bounding box center [280, 582] width 89 height 14
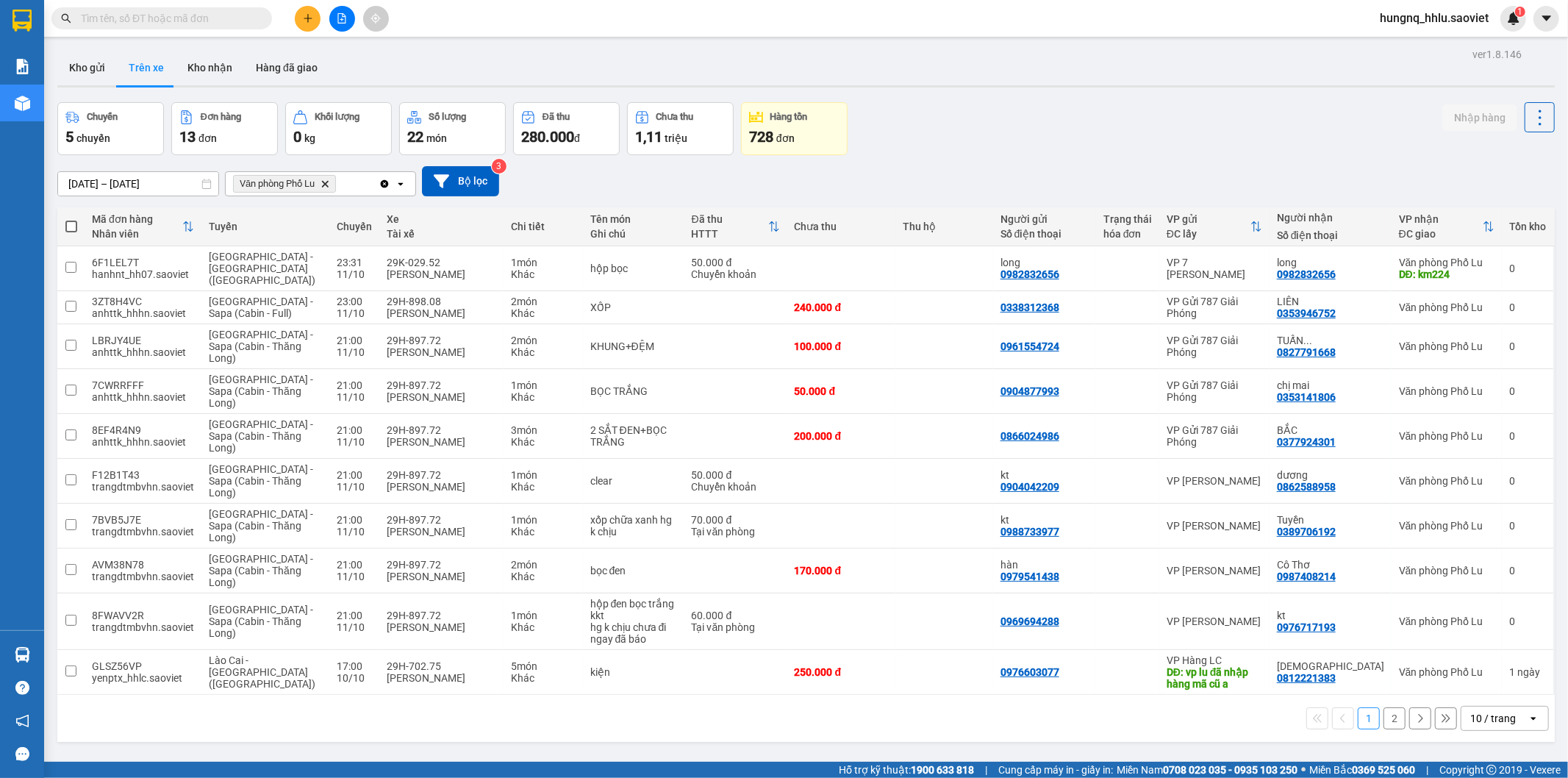
click at [134, 179] on input "[DATE] – [DATE]" at bounding box center [138, 184] width 161 height 24
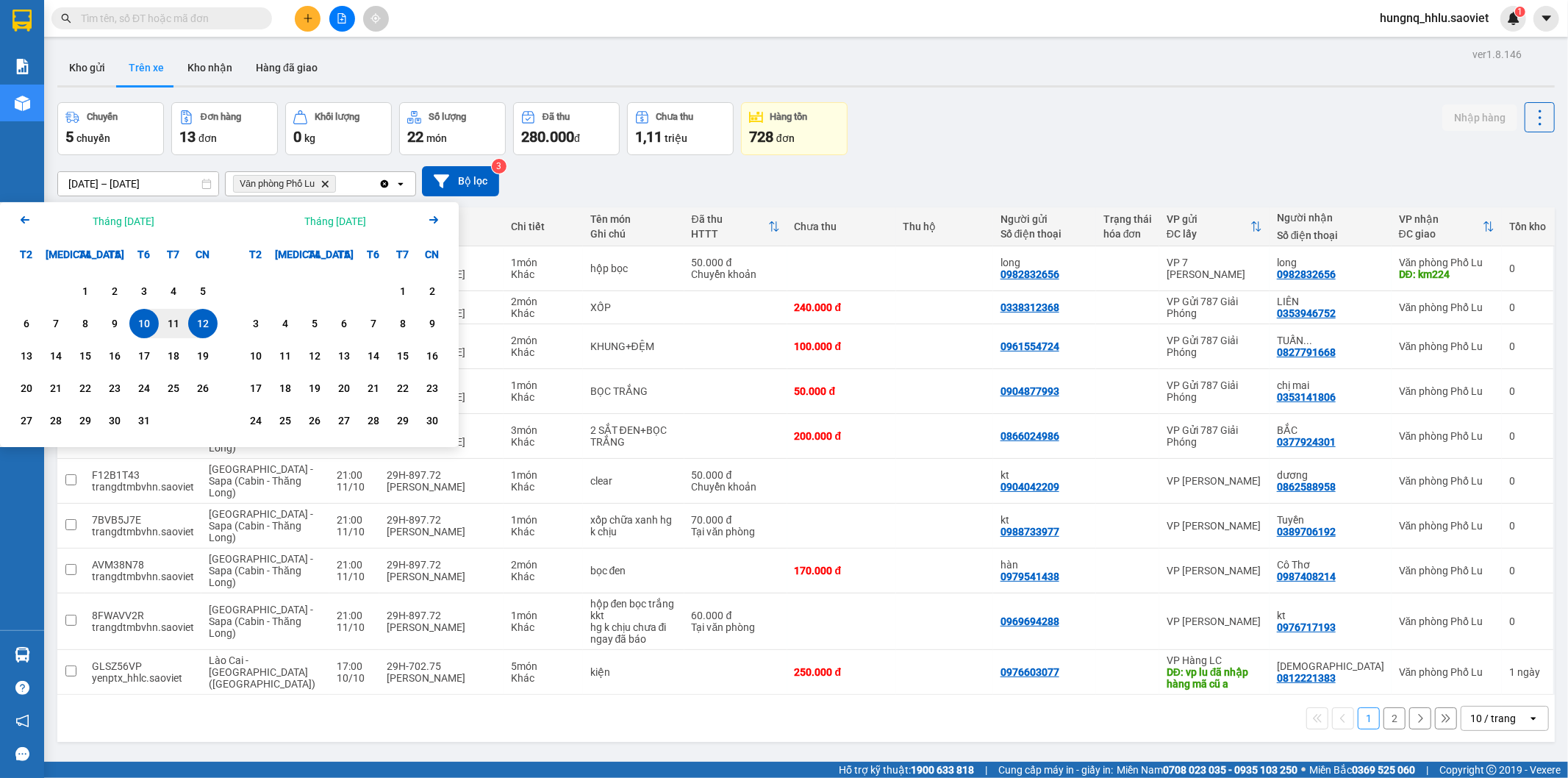
click at [211, 327] on div "12" at bounding box center [203, 323] width 20 height 18
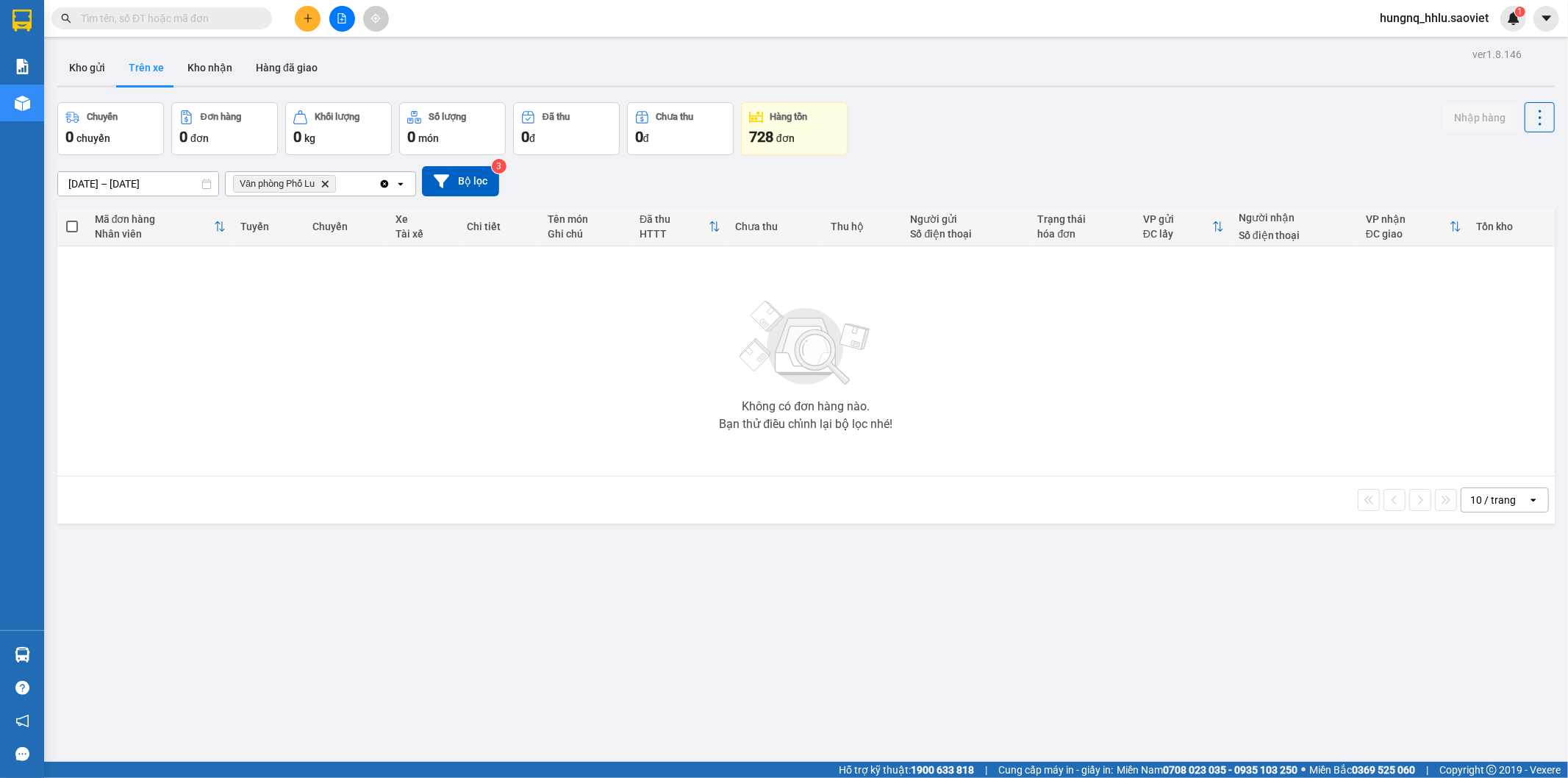
click at [118, 179] on input "[DATE] – [DATE]" at bounding box center [138, 184] width 161 height 24
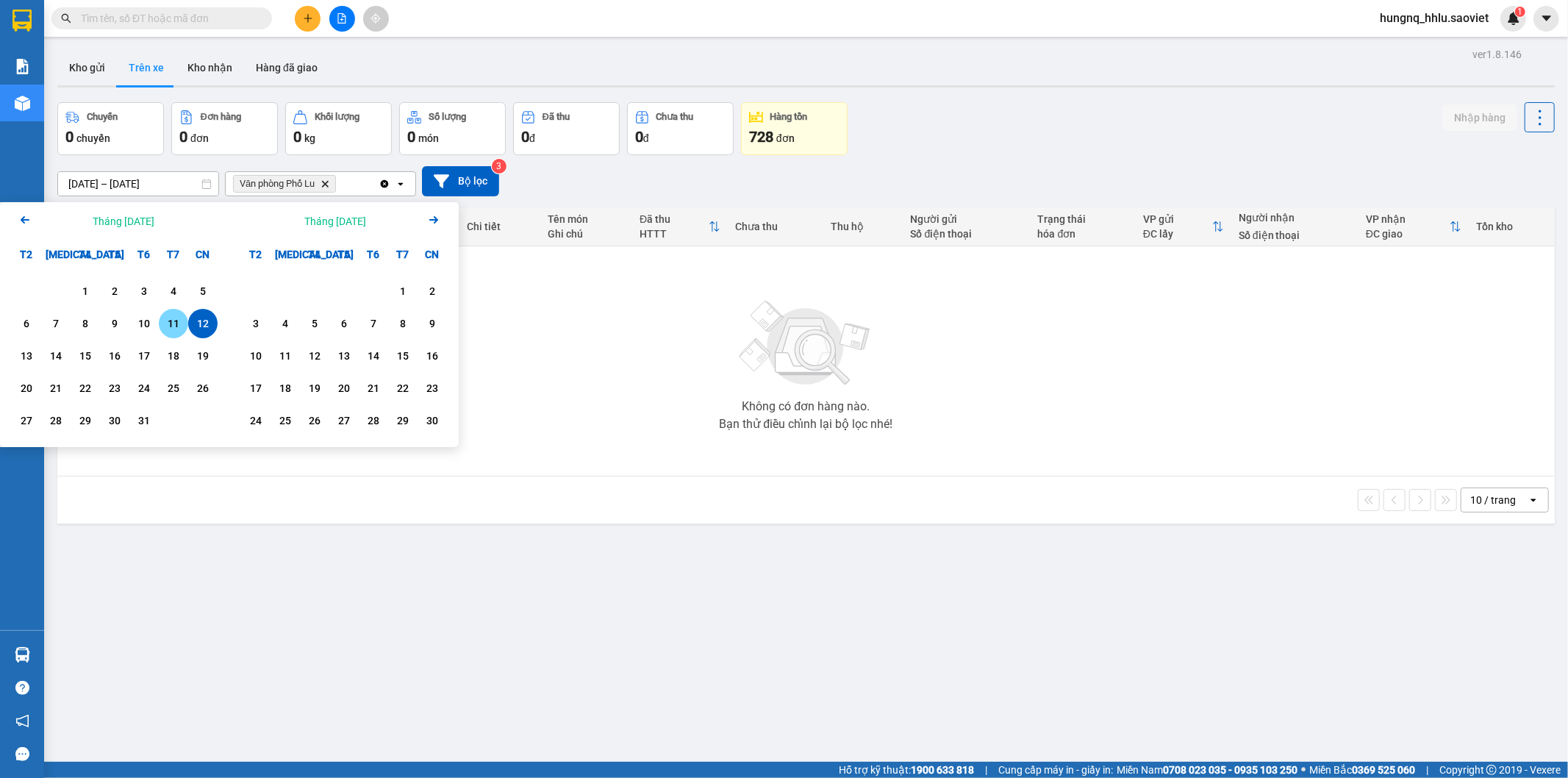
click at [165, 324] on div "11" at bounding box center [173, 323] width 20 height 18
click at [166, 324] on div "11" at bounding box center [173, 323] width 20 height 18
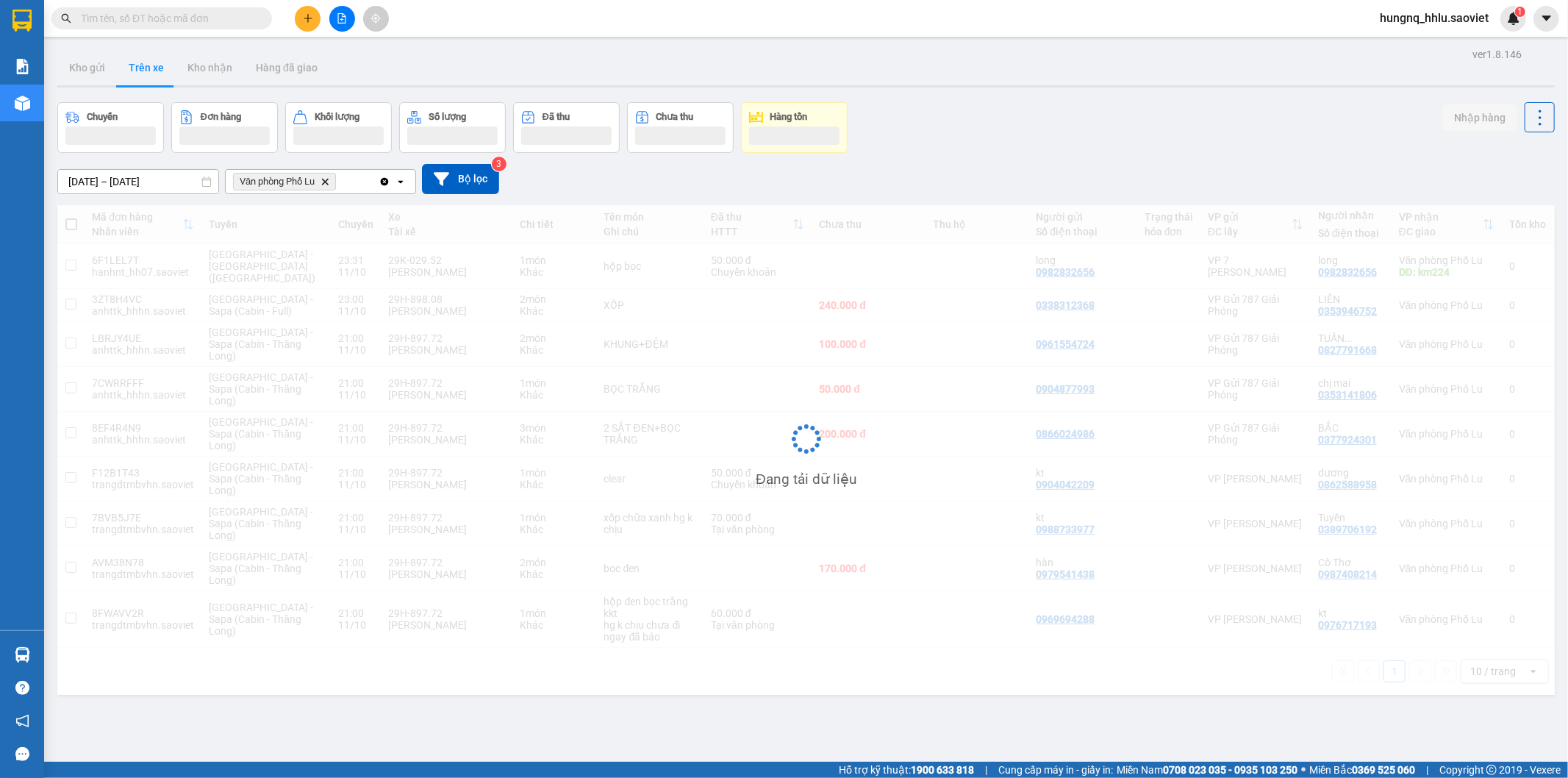
click at [79, 181] on input "[DATE] – [DATE]" at bounding box center [138, 182] width 161 height 24
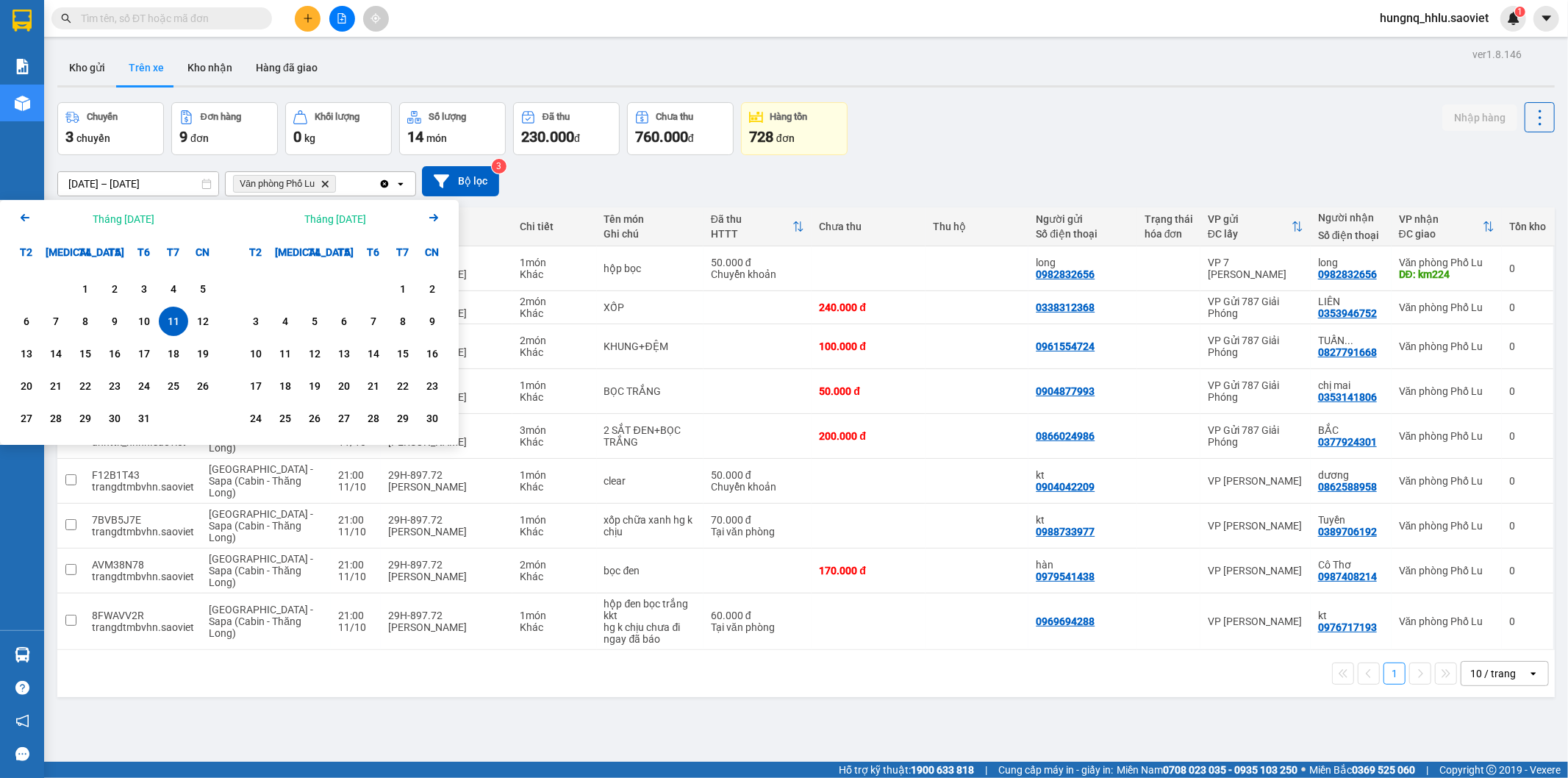
click at [180, 332] on div "11" at bounding box center [173, 321] width 30 height 30
type input "[DATE] – [DATE]"
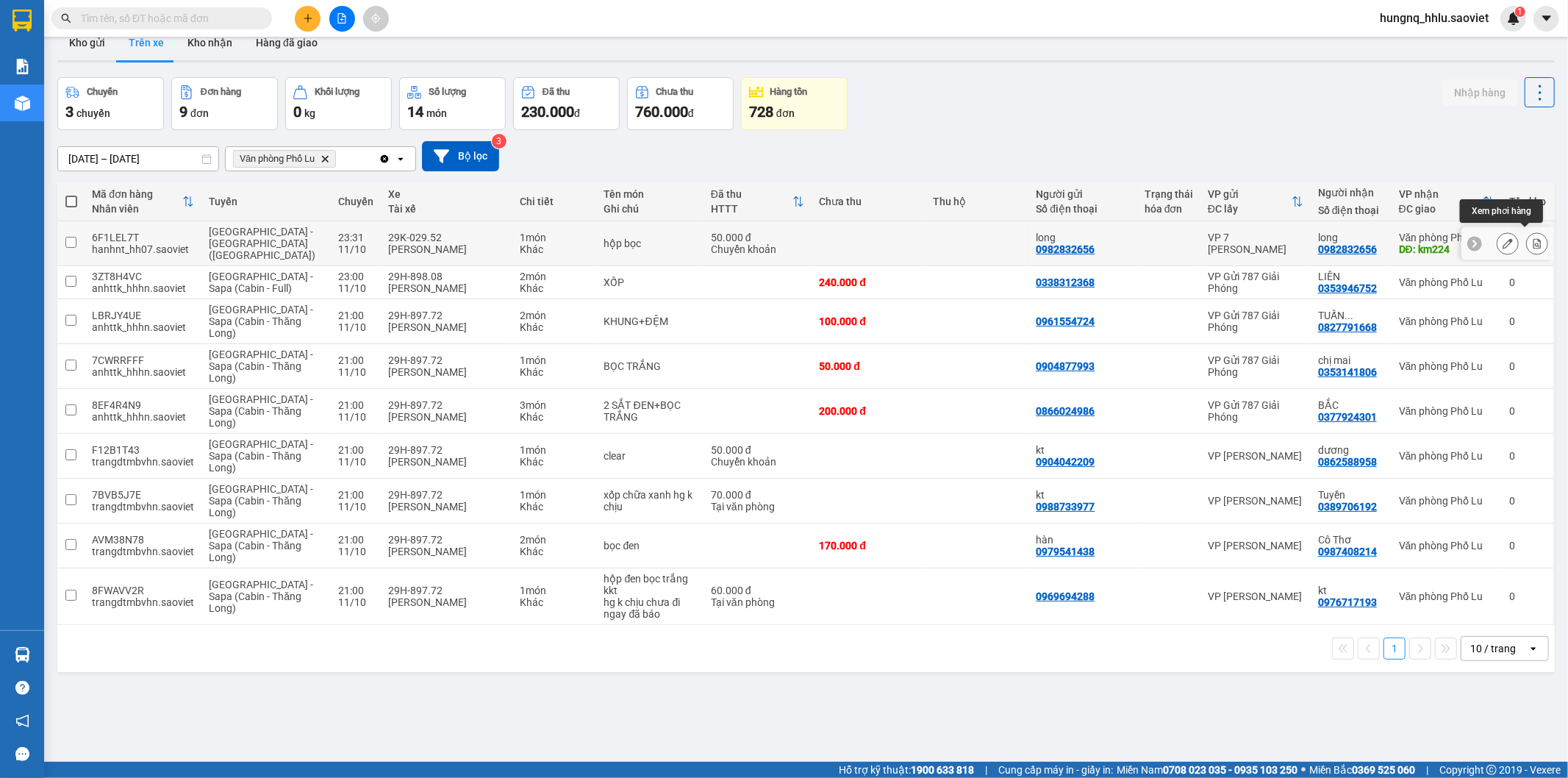
scroll to position [68, 0]
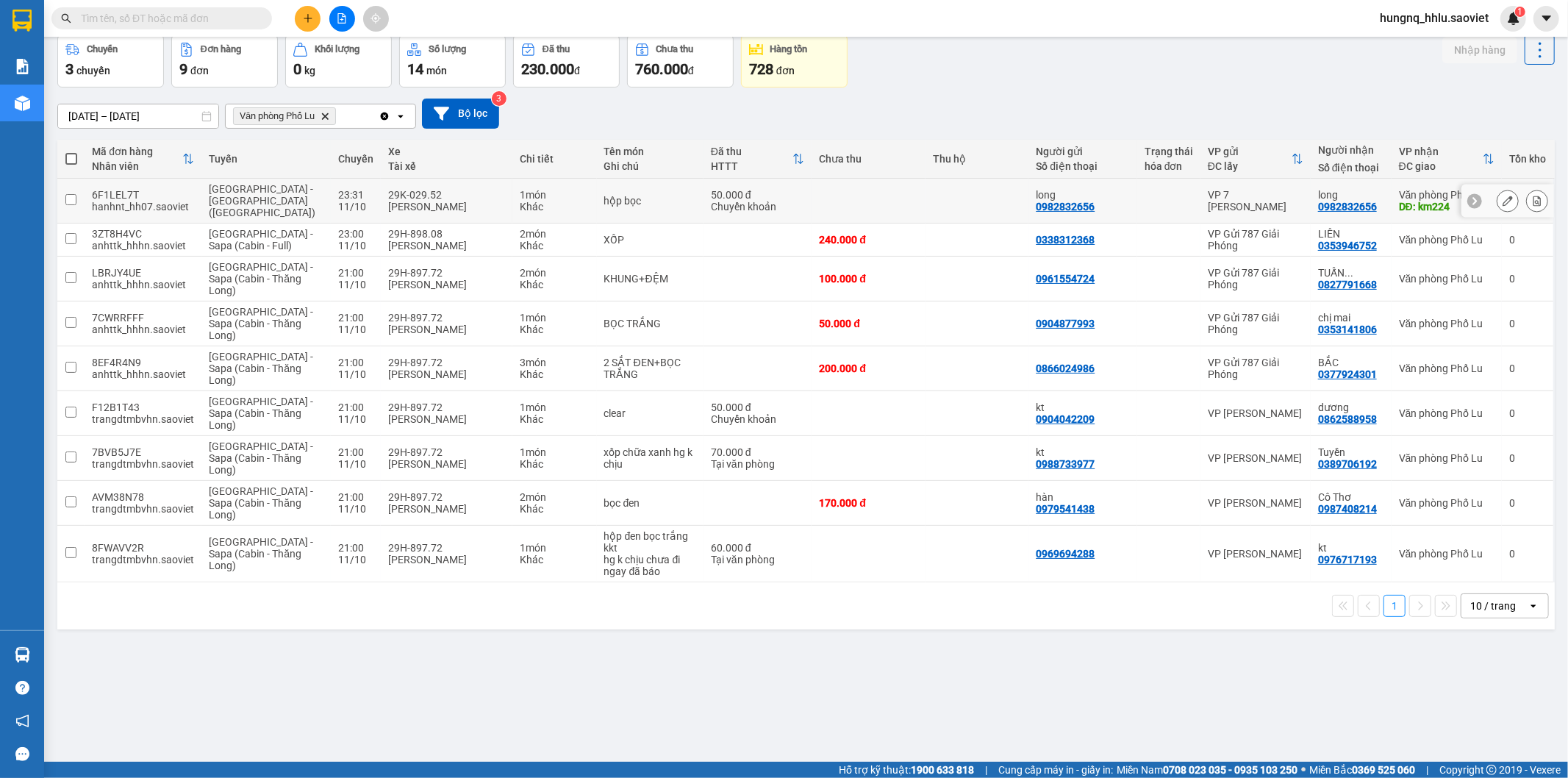
click at [1532, 199] on button at bounding box center [1537, 201] width 20 height 26
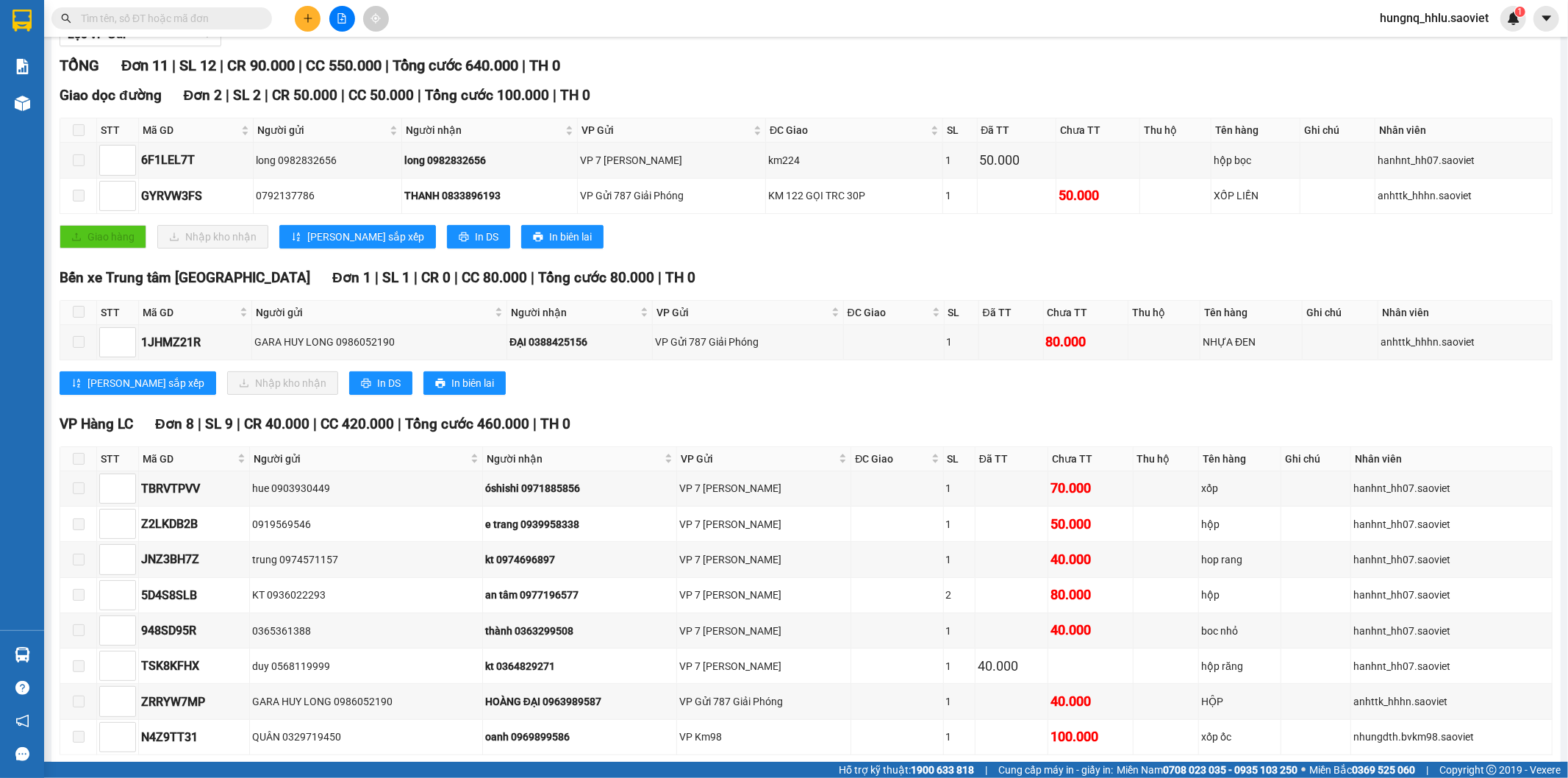
scroll to position [247, 0]
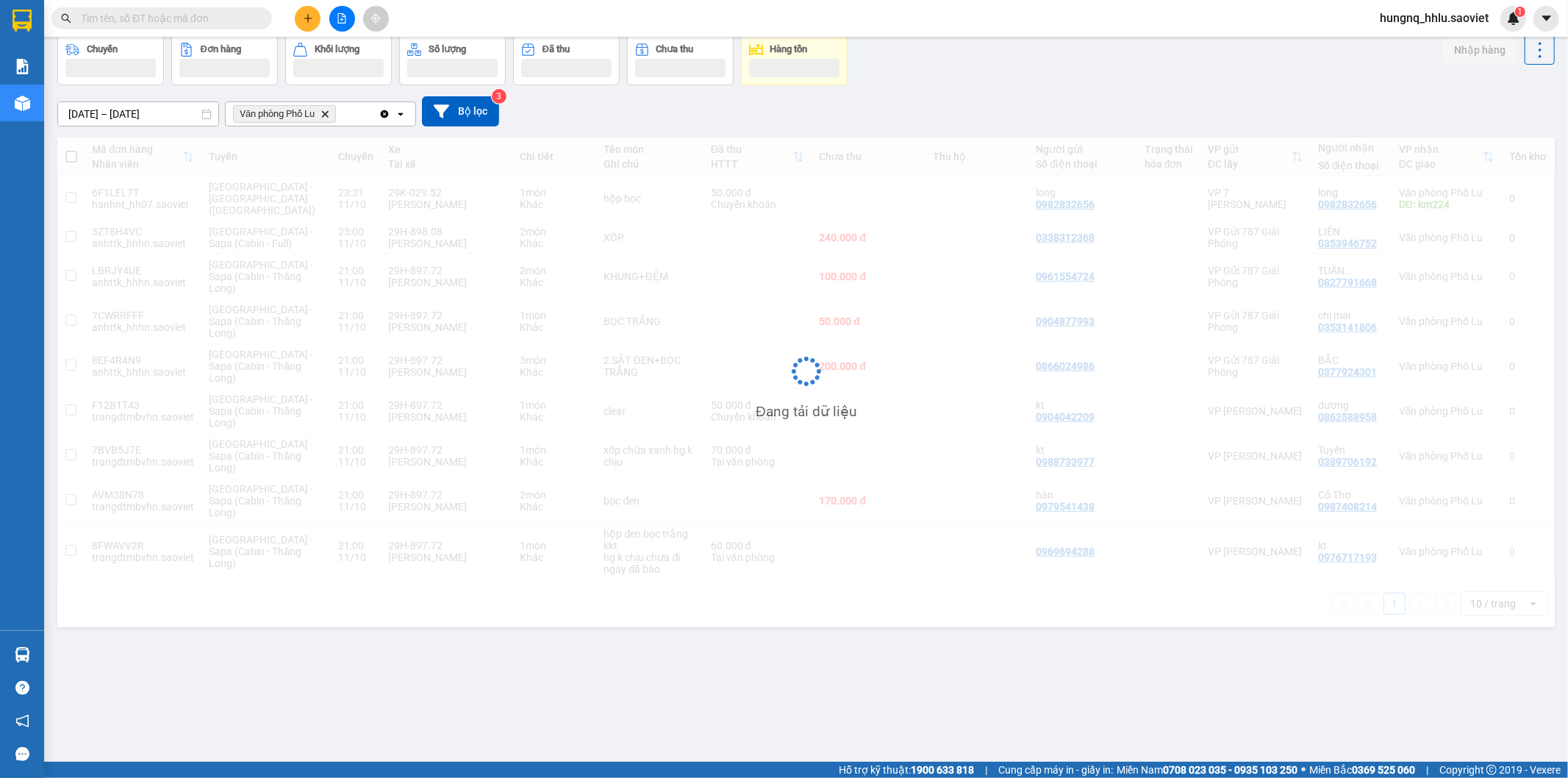
scroll to position [68, 0]
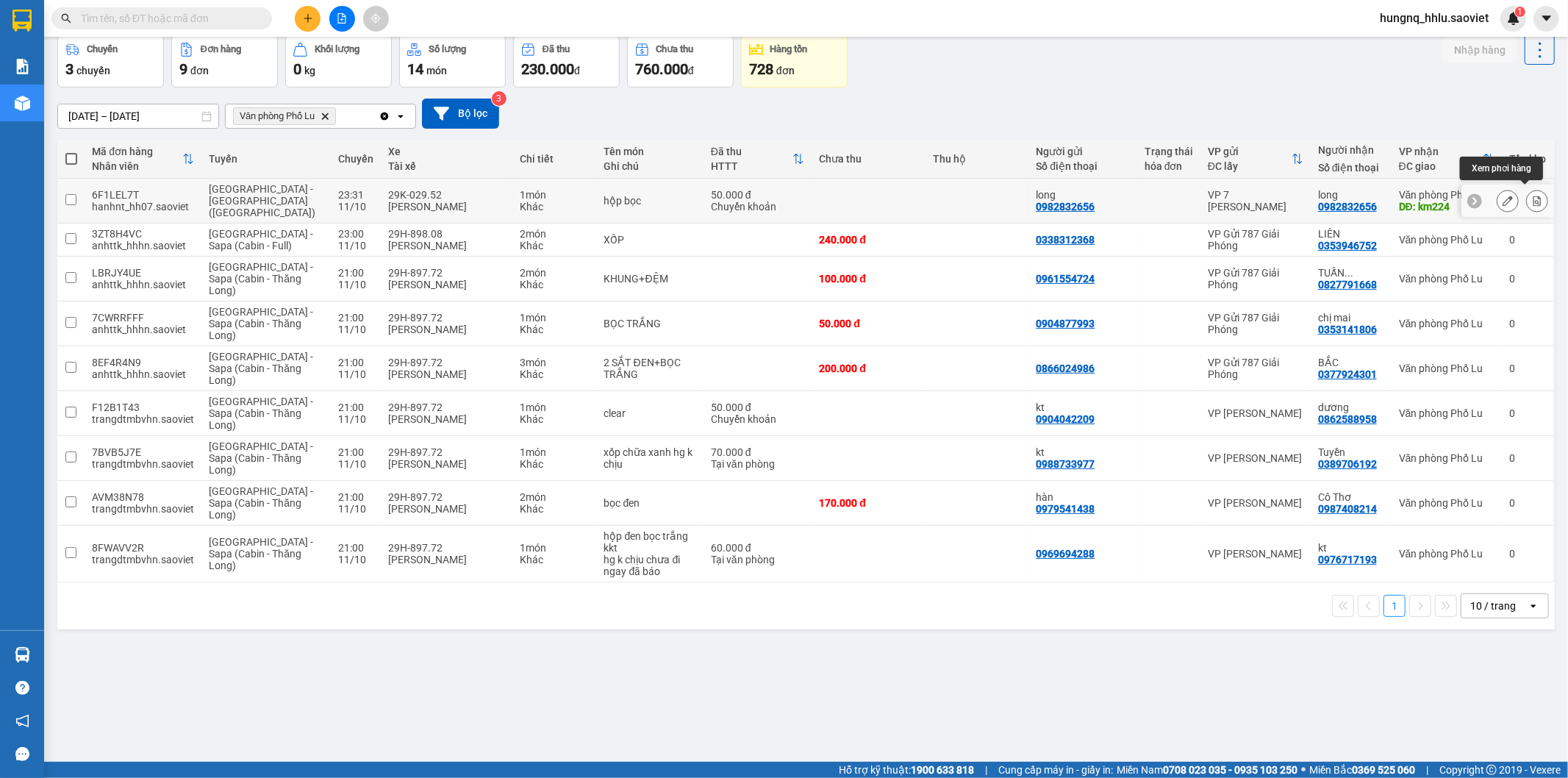
click at [1526, 201] on button at bounding box center [1537, 201] width 20 height 26
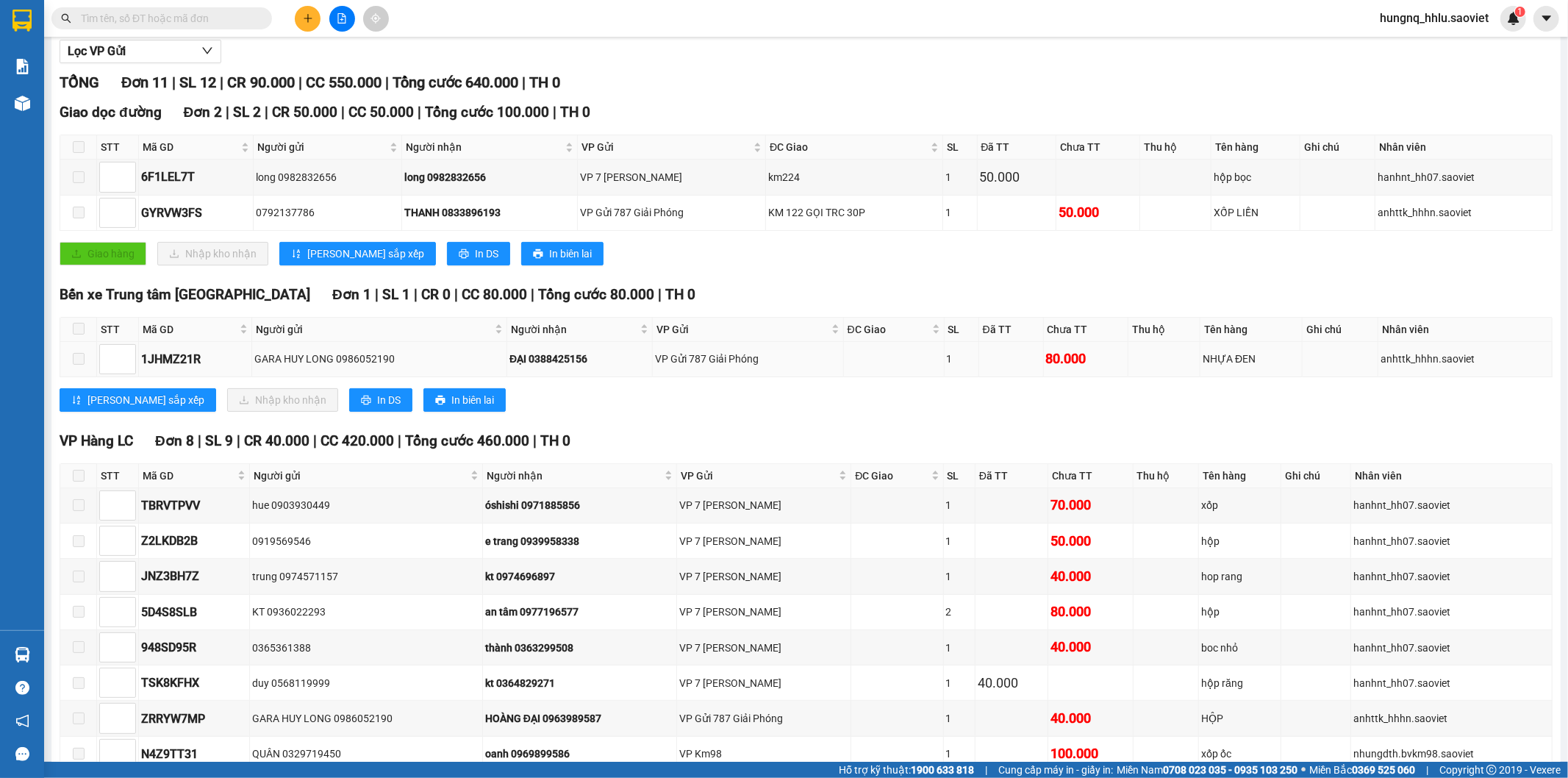
scroll to position [247, 0]
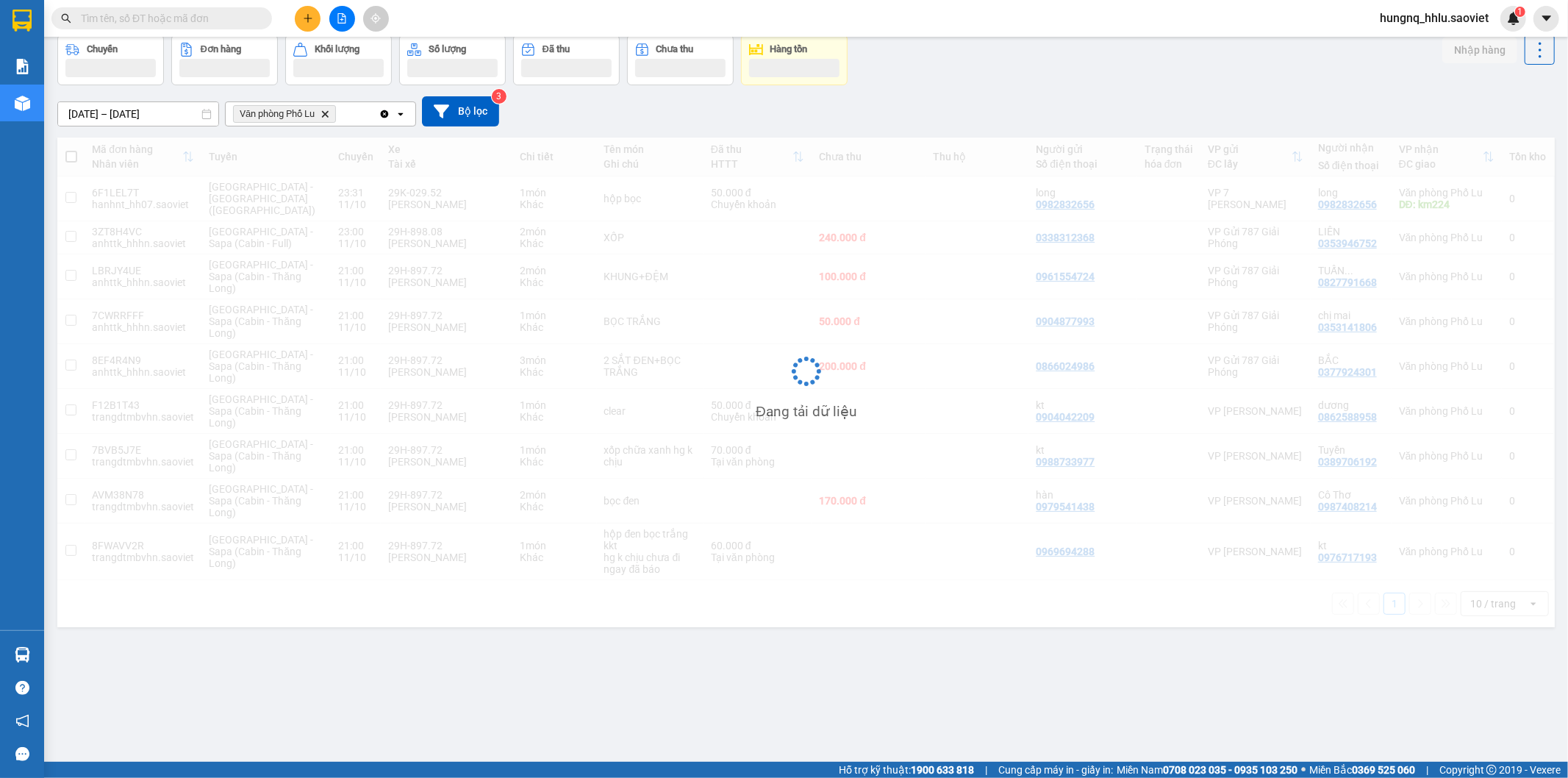
scroll to position [68, 0]
